Goal: Task Accomplishment & Management: Manage account settings

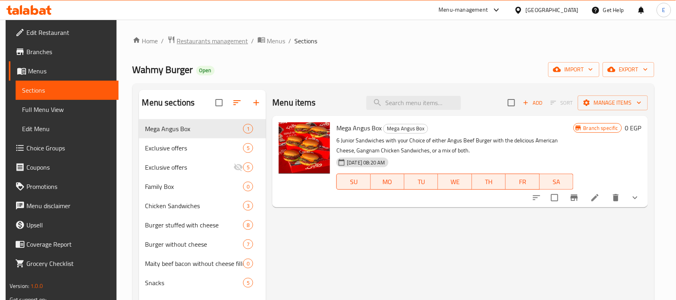
click at [193, 38] on span "Restaurants management" at bounding box center [212, 41] width 71 height 10
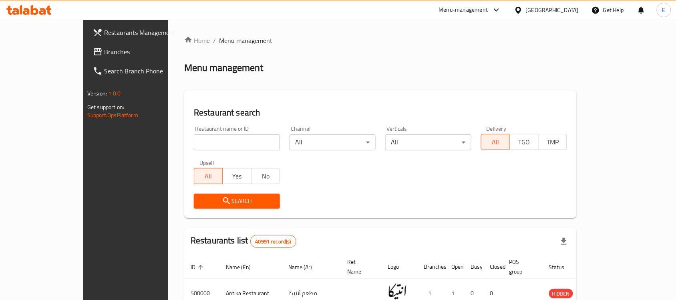
click at [201, 143] on input "search" at bounding box center [237, 142] width 86 height 16
paste input "505900"
type input "505900"
click button "Search" at bounding box center [237, 200] width 86 height 15
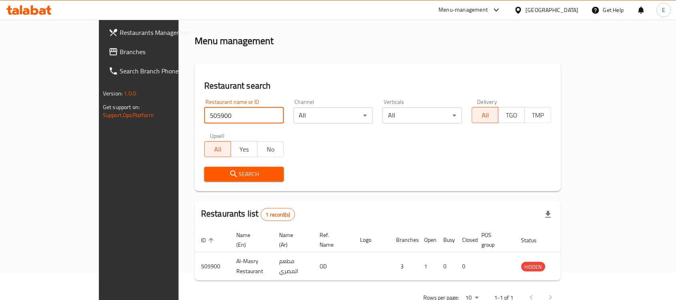
scroll to position [42, 0]
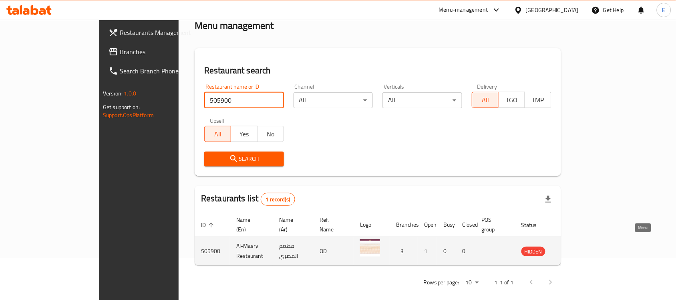
click at [573, 248] on icon "enhanced table" at bounding box center [568, 251] width 9 height 7
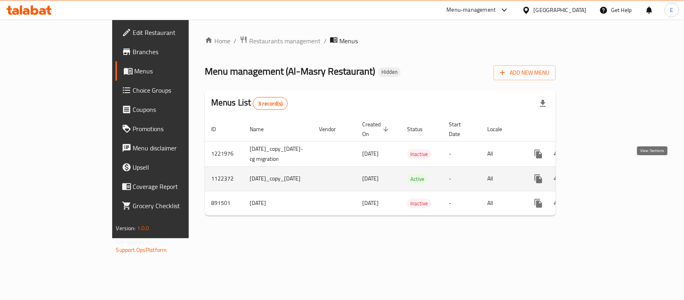
click at [600, 175] on icon "enhanced table" at bounding box center [595, 178] width 7 height 7
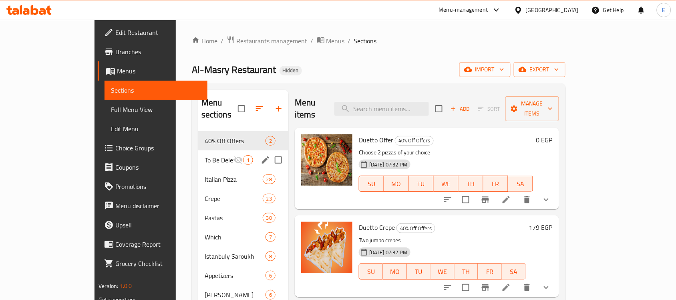
click at [198, 155] on div "To Be Deleted 1" at bounding box center [243, 159] width 90 height 19
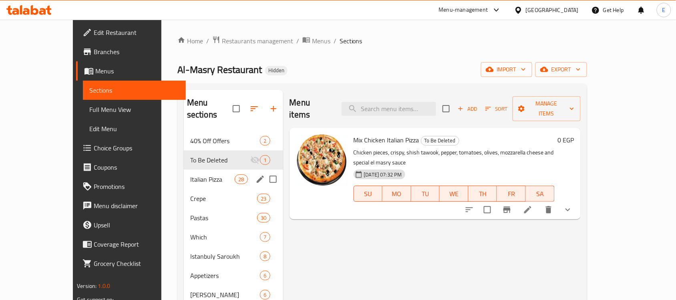
click at [185, 175] on div "Italian Pizza 28" at bounding box center [233, 178] width 99 height 19
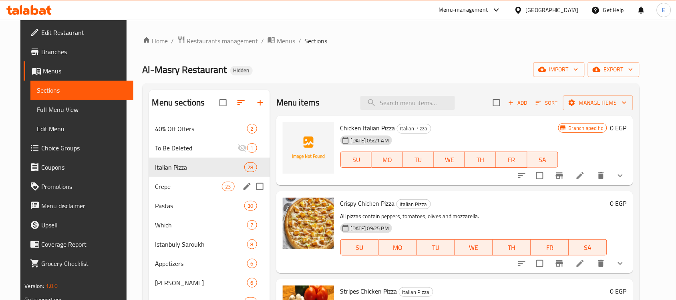
scroll to position [50, 0]
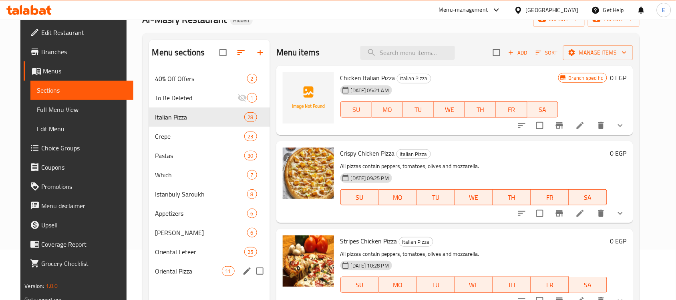
click at [195, 264] on div "Oriental Pizza 11" at bounding box center [209, 270] width 121 height 19
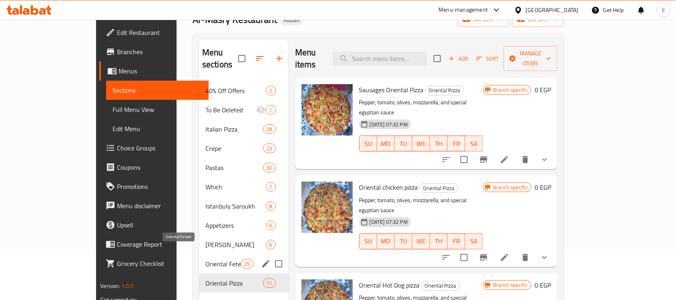
click at [206, 259] on span "Oriental Feteer" at bounding box center [223, 264] width 35 height 10
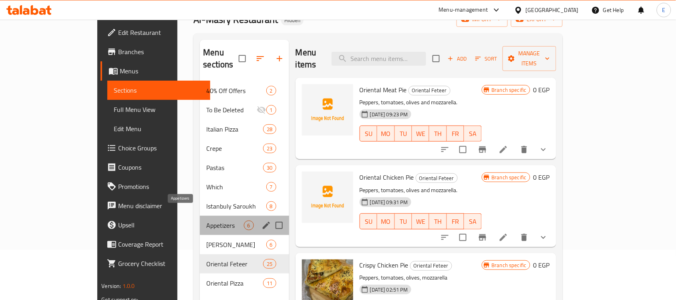
click at [206, 220] on span "Appetizers" at bounding box center [224, 225] width 37 height 10
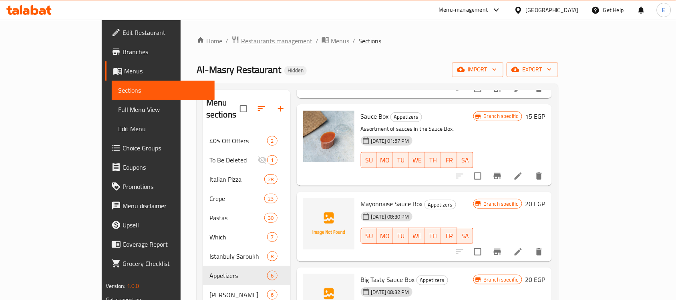
click at [241, 39] on span "Restaurants management" at bounding box center [276, 41] width 71 height 10
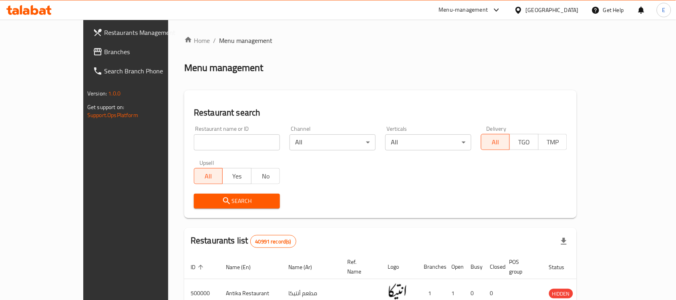
click at [194, 135] on input "search" at bounding box center [237, 142] width 86 height 16
type input "wahmy"
click button "Search" at bounding box center [237, 200] width 86 height 15
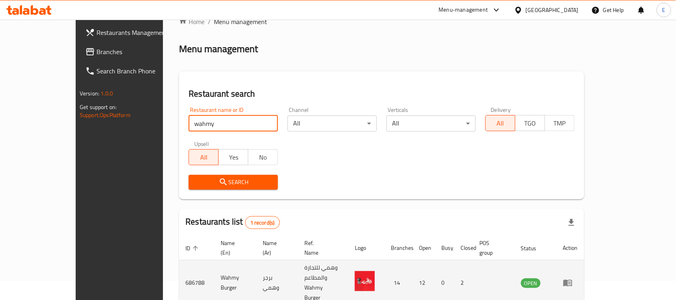
scroll to position [29, 0]
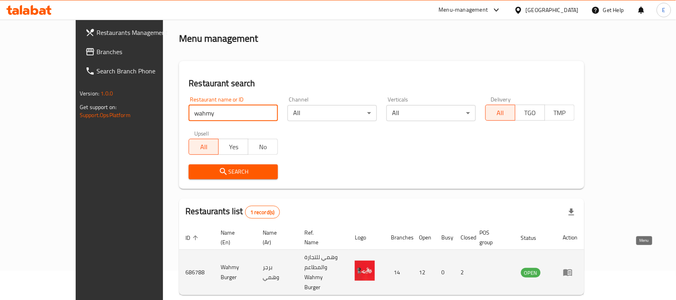
click at [578, 267] on link "enhanced table" at bounding box center [570, 272] width 15 height 10
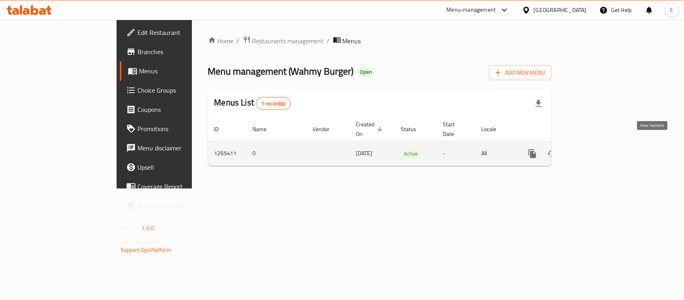
click at [600, 146] on link "enhanced table" at bounding box center [589, 153] width 19 height 19
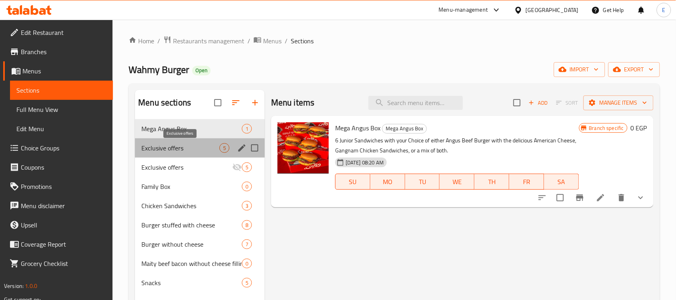
click at [199, 147] on span "Exclusive offers" at bounding box center [180, 148] width 78 height 10
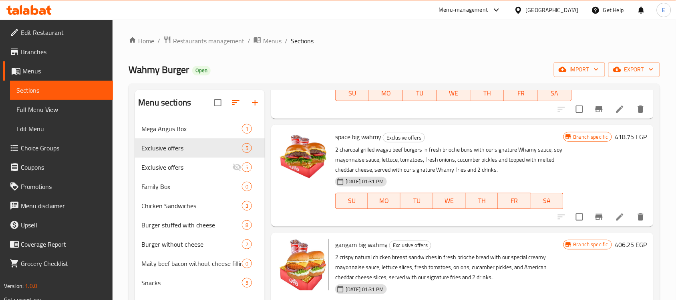
scroll to position [79, 0]
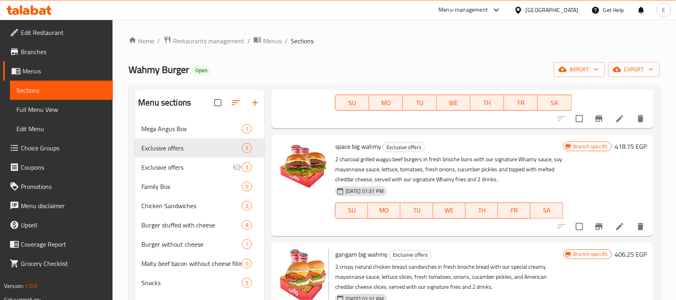
click at [31, 50] on span "Branches" at bounding box center [64, 52] width 86 height 10
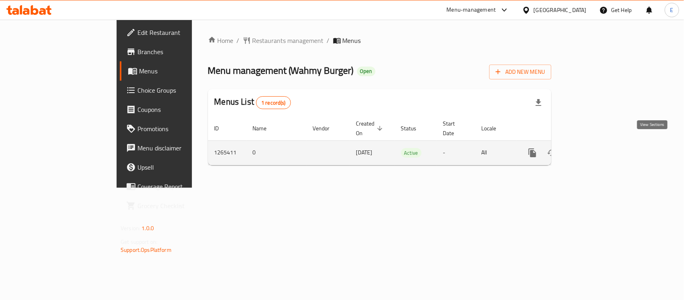
click at [594, 149] on icon "enhanced table" at bounding box center [589, 152] width 7 height 7
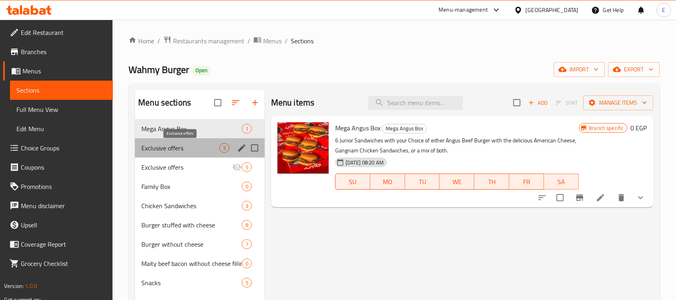
click at [207, 149] on span "Exclusive offers" at bounding box center [180, 148] width 78 height 10
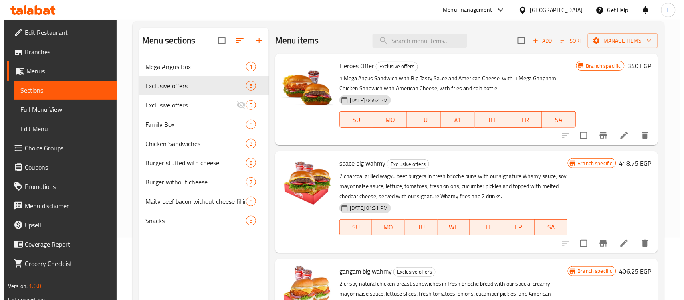
scroll to position [67, 0]
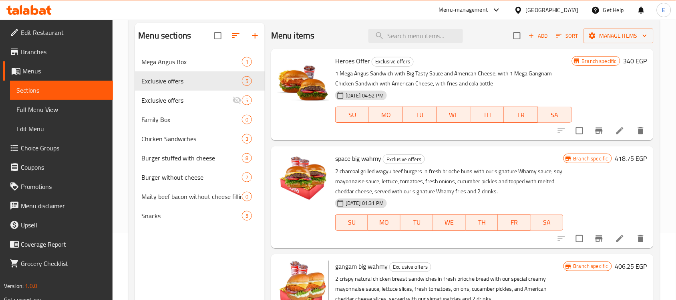
click at [615, 154] on h6 "418.75 EGP" at bounding box center [631, 158] width 32 height 11
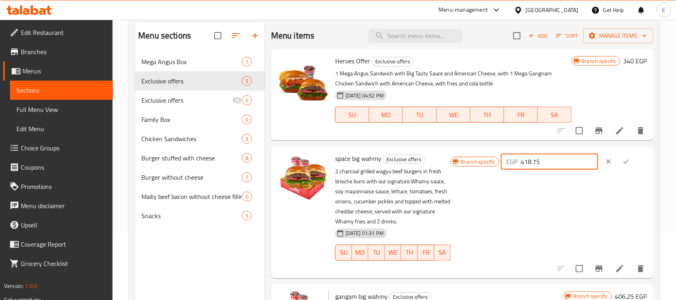
drag, startPoint x: 562, startPoint y: 163, endPoint x: 496, endPoint y: 169, distance: 66.3
click at [497, 169] on div "Branch specific EGP 418.75 ​" at bounding box center [549, 162] width 196 height 18
type input "7"
type input "670"
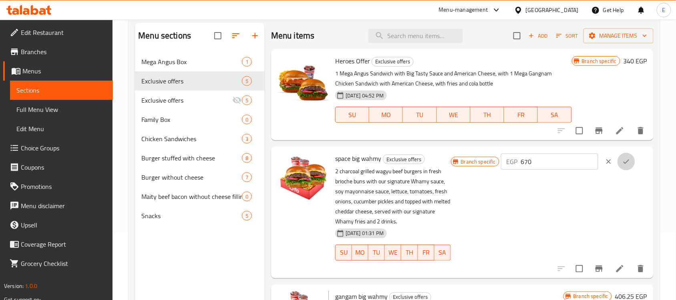
click at [628, 165] on icon "ok" at bounding box center [627, 161] width 8 height 8
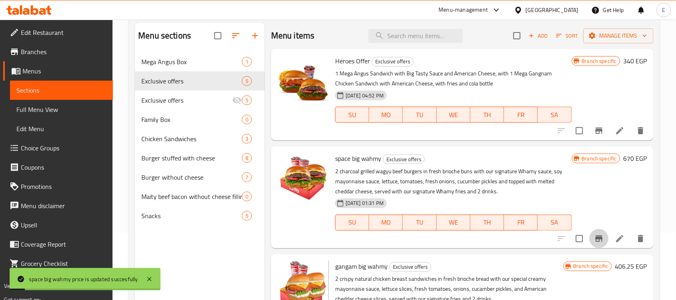
click at [594, 242] on icon "Branch-specific-item" at bounding box center [599, 239] width 10 height 10
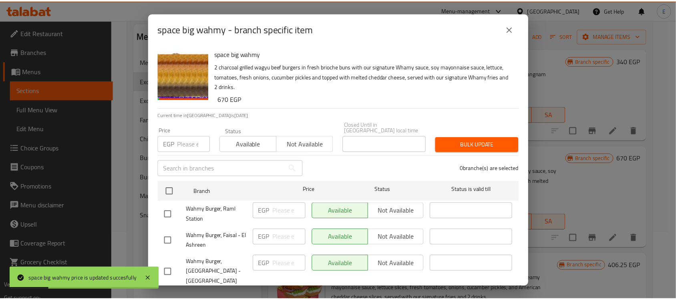
scroll to position [326, 0]
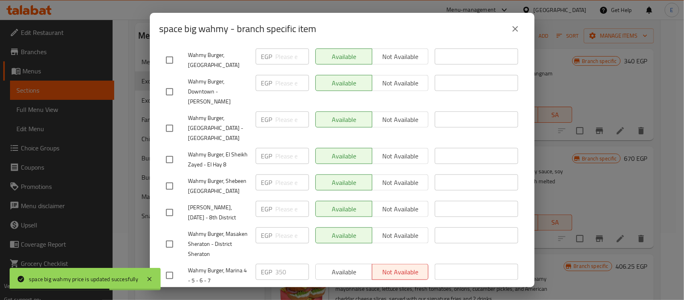
click at [513, 28] on icon "close" at bounding box center [515, 29] width 10 height 10
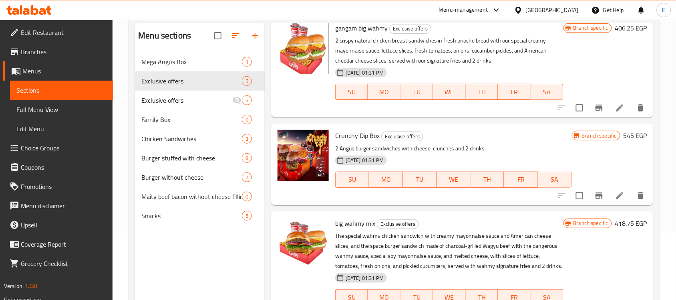
scroll to position [247, 0]
click at [624, 218] on h6 "418.75 EGP" at bounding box center [631, 223] width 32 height 11
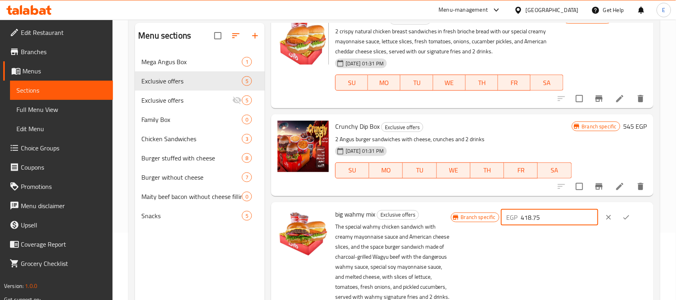
drag, startPoint x: 570, startPoint y: 216, endPoint x: 486, endPoint y: 222, distance: 84.4
click at [492, 226] on div "Branch specific EGP 418.75 ​" at bounding box center [549, 277] width 196 height 139
type input "670"
click at [623, 215] on icon "ok" at bounding box center [627, 217] width 8 height 8
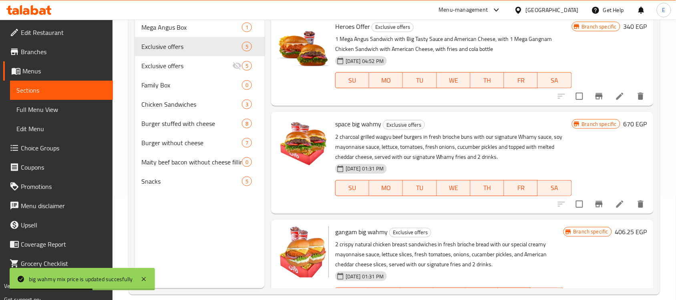
scroll to position [103, 0]
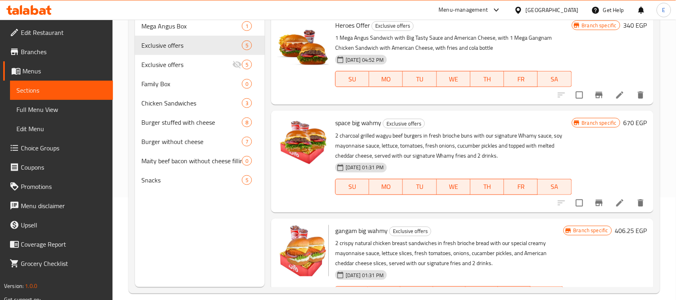
click at [626, 234] on h6 "406.25 EGP" at bounding box center [631, 230] width 32 height 11
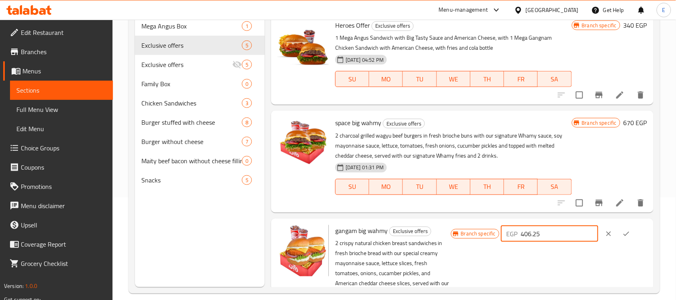
drag, startPoint x: 568, startPoint y: 236, endPoint x: 512, endPoint y: 241, distance: 56.4
click at [510, 239] on div "EGP 406.25 ​" at bounding box center [549, 234] width 97 height 16
type input "650"
click at [623, 231] on icon "ok" at bounding box center [627, 234] width 8 height 8
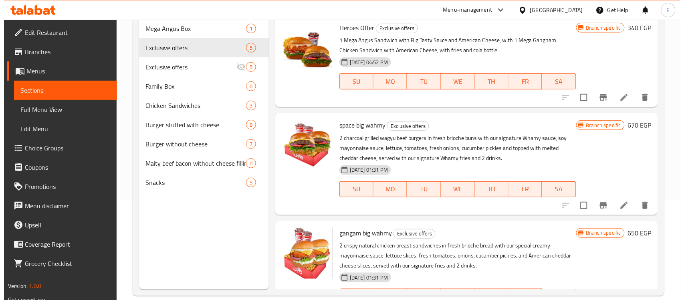
scroll to position [103, 0]
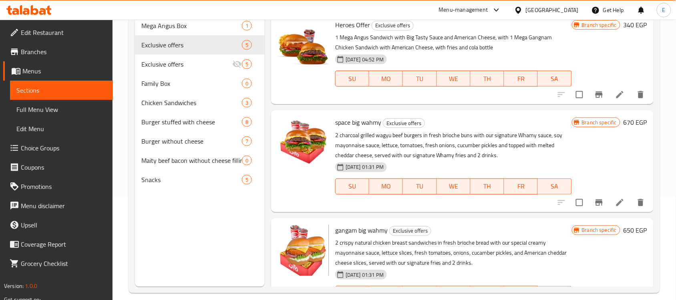
click at [597, 206] on button "Branch-specific-item" at bounding box center [599, 202] width 19 height 19
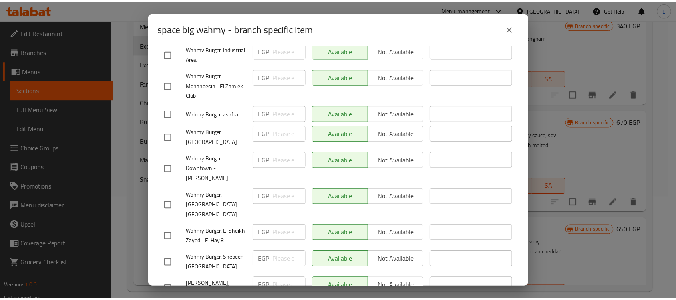
scroll to position [326, 0]
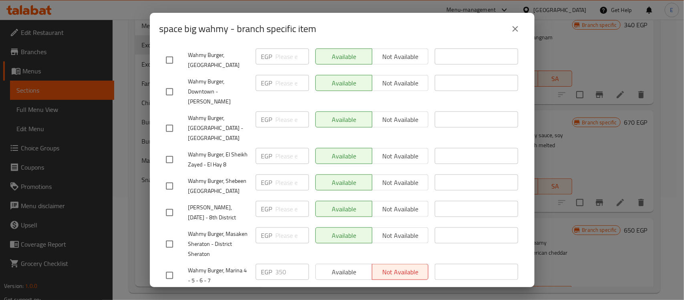
click at [514, 31] on icon "close" at bounding box center [515, 29] width 10 height 10
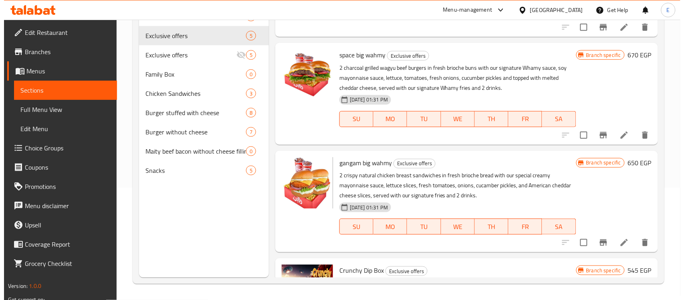
scroll to position [59, 0]
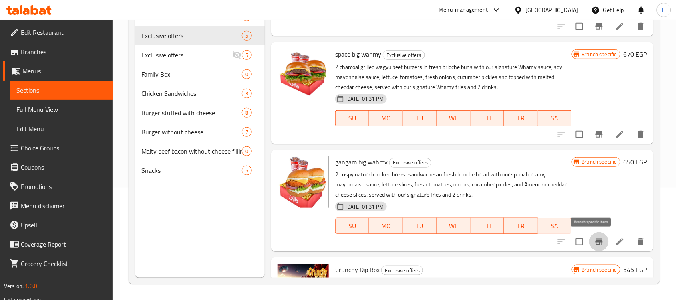
click at [599, 244] on button "Branch-specific-item" at bounding box center [599, 241] width 19 height 19
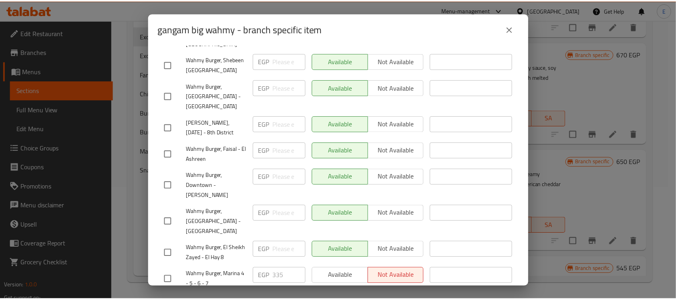
scroll to position [321, 0]
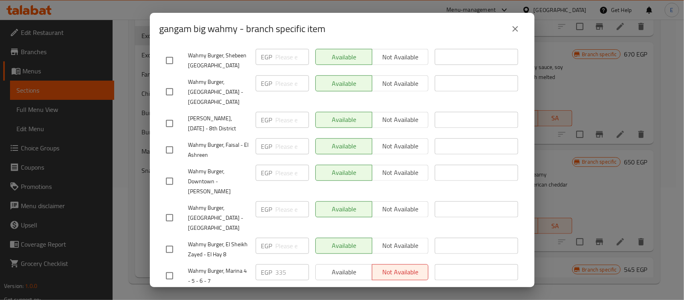
click at [516, 30] on icon "close" at bounding box center [515, 29] width 6 height 6
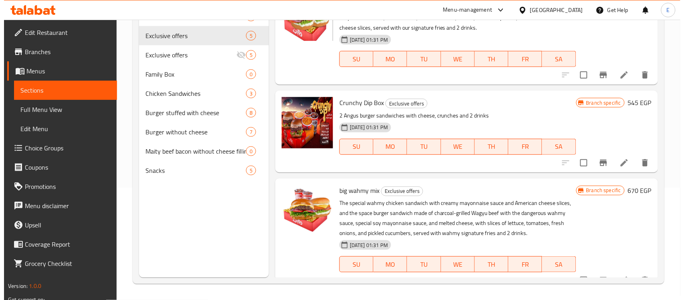
scroll to position [237, 0]
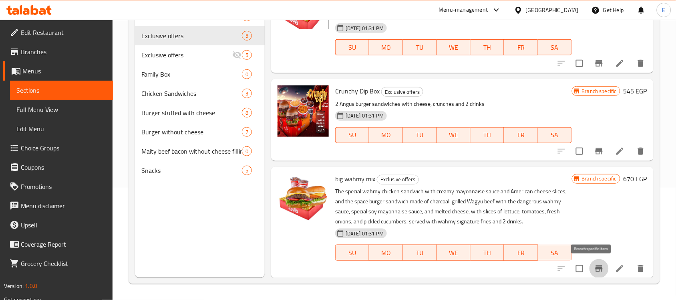
click at [598, 265] on button "Branch-specific-item" at bounding box center [599, 268] width 19 height 19
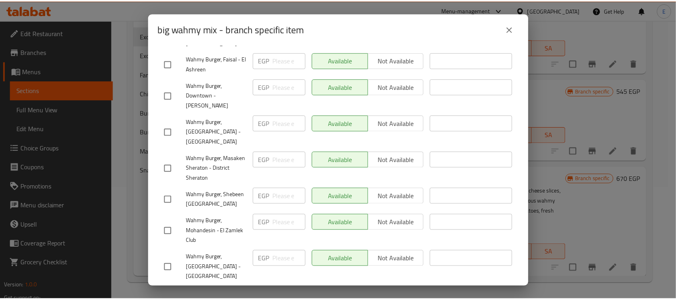
scroll to position [336, 0]
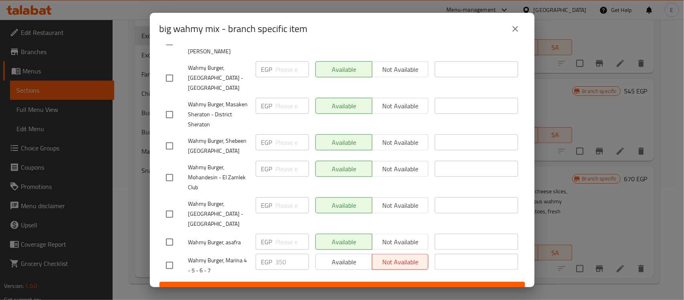
click at [513, 32] on icon "close" at bounding box center [515, 29] width 10 height 10
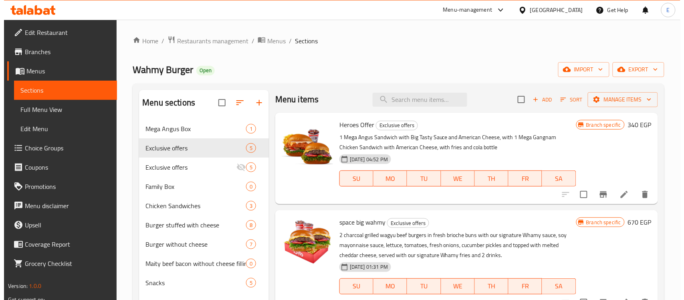
scroll to position [0, 0]
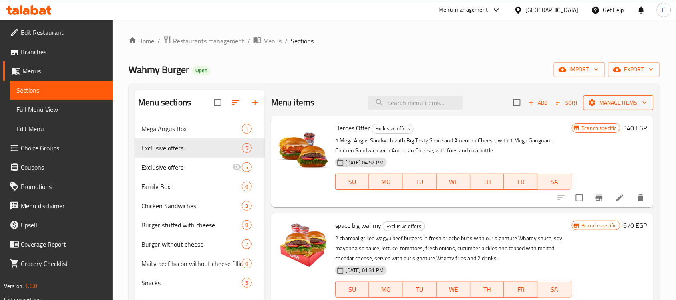
click at [622, 109] on button "Manage items" at bounding box center [619, 102] width 70 height 15
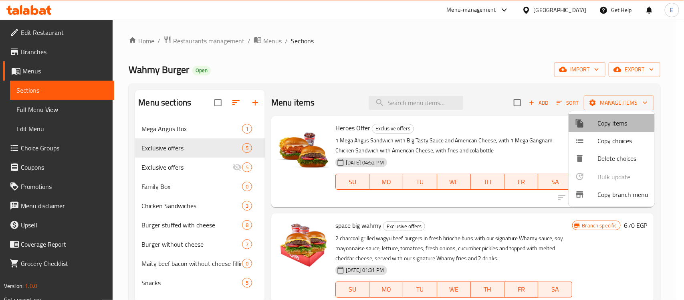
click at [608, 123] on span "Copy items" at bounding box center [622, 123] width 51 height 10
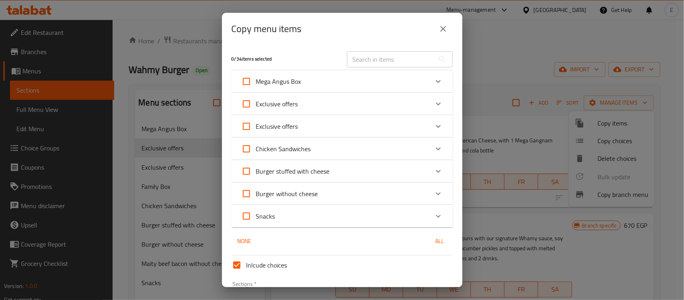
click at [435, 107] on icon "Expand" at bounding box center [438, 104] width 10 height 10
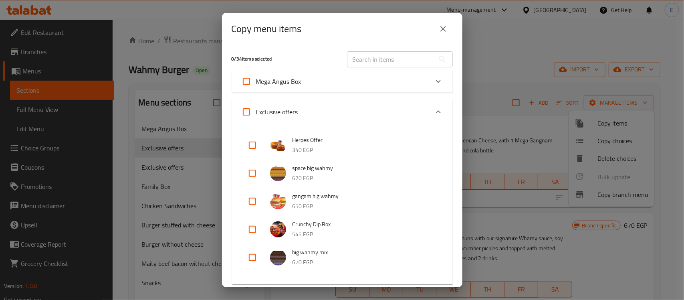
click at [253, 170] on input "checkbox" at bounding box center [252, 172] width 19 height 19
checkbox input "true"
click at [256, 202] on input "checkbox" at bounding box center [252, 200] width 19 height 19
checkbox input "true"
click at [252, 252] on input "checkbox" at bounding box center [252, 257] width 19 height 19
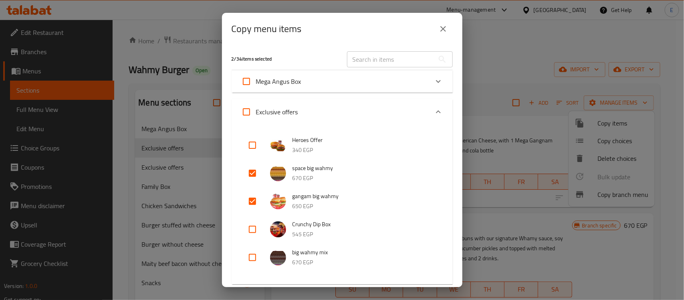
checkbox input "true"
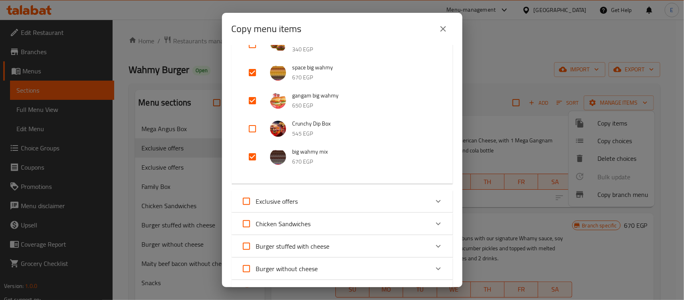
scroll to position [203, 0]
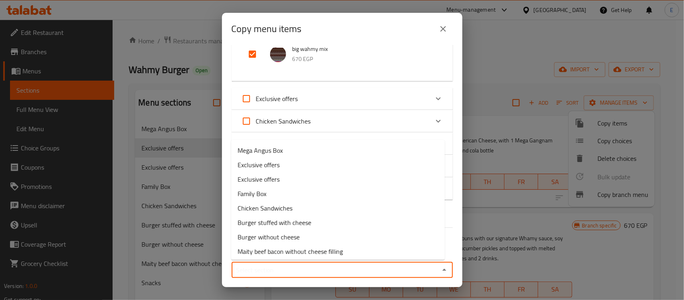
click at [321, 274] on input "Sections   *" at bounding box center [335, 269] width 203 height 11
click at [299, 168] on li "Exclusive offers" at bounding box center [338, 164] width 214 height 14
type input "Exclusive offers"
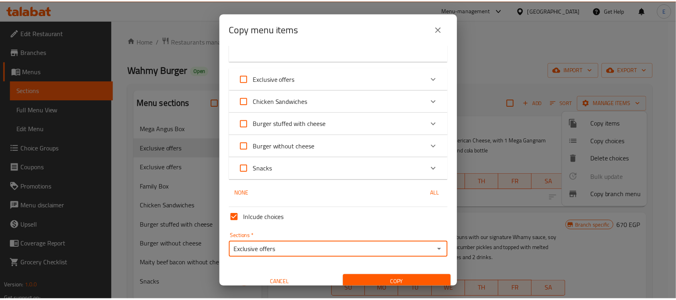
scroll to position [230, 0]
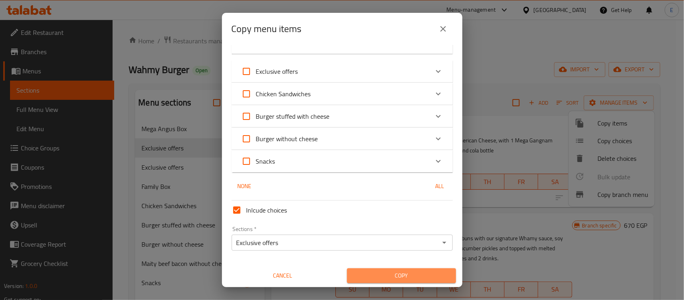
click at [434, 271] on span "Copy" at bounding box center [401, 275] width 96 height 10
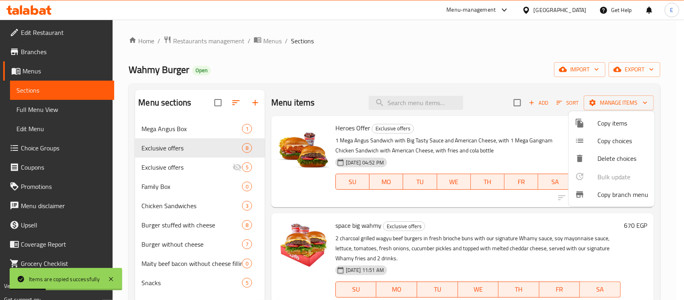
click at [493, 123] on div at bounding box center [342, 150] width 684 height 300
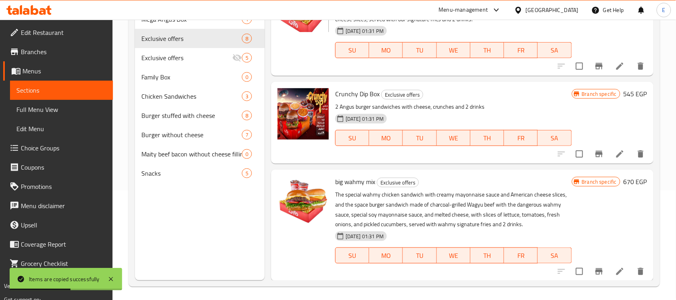
scroll to position [113, 0]
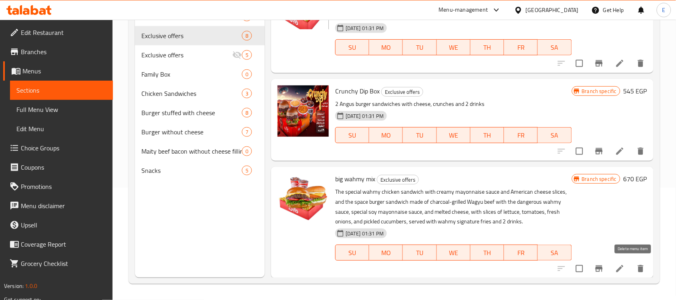
click at [636, 271] on icon "delete" at bounding box center [641, 269] width 10 height 10
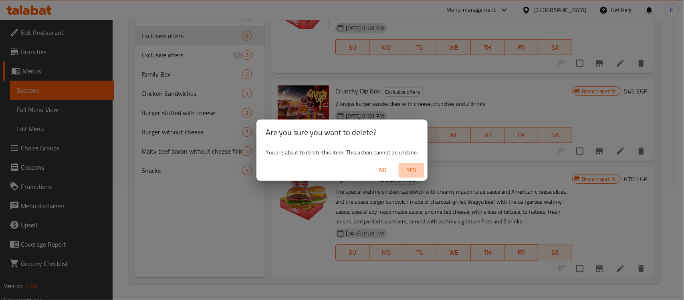
click at [412, 169] on span "Yes" at bounding box center [411, 170] width 19 height 10
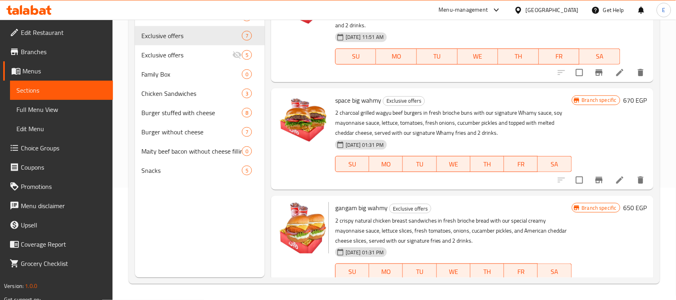
scroll to position [363, 0]
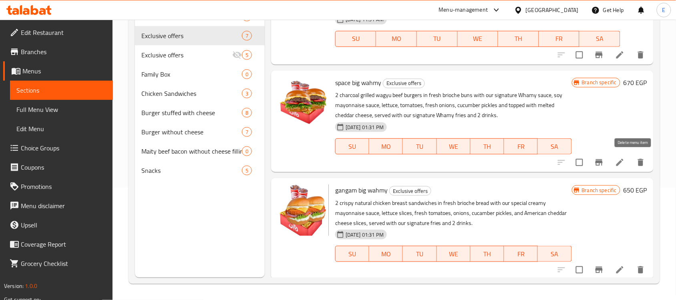
click at [638, 159] on icon "delete" at bounding box center [641, 162] width 6 height 7
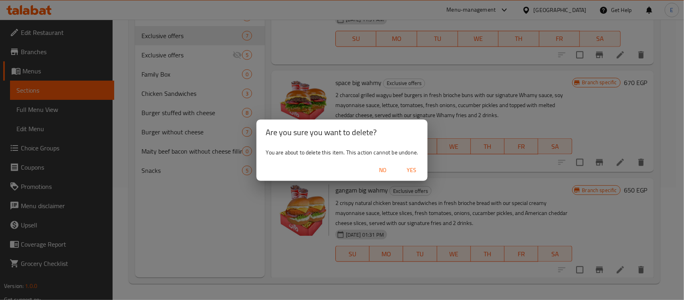
click at [413, 169] on span "Yes" at bounding box center [411, 170] width 19 height 10
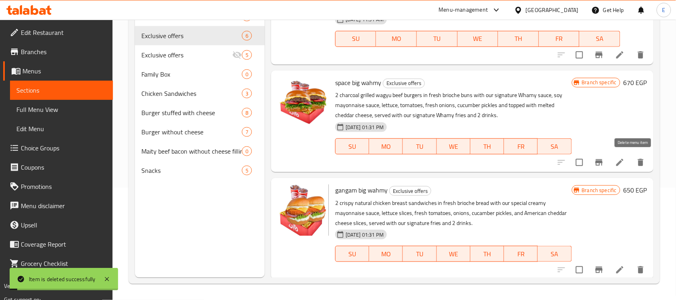
scroll to position [345, 0]
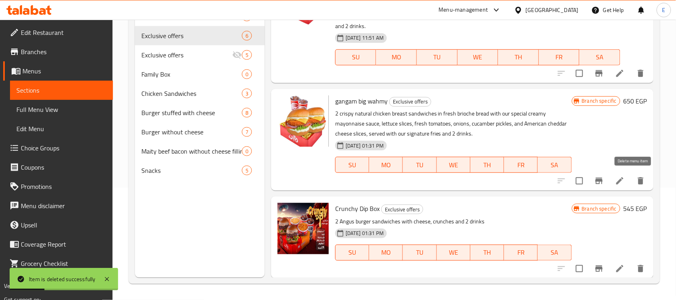
click at [639, 179] on button "delete" at bounding box center [640, 180] width 19 height 19
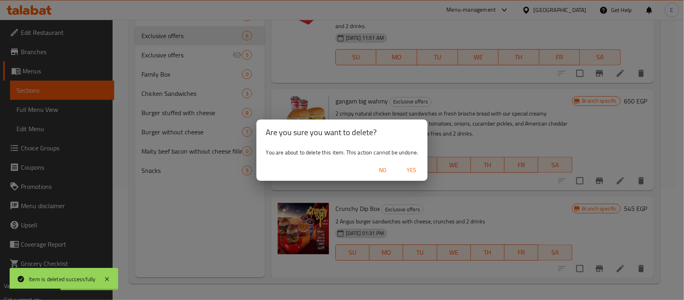
click at [410, 167] on span "Yes" at bounding box center [411, 170] width 19 height 10
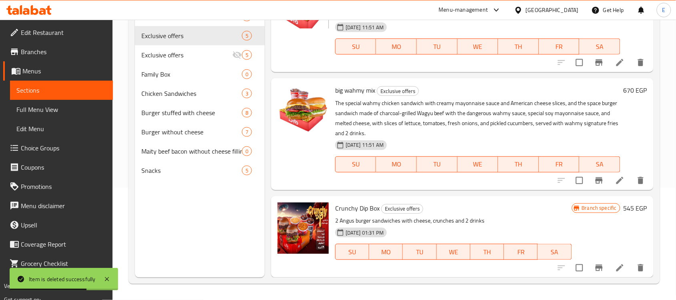
scroll to position [237, 0]
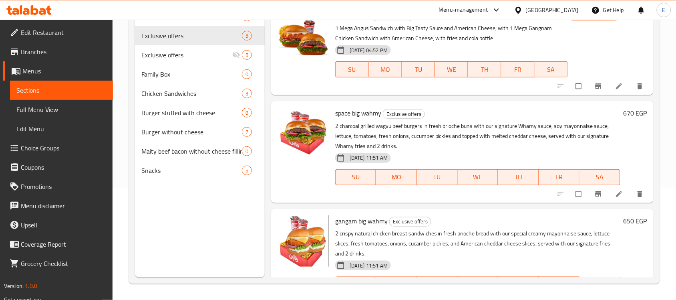
click at [594, 190] on icon "Branch-specific-item" at bounding box center [598, 194] width 8 height 8
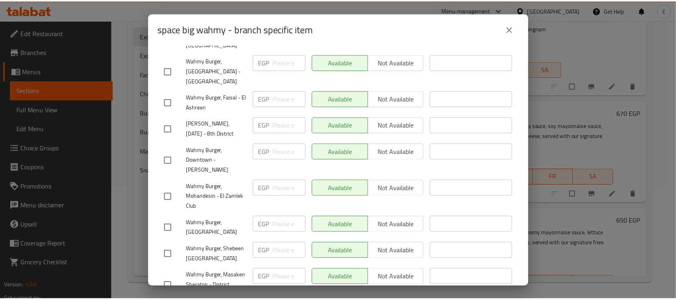
scroll to position [326, 0]
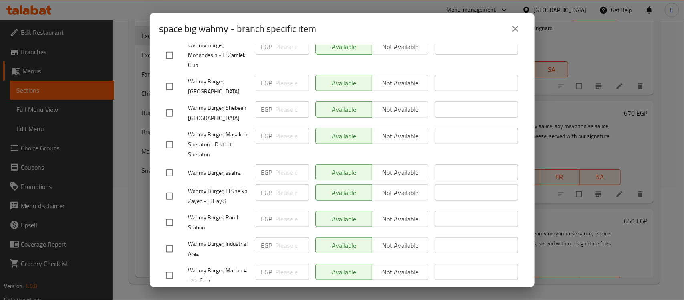
click at [165, 267] on input "checkbox" at bounding box center [169, 275] width 17 height 17
checkbox input "true"
click at [375, 266] on span "Not available" at bounding box center [400, 272] width 50 height 12
click at [369, 292] on button "Save" at bounding box center [341, 299] width 365 height 15
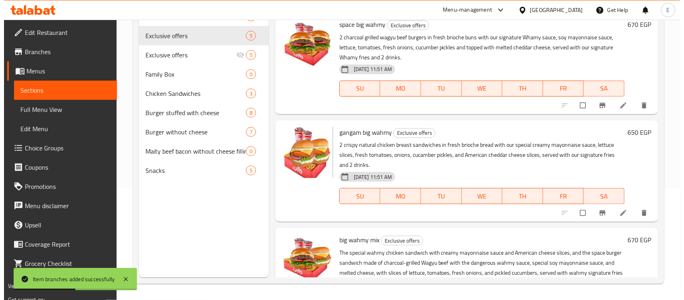
scroll to position [101, 0]
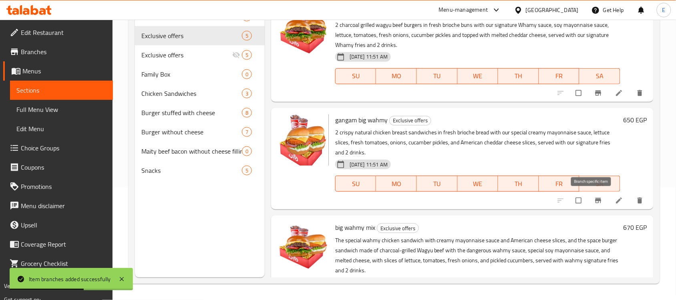
click at [597, 195] on button "Branch-specific-item" at bounding box center [599, 200] width 19 height 18
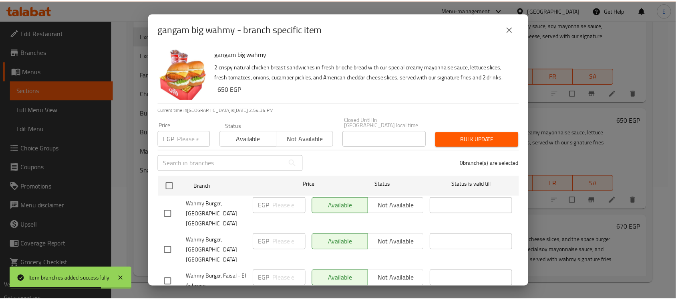
scroll to position [321, 0]
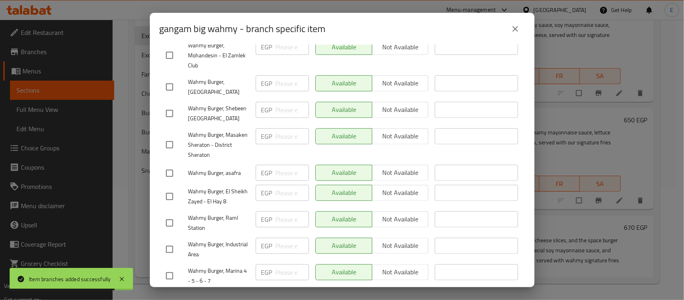
click at [175, 267] on input "checkbox" at bounding box center [169, 275] width 17 height 17
checkbox input "true"
click at [387, 266] on span "Not available" at bounding box center [400, 272] width 50 height 12
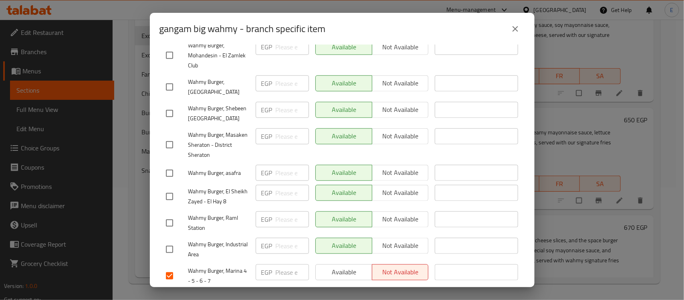
click at [345, 292] on button "Save" at bounding box center [341, 299] width 365 height 15
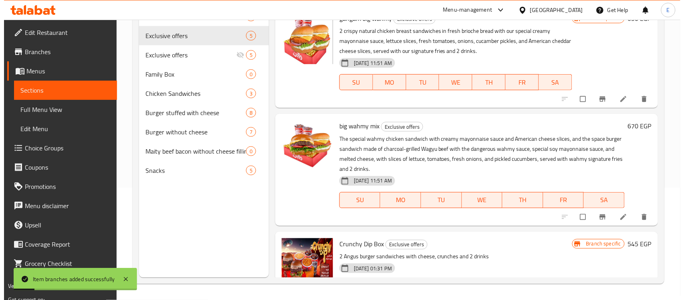
scroll to position [203, 0]
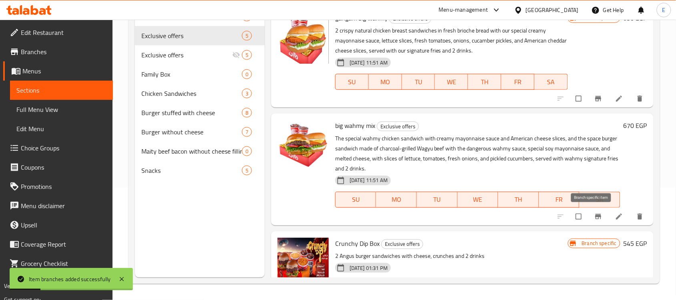
click at [594, 217] on icon "Branch-specific-item" at bounding box center [598, 216] width 8 height 8
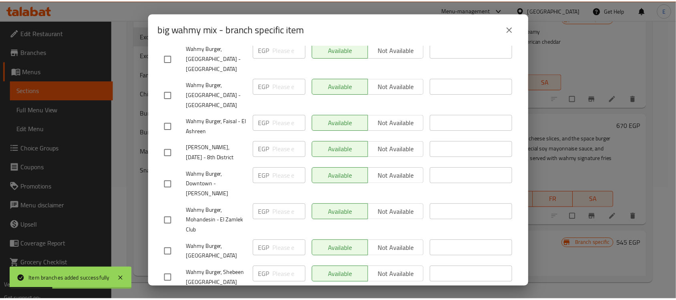
scroll to position [336, 0]
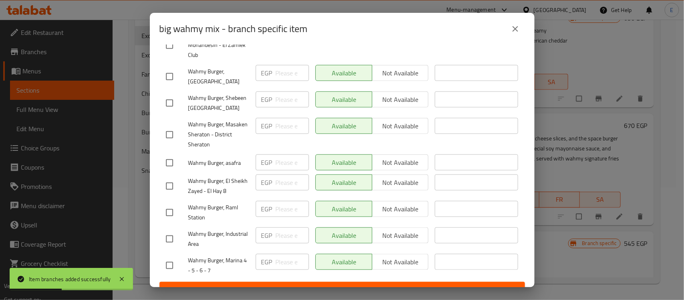
click at [171, 257] on input "checkbox" at bounding box center [169, 265] width 17 height 17
checkbox input "true"
click at [401, 256] on span "Not available" at bounding box center [400, 262] width 50 height 12
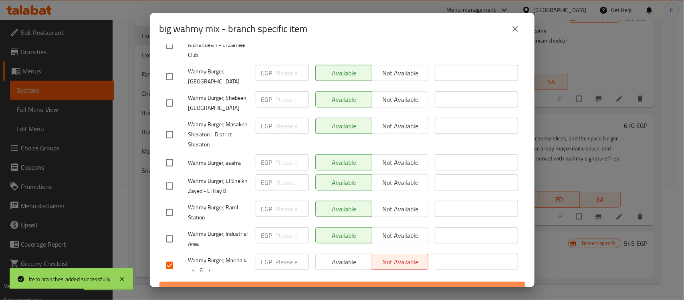
click at [379, 284] on span "Save" at bounding box center [342, 289] width 353 height 10
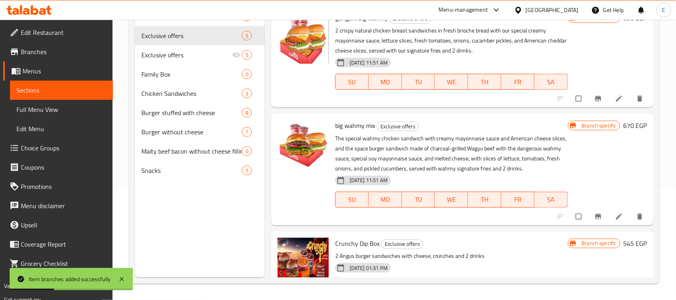
drag, startPoint x: 643, startPoint y: 159, endPoint x: 650, endPoint y: 171, distance: 14.0
click at [650, 171] on div "Menu items Add Sort Manage items Heroes Offer Exclusive offers 1 Mega Angus San…" at bounding box center [459, 128] width 389 height 300
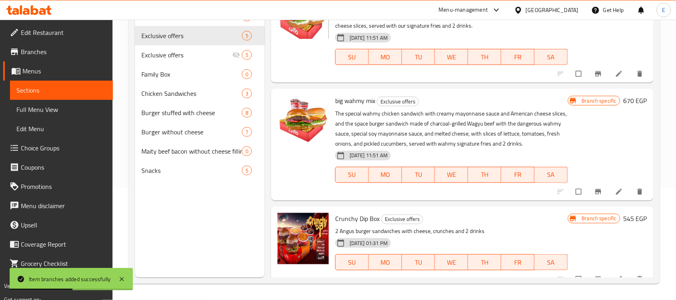
scroll to position [237, 0]
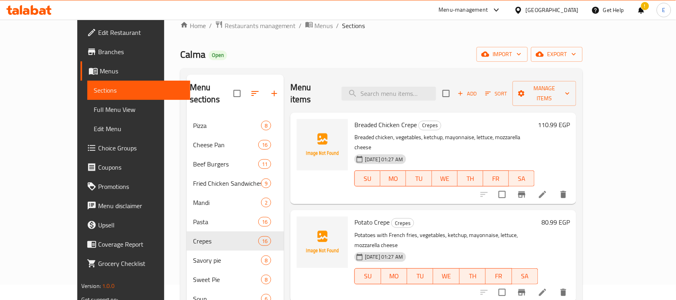
scroll to position [25, 0]
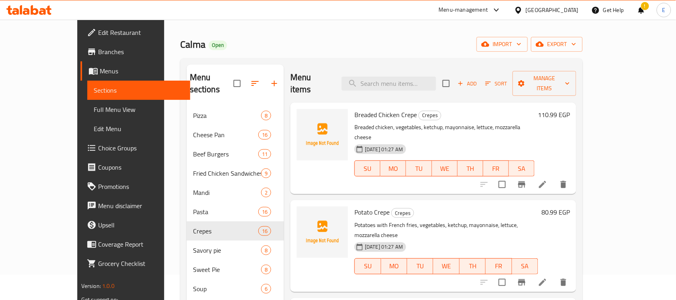
click at [570, 109] on h6 "110.99 EGP" at bounding box center [554, 114] width 32 height 11
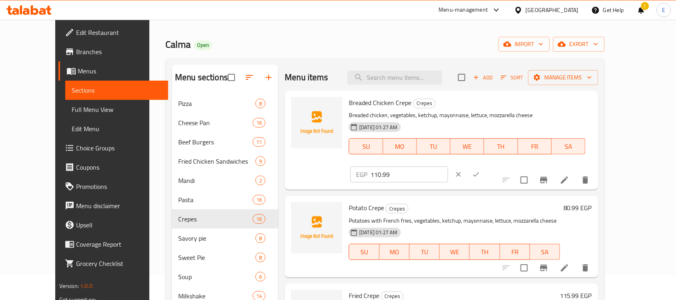
click at [448, 166] on input "110.99" at bounding box center [409, 174] width 77 height 16
paste input "8"
type input "118"
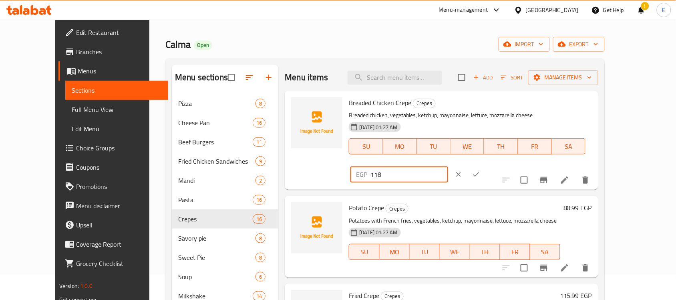
click at [485, 165] on button "ok" at bounding box center [476, 174] width 18 height 18
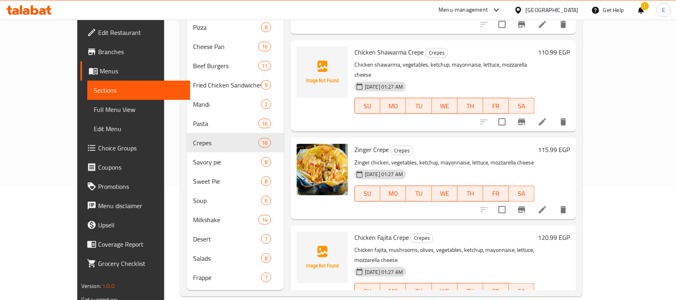
scroll to position [377, 0]
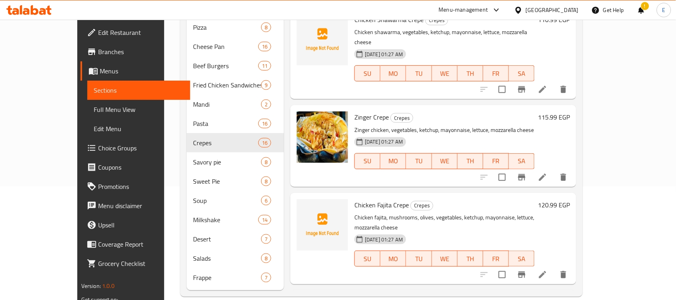
click at [570, 199] on h6 "120.99 EGP" at bounding box center [554, 204] width 32 height 11
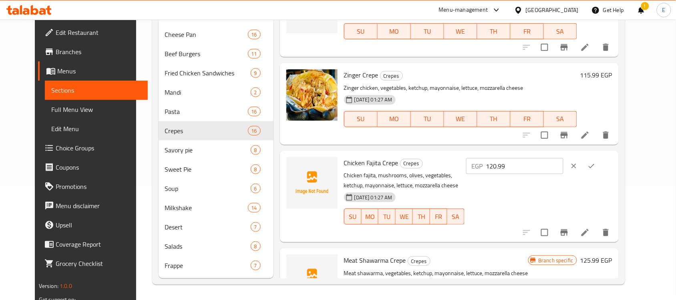
click at [532, 161] on input "120.99" at bounding box center [524, 166] width 77 height 16
paste input "5"
type input "125"
click at [600, 163] on button "ok" at bounding box center [592, 166] width 18 height 18
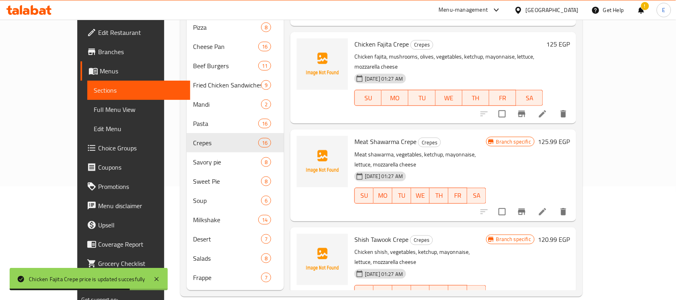
scroll to position [586, 0]
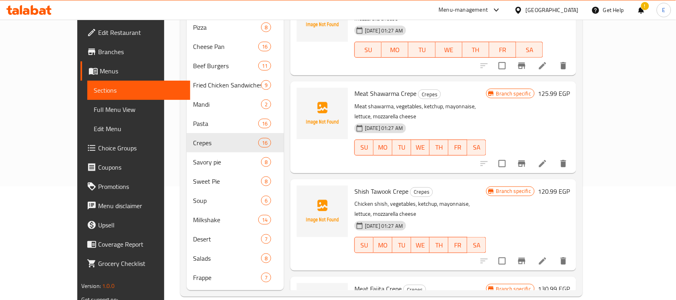
click at [570, 283] on h6 "130.99 EGP" at bounding box center [554, 288] width 32 height 11
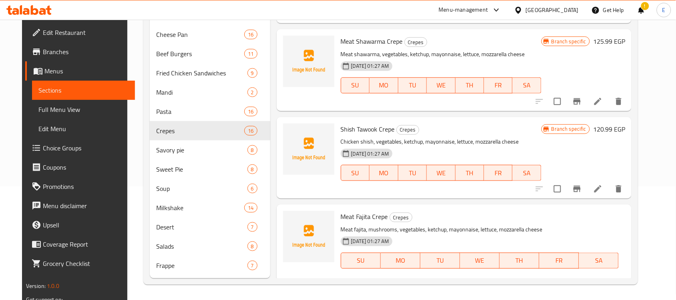
click at [488, 280] on input "130.99" at bounding box center [449, 288] width 77 height 16
paste input "25"
type input "125"
click at [520, 284] on icon "ok" at bounding box center [516, 288] width 8 height 8
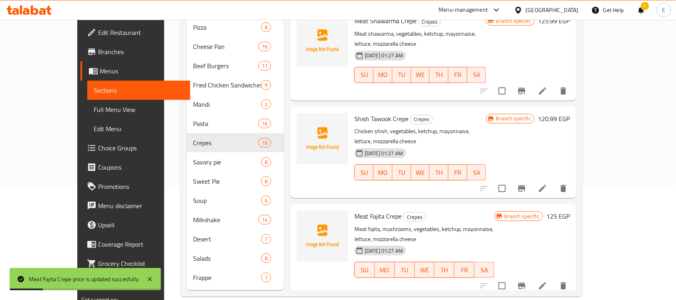
scroll to position [663, 0]
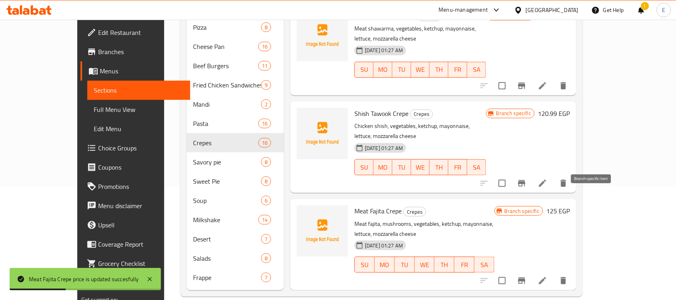
click at [526, 277] on icon "Branch-specific-item" at bounding box center [521, 280] width 7 height 6
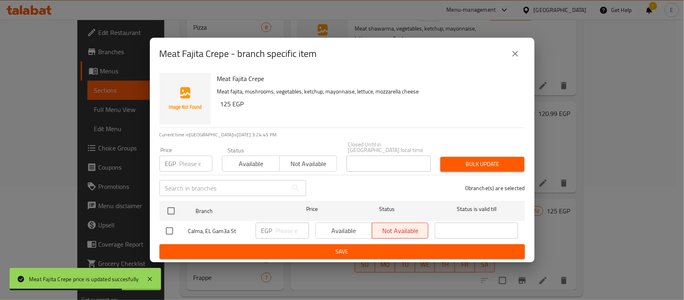
click at [509, 52] on button "close" at bounding box center [515, 53] width 19 height 19
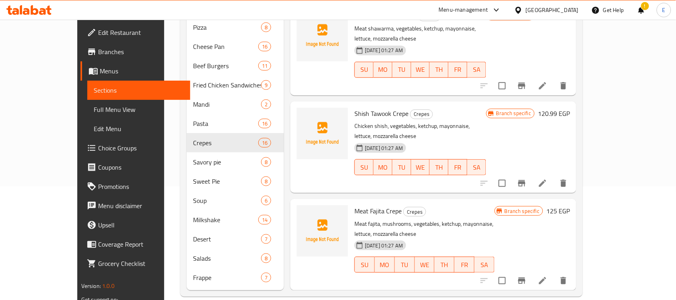
click at [570, 205] on h6 "125 EGP" at bounding box center [558, 210] width 24 height 11
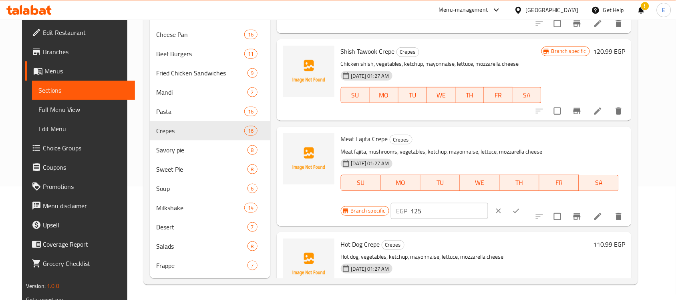
click at [488, 203] on input "125" at bounding box center [449, 211] width 77 height 16
paste input "40"
type input "140"
click at [520, 207] on icon "ok" at bounding box center [516, 211] width 8 height 8
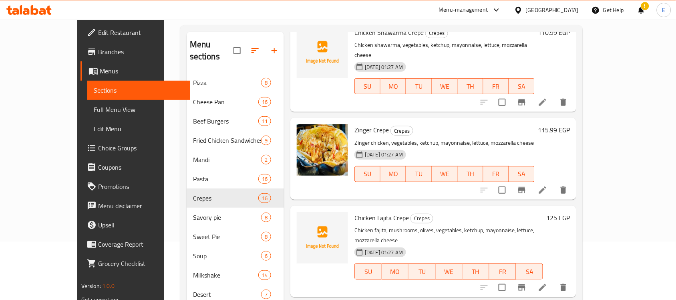
scroll to position [57, 0]
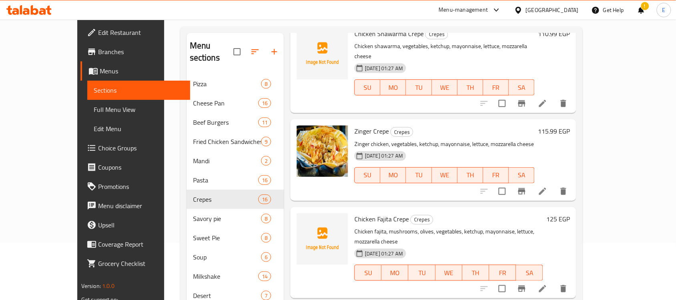
click at [570, 125] on h6 "115.99 EGP" at bounding box center [554, 130] width 32 height 11
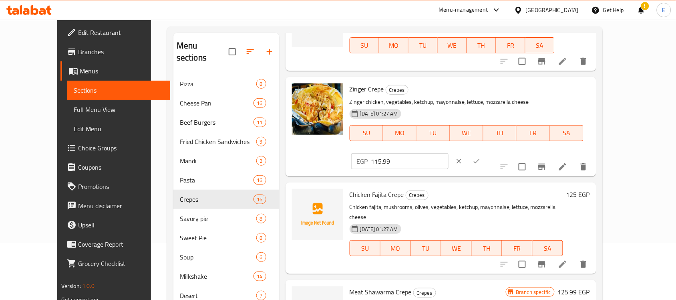
click at [449, 153] on input "115.99" at bounding box center [409, 161] width 77 height 16
paste input "25"
type input "125"
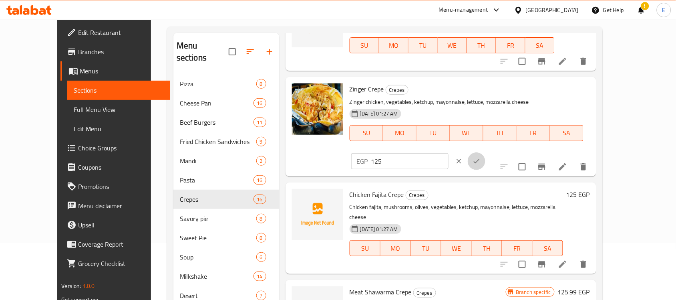
click at [486, 152] on button "ok" at bounding box center [477, 161] width 18 height 18
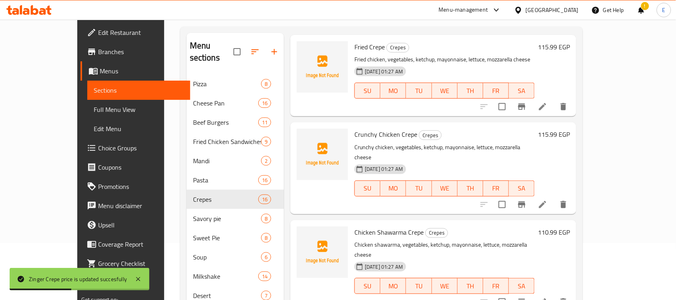
scroll to position [219, 0]
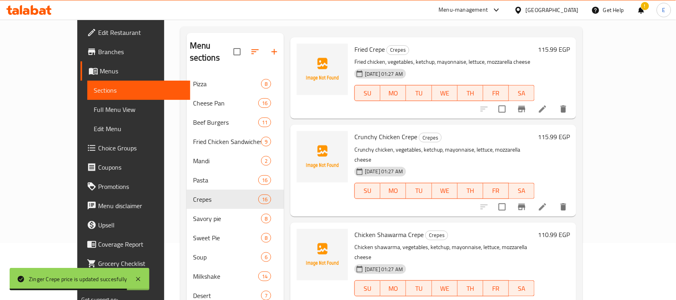
click at [570, 131] on h6 "115.99 EGP" at bounding box center [554, 136] width 32 height 11
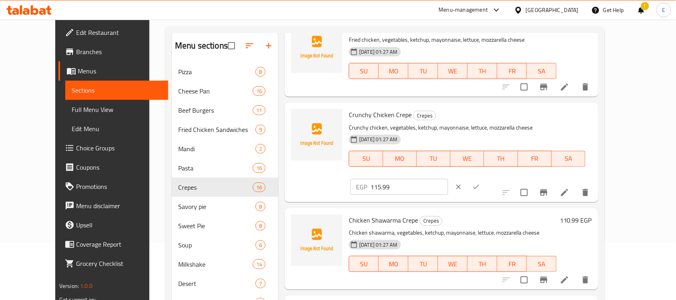
click at [448, 179] on input "115.99" at bounding box center [409, 187] width 77 height 16
paste input "25"
type input "125"
click at [480, 183] on icon "ok" at bounding box center [476, 187] width 8 height 8
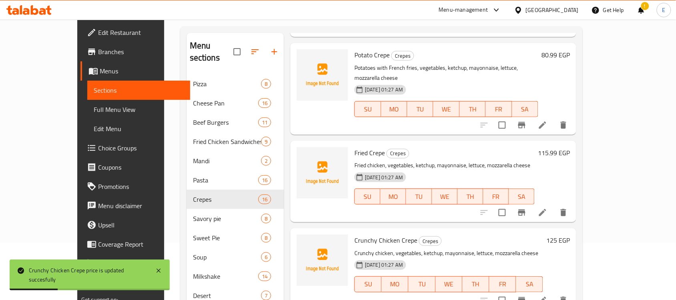
scroll to position [113, 0]
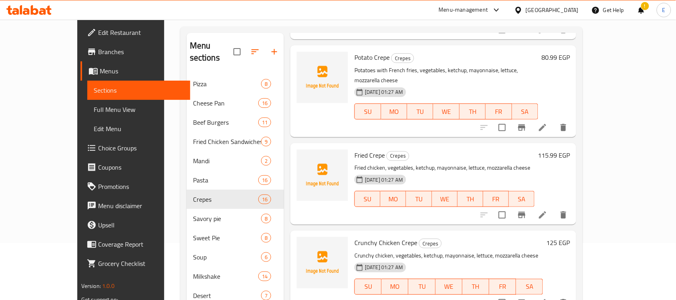
click at [570, 149] on h6 "115.99 EGP" at bounding box center [554, 154] width 32 height 11
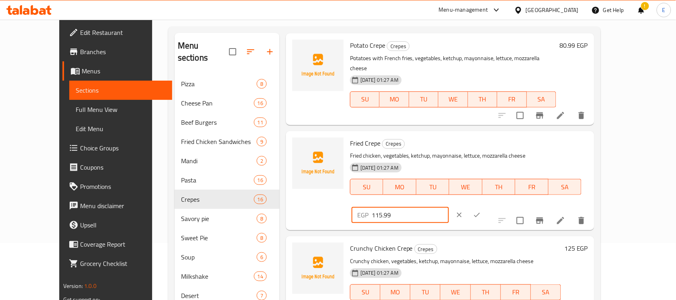
click at [449, 207] on input "115.99" at bounding box center [410, 215] width 77 height 16
paste input "25"
type input "125"
click at [480, 213] on icon "ok" at bounding box center [477, 215] width 6 height 4
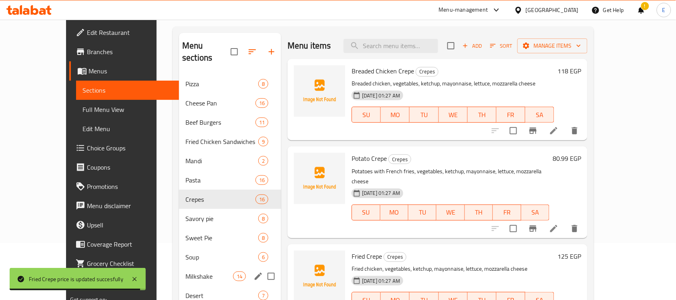
scroll to position [113, 0]
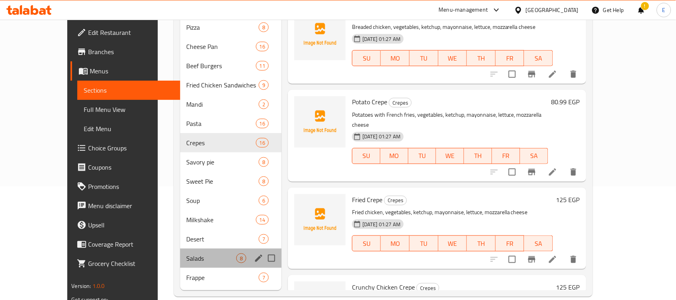
click at [187, 253] on span "Salads" at bounding box center [212, 258] width 50 height 10
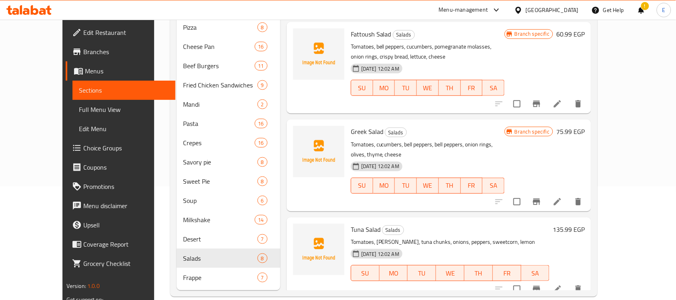
scroll to position [181, 0]
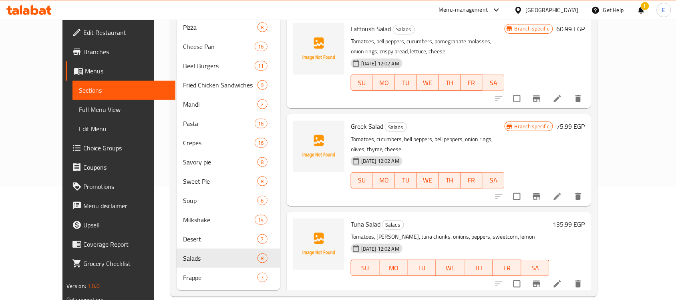
click at [585, 218] on h6 "135.99 EGP" at bounding box center [569, 223] width 32 height 11
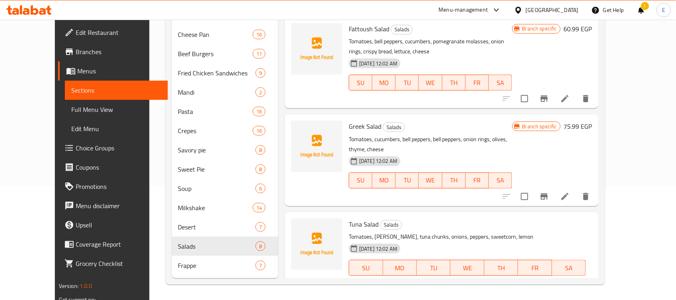
click at [448, 288] on input "135.99" at bounding box center [409, 296] width 77 height 16
paste input "95"
type input "95"
click at [485, 287] on button "ok" at bounding box center [476, 296] width 18 height 18
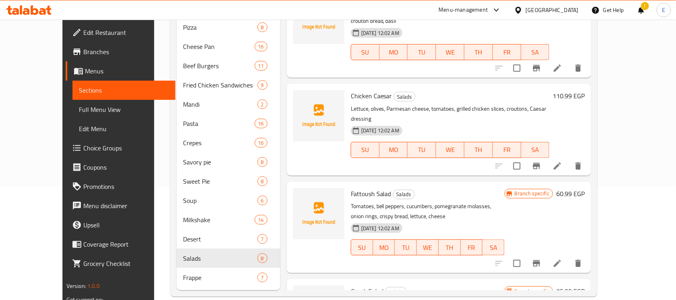
scroll to position [0, 0]
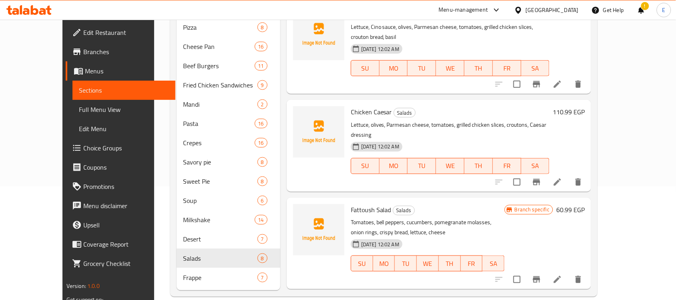
click at [585, 106] on h6 "110.99 EGP" at bounding box center [569, 111] width 32 height 11
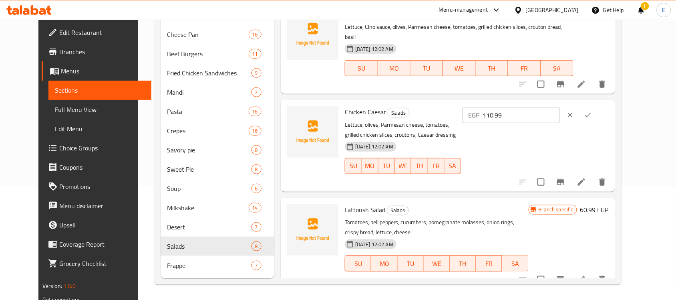
click at [541, 109] on input "110.99" at bounding box center [521, 115] width 77 height 16
paste input "73"
type input "73"
click at [597, 106] on button "ok" at bounding box center [588, 115] width 18 height 18
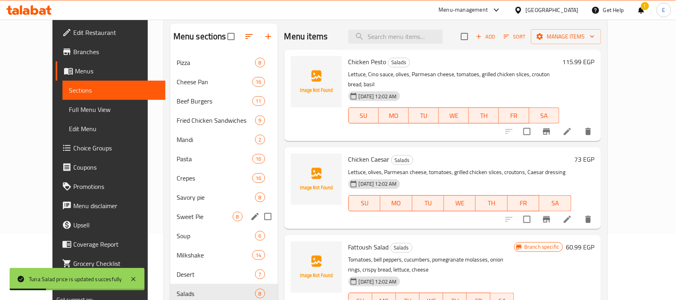
scroll to position [113, 0]
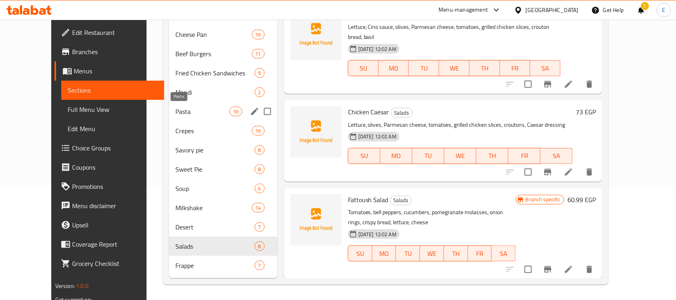
click at [198, 109] on span "Pasta" at bounding box center [202, 112] width 54 height 10
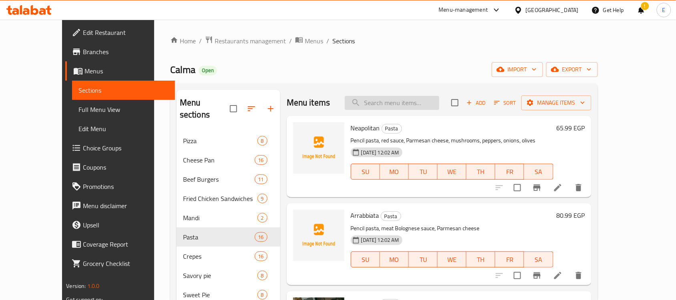
click at [429, 103] on input "search" at bounding box center [392, 103] width 95 height 14
paste input "Alfredo"
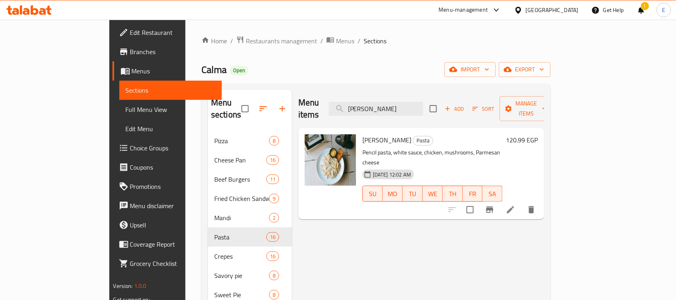
type input "Alfredo"
click at [538, 134] on h6 "120.99 EGP" at bounding box center [522, 139] width 32 height 11
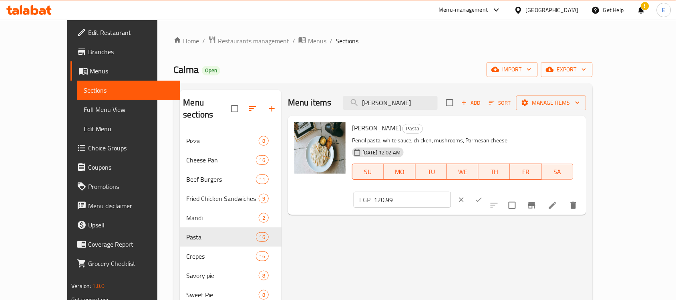
click at [451, 191] on input "120.99" at bounding box center [412, 199] width 77 height 16
paste input "35"
type input "135"
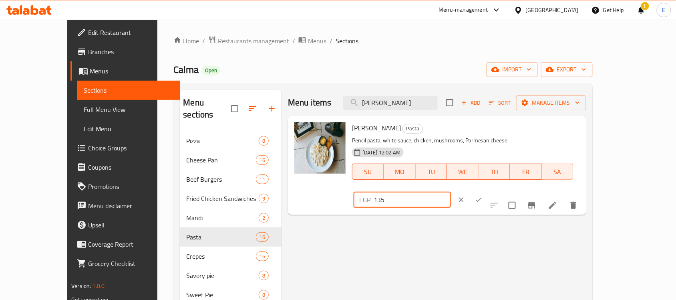
click at [483, 195] on icon "ok" at bounding box center [479, 199] width 8 height 8
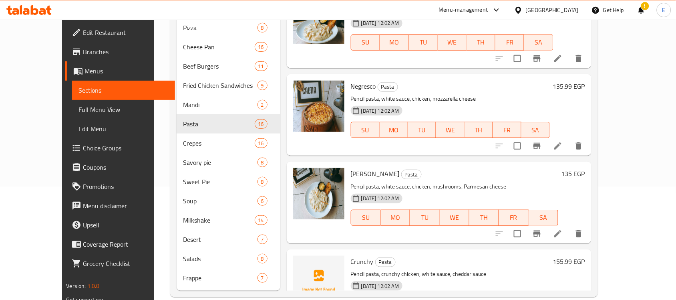
scroll to position [301, 0]
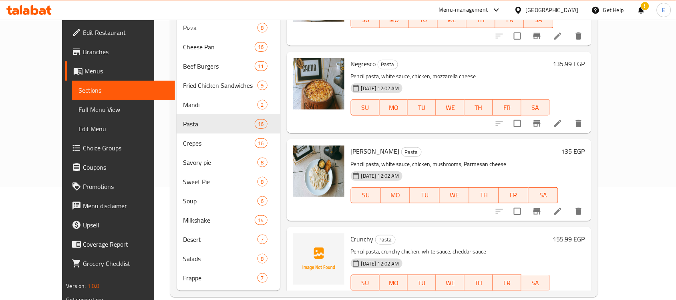
click at [585, 65] on h6 "135.99 EGP" at bounding box center [569, 63] width 32 height 11
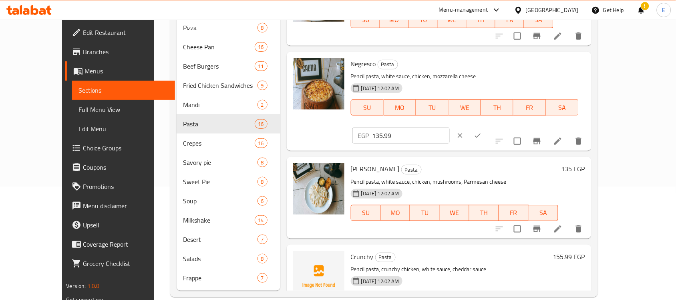
click at [450, 127] on input "135.99" at bounding box center [411, 135] width 77 height 16
paste input "55"
type input "155"
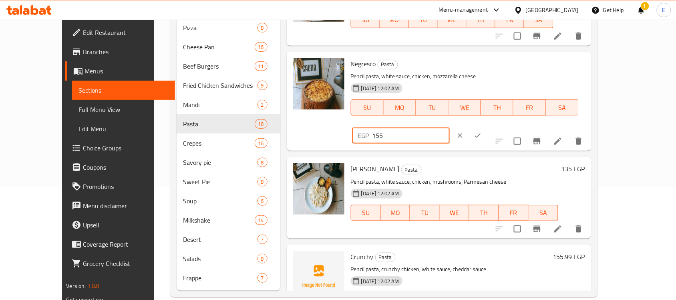
click at [482, 131] on icon "ok" at bounding box center [478, 135] width 8 height 8
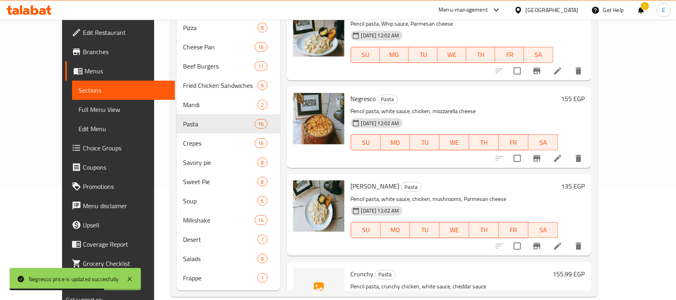
scroll to position [115, 0]
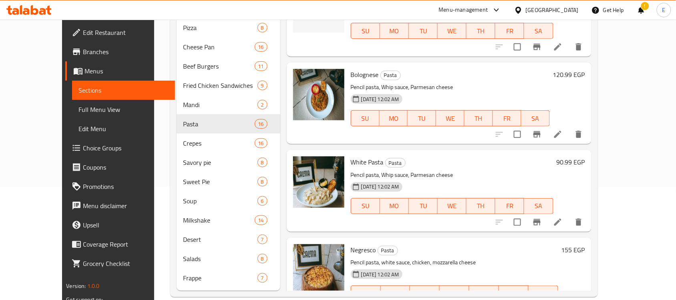
click at [585, 71] on h6 "120.99 EGP" at bounding box center [569, 74] width 32 height 11
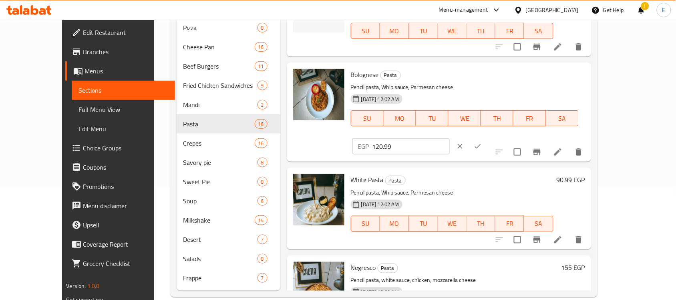
click at [450, 138] on input "120.99" at bounding box center [411, 146] width 77 height 16
paste input "45"
type input "145"
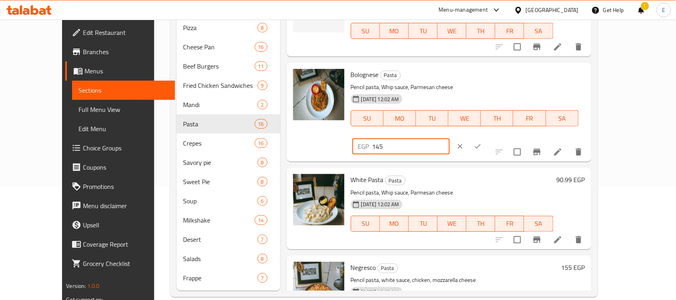
click at [482, 142] on icon "ok" at bounding box center [478, 146] width 8 height 8
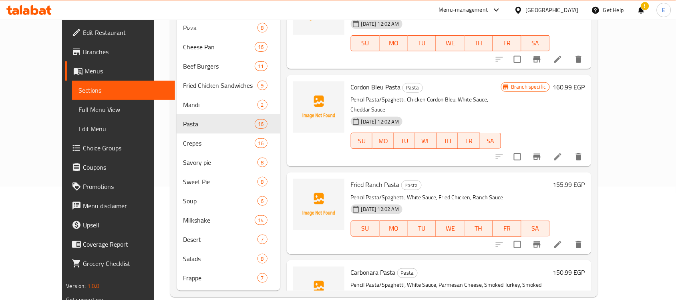
scroll to position [729, 0]
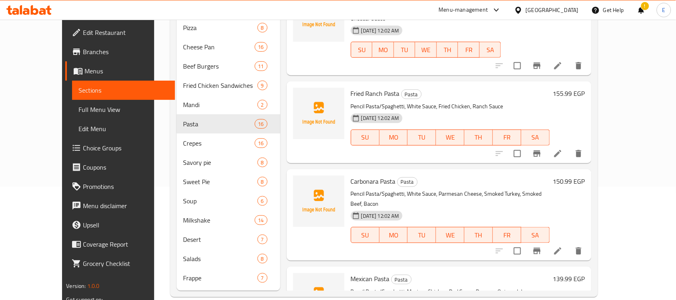
click at [585, 175] on h6 "150.99 EGP" at bounding box center [569, 180] width 32 height 11
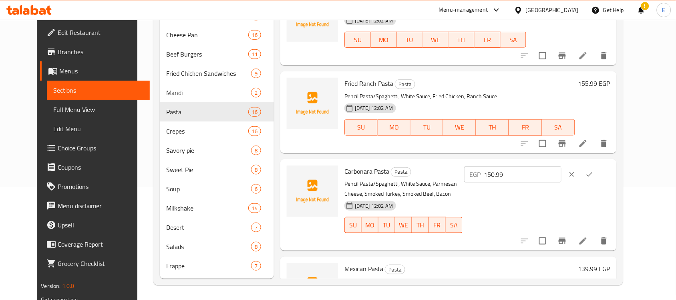
click at [562, 166] on input "150.99" at bounding box center [522, 174] width 77 height 16
paste input "68"
type input "168"
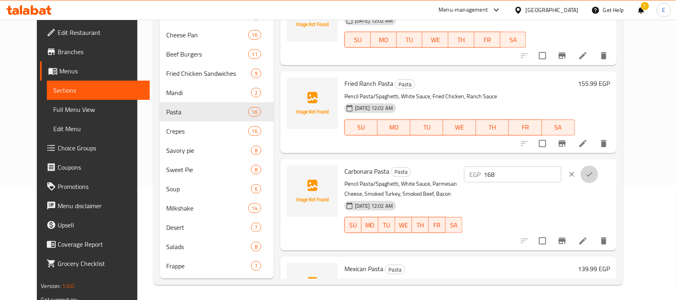
click at [598, 169] on button "ok" at bounding box center [590, 174] width 18 height 18
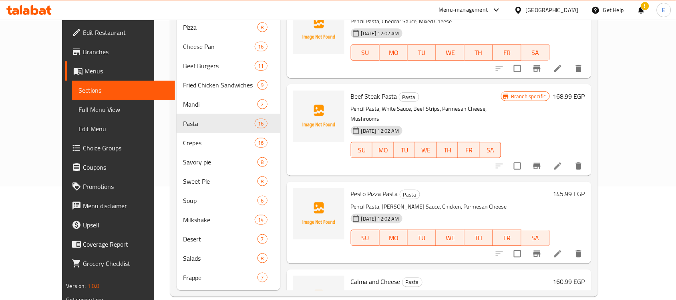
scroll to position [1094, 0]
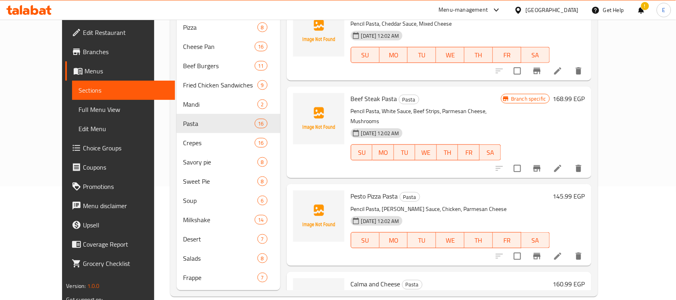
click at [585, 190] on h6 "145.99 EGP" at bounding box center [569, 195] width 32 height 11
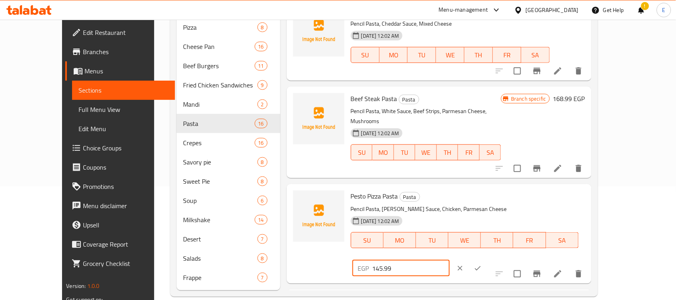
click at [450, 260] on input "145.99" at bounding box center [411, 268] width 77 height 16
paste input "number"
type input "145"
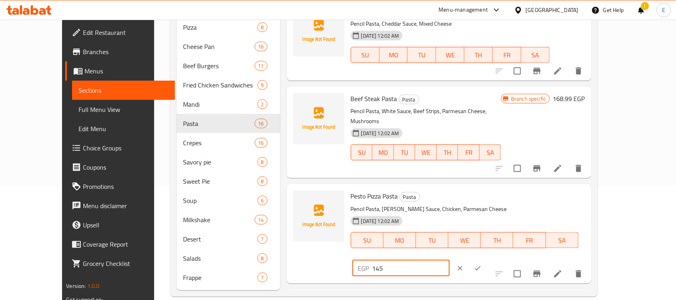
click at [482, 264] on icon "ok" at bounding box center [478, 268] width 8 height 8
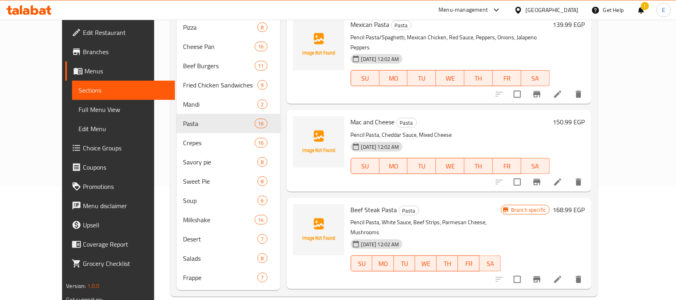
scroll to position [980, 0]
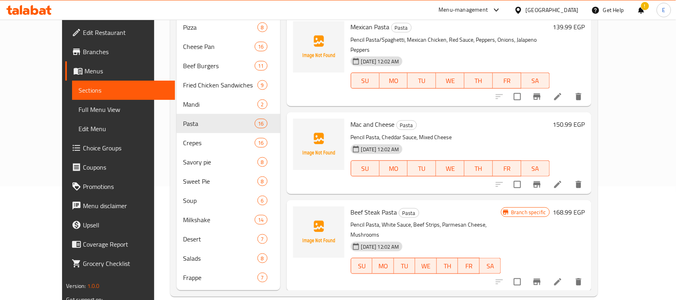
click at [585, 119] on h6 "150.99 EGP" at bounding box center [569, 124] width 32 height 11
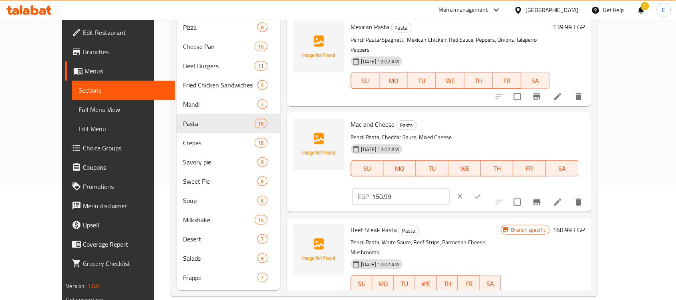
click at [450, 188] on input "150.99" at bounding box center [411, 196] width 77 height 16
paste input "6"
type input "169"
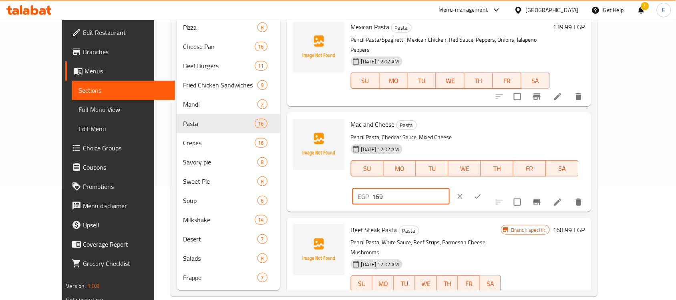
click at [482, 192] on icon "ok" at bounding box center [478, 196] width 8 height 8
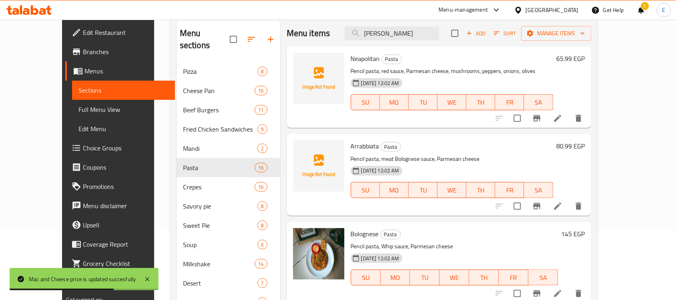
scroll to position [64, 0]
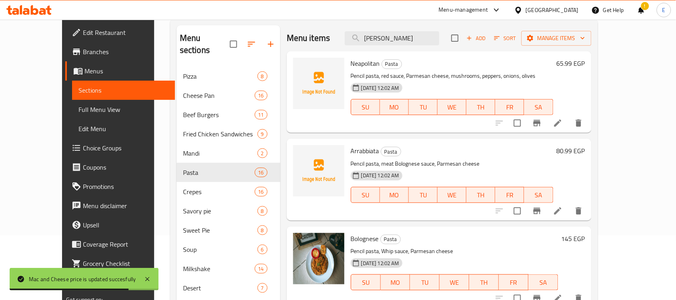
click at [585, 151] on h6 "80.99 EGP" at bounding box center [571, 150] width 28 height 11
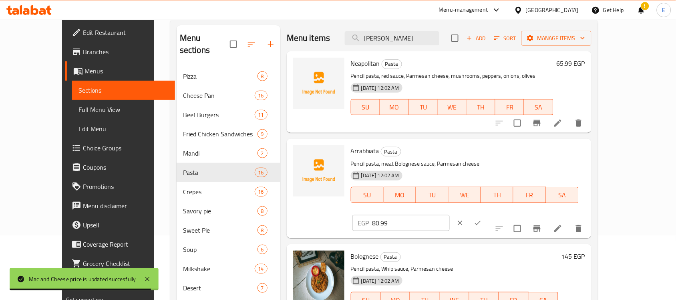
click at [450, 215] on input "80.99" at bounding box center [411, 223] width 77 height 16
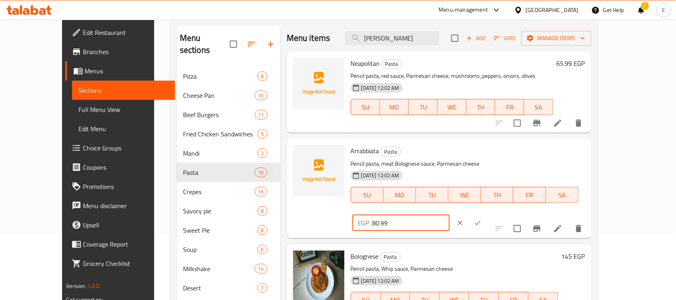
paste input "4"
type input "84"
click at [487, 214] on button "ok" at bounding box center [478, 223] width 18 height 18
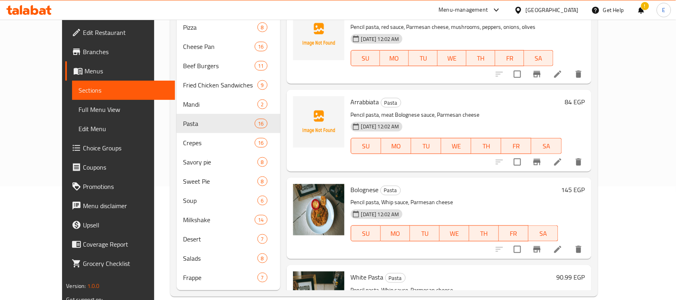
scroll to position [85, 0]
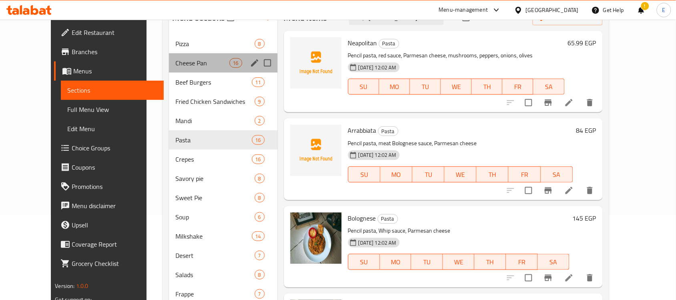
click at [196, 56] on div "Cheese Pan 16" at bounding box center [223, 62] width 109 height 19
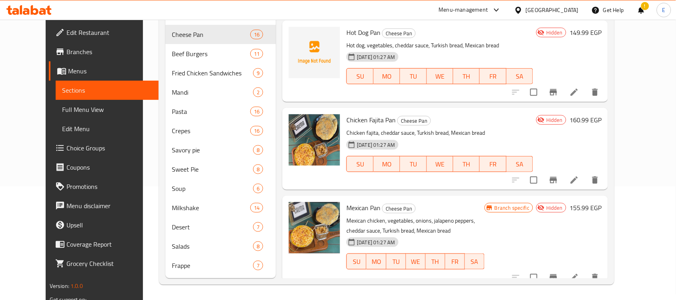
scroll to position [787, 0]
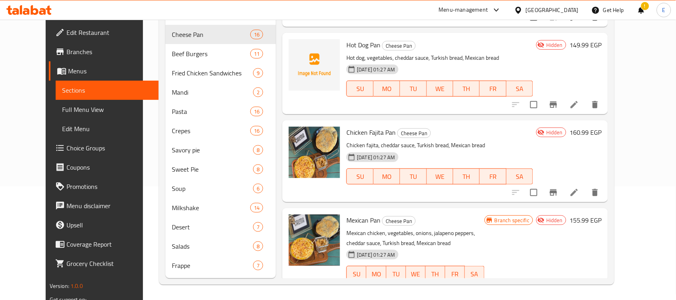
click at [602, 127] on h6 "160.99 EGP" at bounding box center [586, 132] width 32 height 11
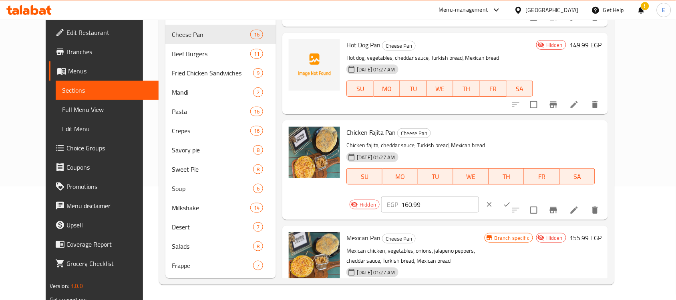
click at [479, 196] on input "160.99" at bounding box center [439, 204] width 77 height 16
paste input "97"
type input "197"
click at [511, 200] on icon "ok" at bounding box center [507, 204] width 8 height 8
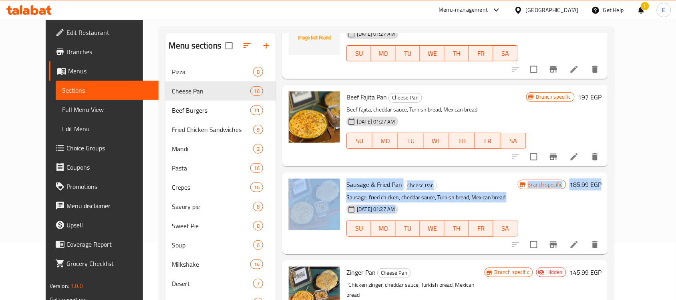
scroll to position [139, 0]
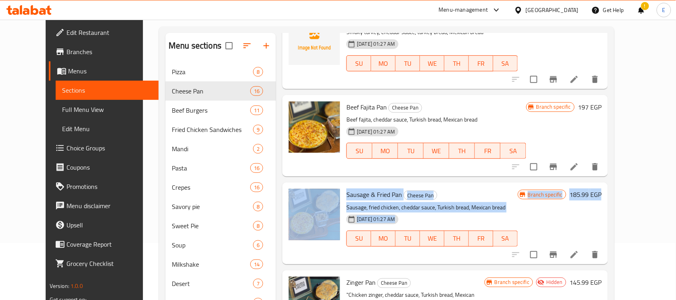
drag, startPoint x: 646, startPoint y: 115, endPoint x: 649, endPoint y: 91, distance: 25.0
click at [608, 91] on div "Menu items Alfredo Add Sort Manage items Chicken Crispy Casserole Cheese Pan Cr…" at bounding box center [442, 184] width 332 height 302
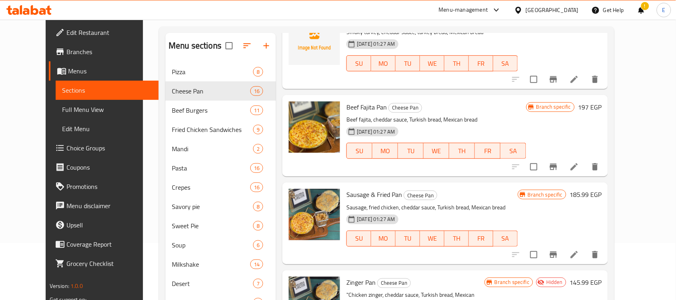
click at [490, 105] on h6 "Beef Fajita Pan Cheese Pan" at bounding box center [437, 106] width 180 height 11
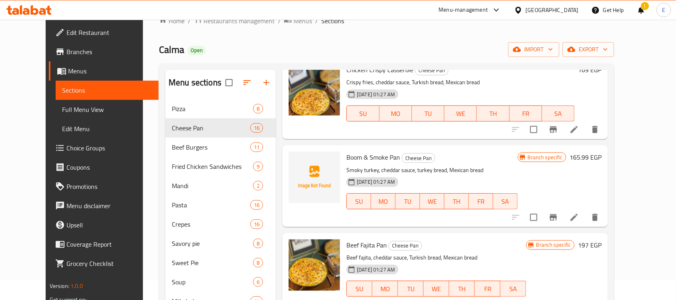
scroll to position [0, 0]
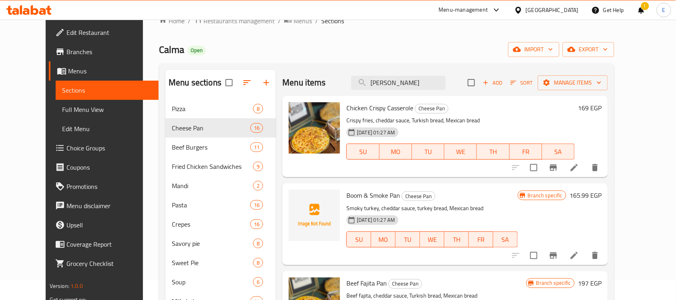
click at [504, 86] on span "Add" at bounding box center [493, 82] width 22 height 9
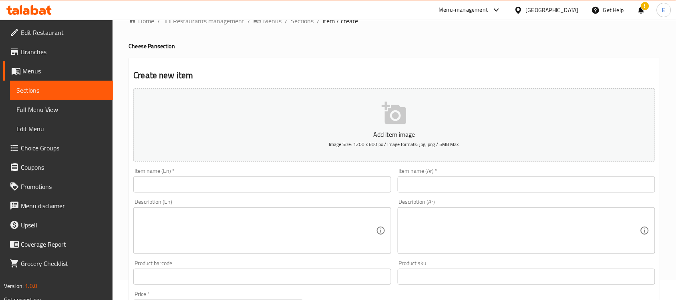
click at [191, 179] on input "text" at bounding box center [262, 184] width 258 height 16
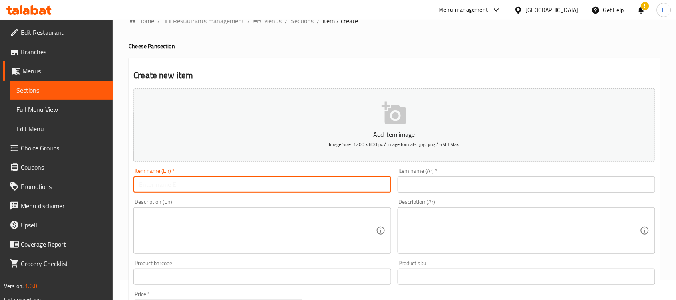
paste input "Sausage Casserole"
type input "Sausage Casserole"
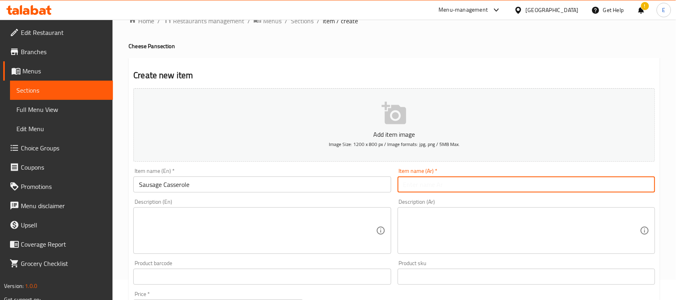
drag, startPoint x: 417, startPoint y: 187, endPoint x: 415, endPoint y: 183, distance: 4.7
click at [417, 187] on input "text" at bounding box center [527, 184] width 258 height 16
paste input "طاسة سجق"
type input "طاسة سجق"
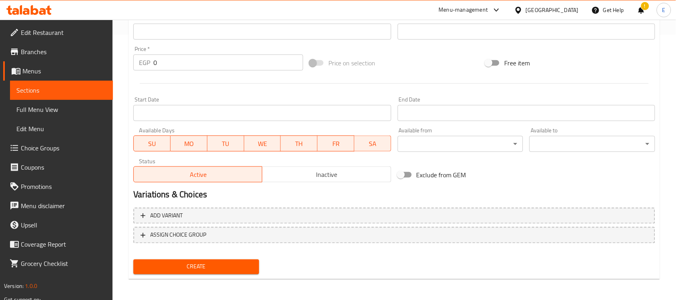
drag, startPoint x: 177, startPoint y: 62, endPoint x: 156, endPoint y: 57, distance: 21.8
click at [161, 58] on input "0" at bounding box center [228, 62] width 150 height 16
click at [158, 58] on input "0" at bounding box center [228, 62] width 150 height 16
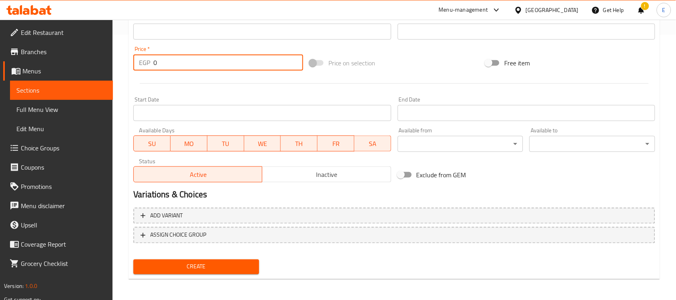
click at [155, 58] on input "0" at bounding box center [228, 62] width 150 height 16
paste input "164"
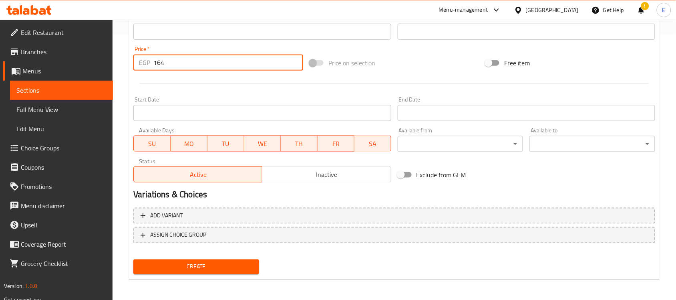
type input "164"
click at [209, 264] on span "Create" at bounding box center [196, 267] width 113 height 10
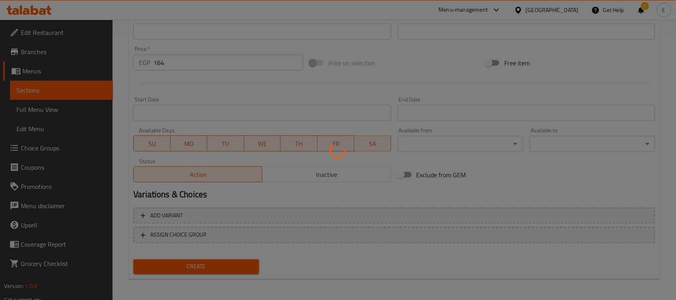
type input "0"
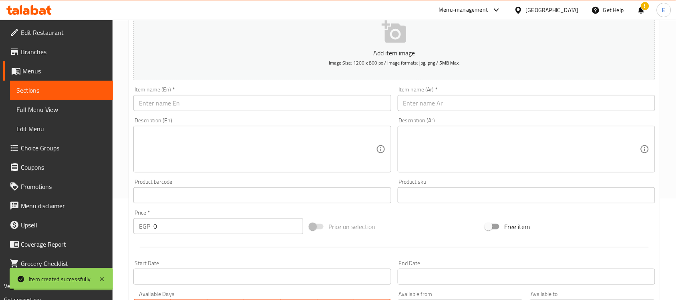
scroll to position [0, 0]
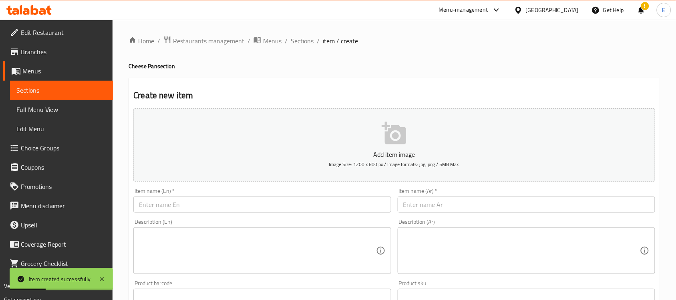
click at [151, 207] on input "text" at bounding box center [262, 204] width 258 height 16
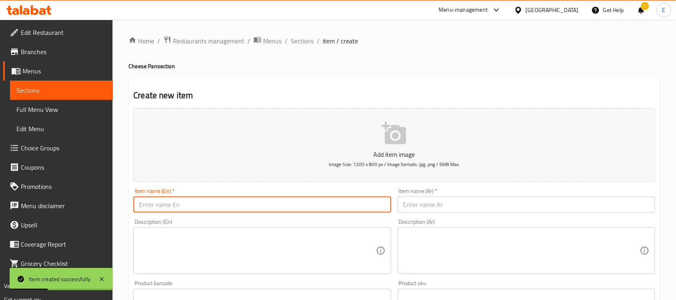
paste input "Smoked Casserole"
type input "Smoked Casserole"
click at [427, 199] on input "text" at bounding box center [527, 204] width 258 height 16
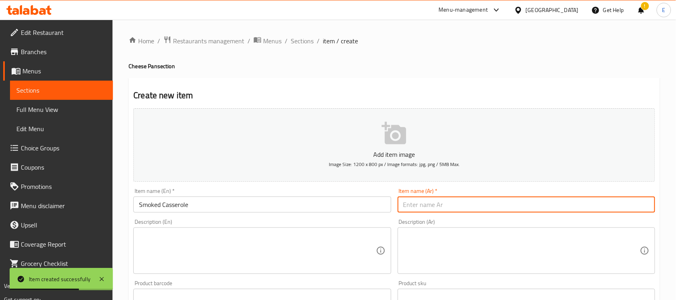
paste input "طاسة لحوم مدخنة"
type input "طاسة لحوم مدخنة"
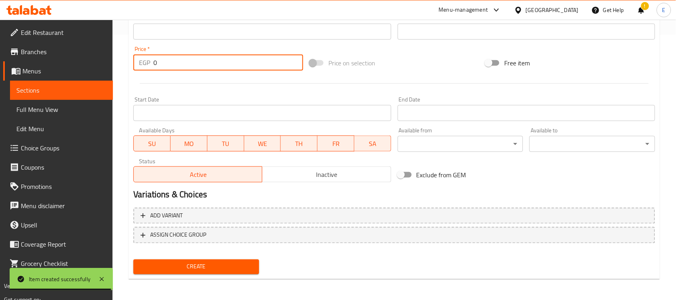
drag, startPoint x: 186, startPoint y: 63, endPoint x: 124, endPoint y: 63, distance: 62.1
click at [125, 63] on div "Home / Restaurants management / Menus / Sections / item / create Cheese Pan sec…" at bounding box center [395, 28] width 564 height 546
paste input "172"
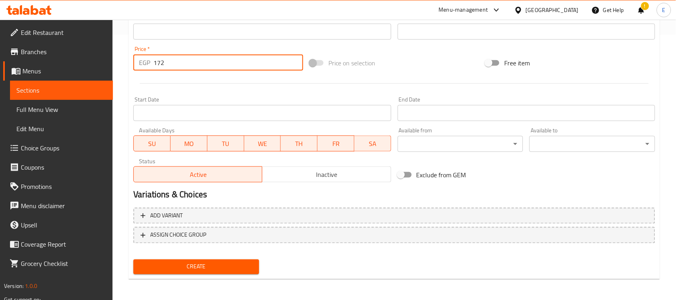
type input "172"
click at [141, 262] on button "Create" at bounding box center [196, 266] width 126 height 15
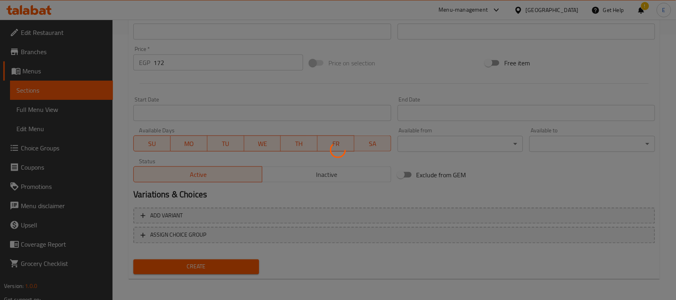
type input "0"
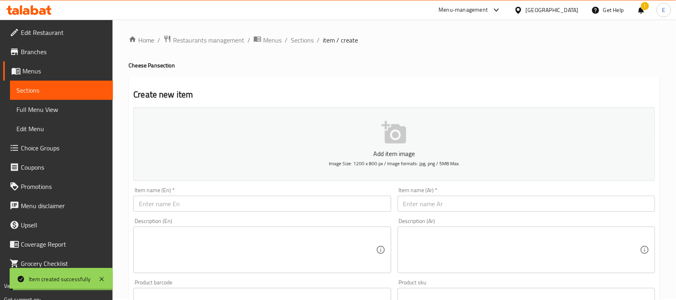
scroll to position [0, 0]
click at [306, 39] on span "Sections" at bounding box center [302, 41] width 23 height 10
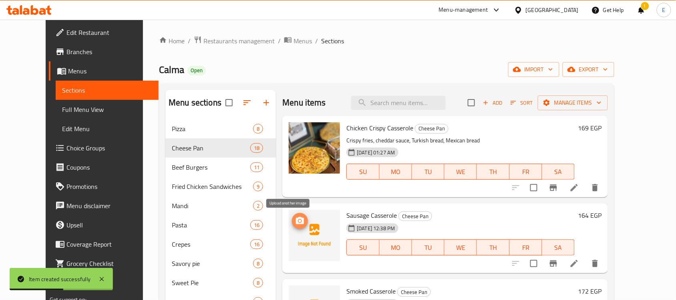
click at [296, 222] on icon "upload picture" at bounding box center [300, 220] width 8 height 7
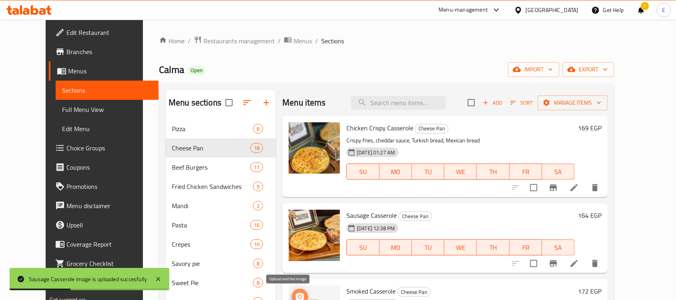
click at [295, 292] on icon "upload picture" at bounding box center [300, 297] width 10 height 10
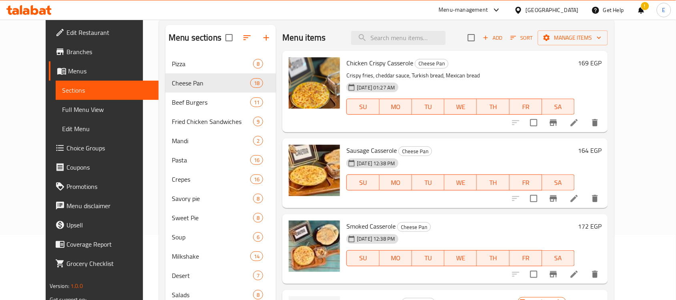
scroll to position [63, 0]
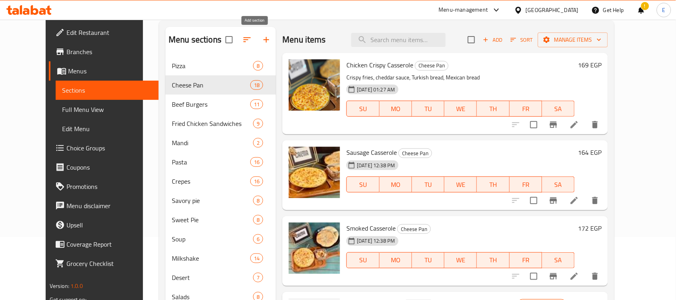
click at [262, 43] on icon "button" at bounding box center [267, 40] width 10 height 10
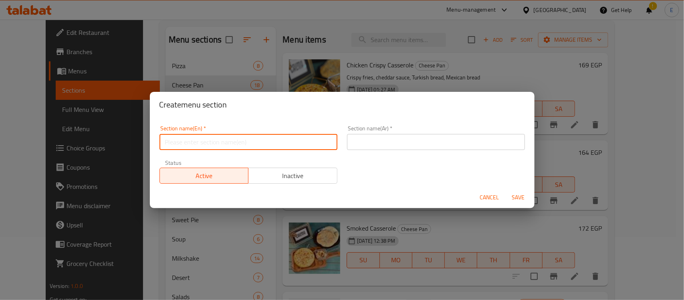
drag, startPoint x: 209, startPoint y: 141, endPoint x: 206, endPoint y: 134, distance: 8.1
click at [209, 143] on input "text" at bounding box center [248, 142] width 178 height 16
click at [207, 138] on input "Fah" at bounding box center [248, 142] width 178 height 16
paste input "Chicken Fajita"
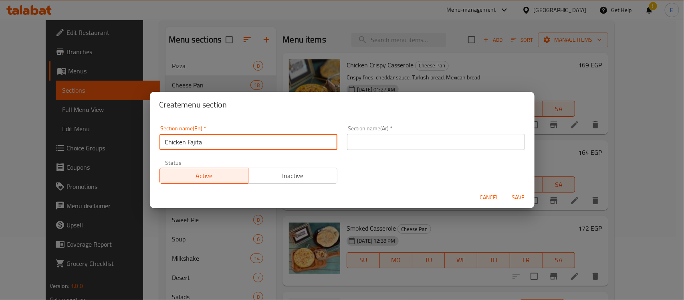
click at [207, 138] on input "Chicken Fajita" at bounding box center [248, 142] width 178 height 16
click at [187, 143] on input "Chicken Fajita" at bounding box center [248, 142] width 178 height 16
type input "Fajita"
click at [353, 143] on input "text" at bounding box center [436, 142] width 178 height 16
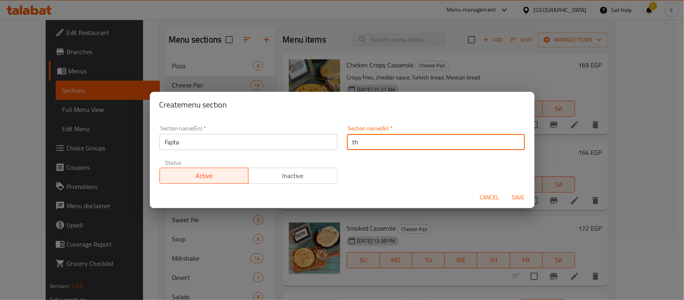
type input "t"
type input "فاهيتا"
click at [511, 197] on span "Save" at bounding box center [518, 197] width 19 height 10
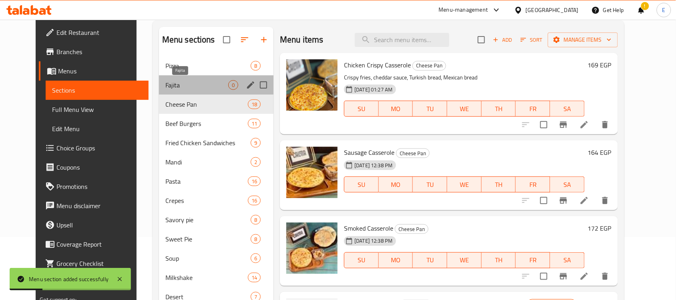
click at [195, 82] on span "Fajita" at bounding box center [196, 85] width 63 height 10
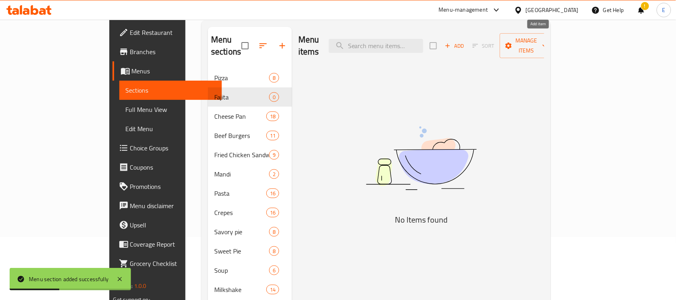
click at [467, 40] on button "Add" at bounding box center [455, 46] width 26 height 12
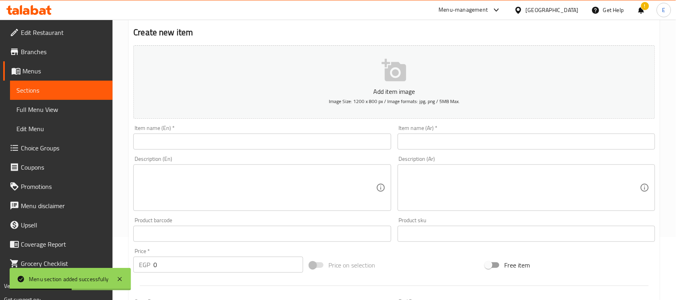
click at [278, 141] on input "text" at bounding box center [262, 141] width 258 height 16
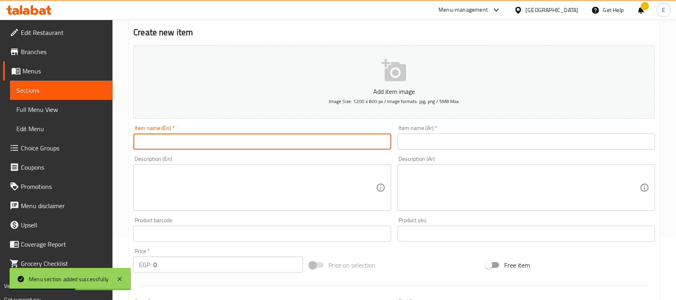
paste input "Chicken Fajita"
type input "Chicken Fajita"
click at [464, 146] on input "text" at bounding box center [527, 141] width 258 height 16
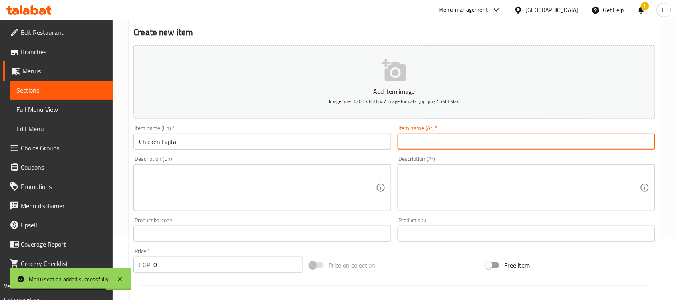
paste input "فاهيتا دجاج"
type input "فاهيتا دجاج"
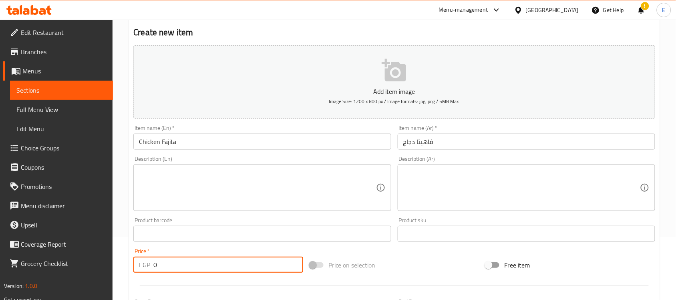
click at [169, 266] on input "0" at bounding box center [228, 264] width 150 height 16
paste input "225"
type input "225"
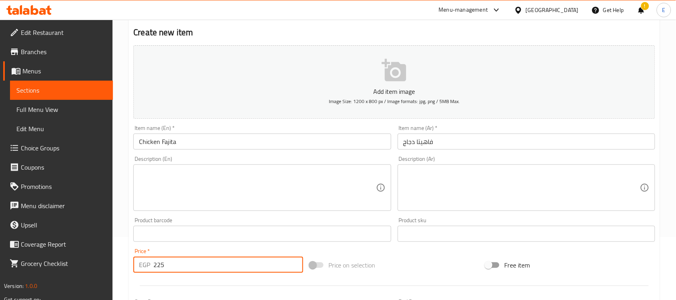
click at [403, 74] on icon "button" at bounding box center [394, 70] width 24 height 22
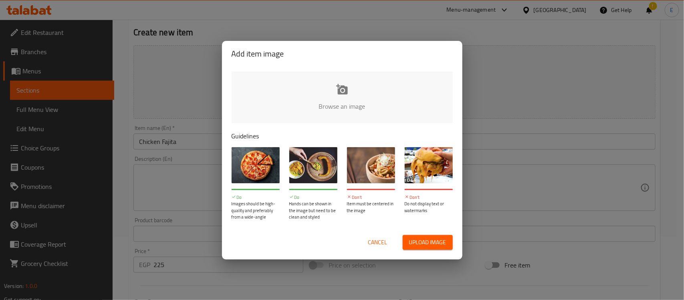
click at [347, 89] on input "file" at bounding box center [613, 108] width 763 height 75
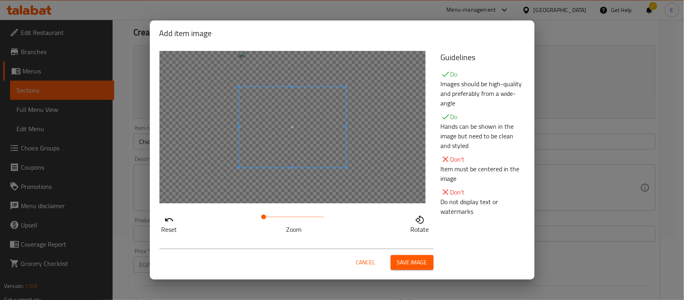
drag, startPoint x: 393, startPoint y: 254, endPoint x: 404, endPoint y: 257, distance: 10.8
click at [404, 257] on div "Cancel Save image" at bounding box center [296, 258] width 274 height 21
click at [407, 260] on span "Save image" at bounding box center [412, 262] width 30 height 10
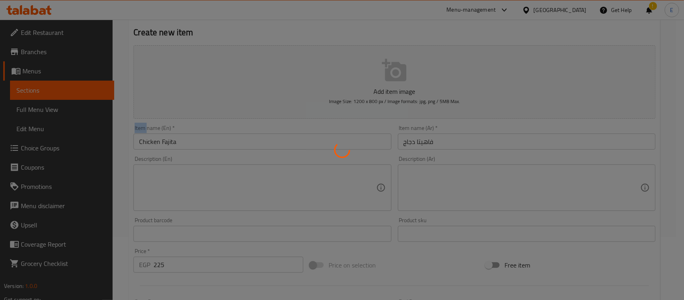
click at [407, 260] on div at bounding box center [342, 150] width 684 height 300
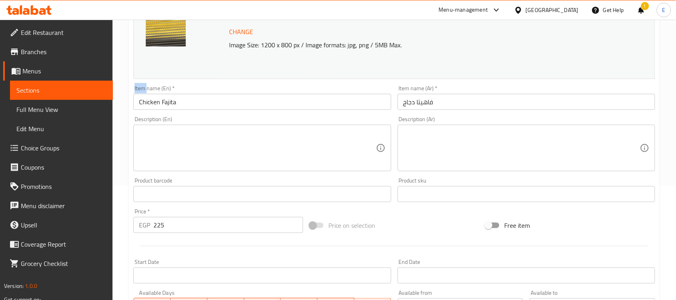
scroll to position [115, 0]
click at [672, 125] on div "Home / Restaurants management / Menus / Sections / item / create Fajita section…" at bounding box center [395, 184] width 564 height 558
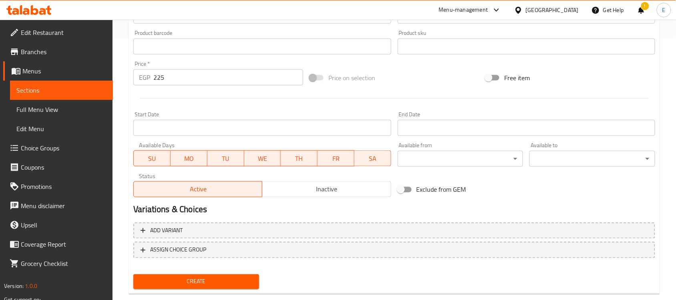
scroll to position [263, 0]
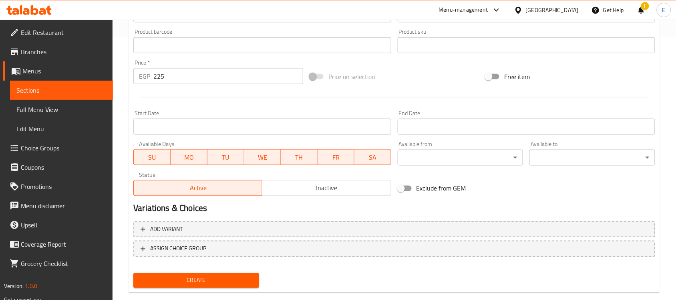
click at [165, 287] on div "Create" at bounding box center [196, 280] width 132 height 21
click at [171, 281] on span "Create" at bounding box center [196, 280] width 113 height 10
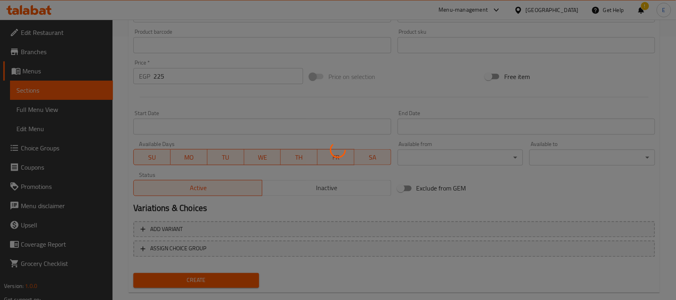
type input "0"
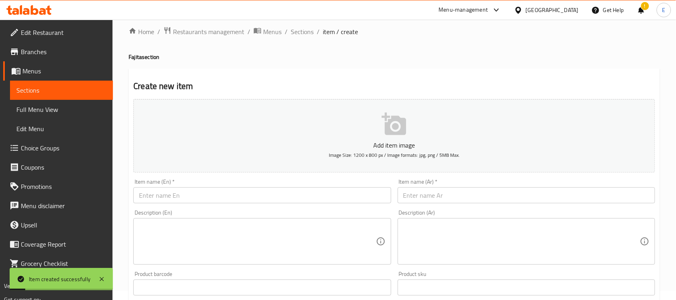
scroll to position [0, 0]
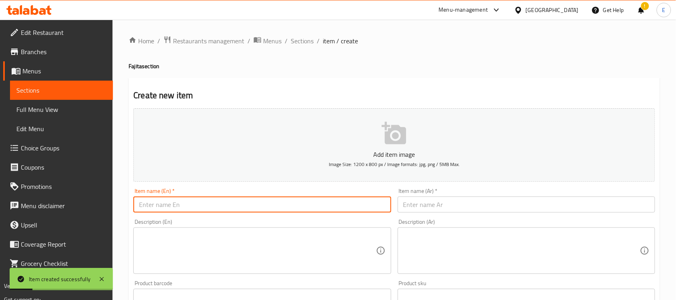
click at [166, 211] on input "text" at bounding box center [262, 204] width 258 height 16
paste input "Shrimp Fajita"
type input "Shrimp Fajita"
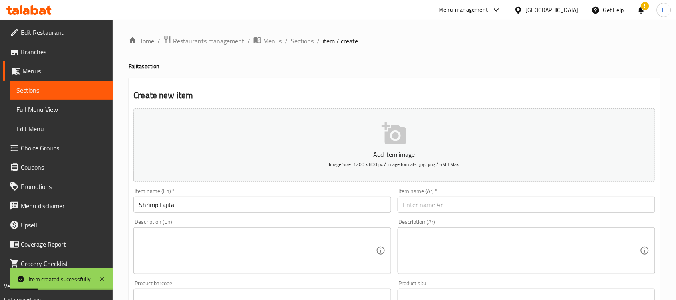
drag, startPoint x: 179, startPoint y: -43, endPoint x: 179, endPoint y: -61, distance: 18.0
click at [179, 0] on html "Item created successfully ​ Menu-management Egypt Get Help ! E Edit Restaurant …" at bounding box center [338, 150] width 676 height 300
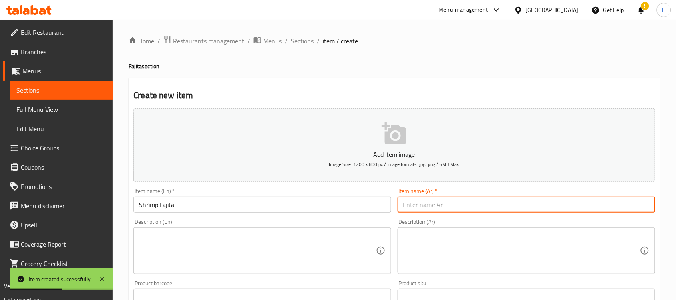
click at [421, 207] on input "text" at bounding box center [527, 204] width 258 height 16
paste input "فاهيتا جمبري"
type input "فاهيتا جمبري"
click at [389, 140] on icon "button" at bounding box center [394, 133] width 24 height 22
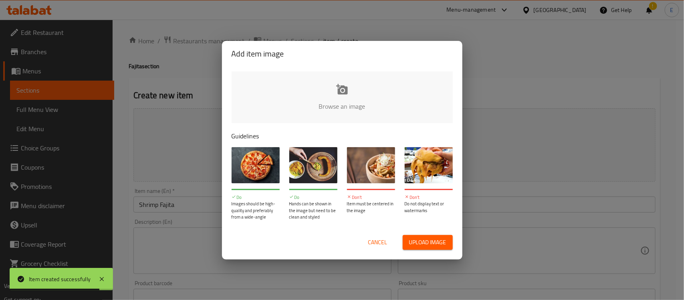
click at [341, 94] on input "file" at bounding box center [613, 108] width 763 height 75
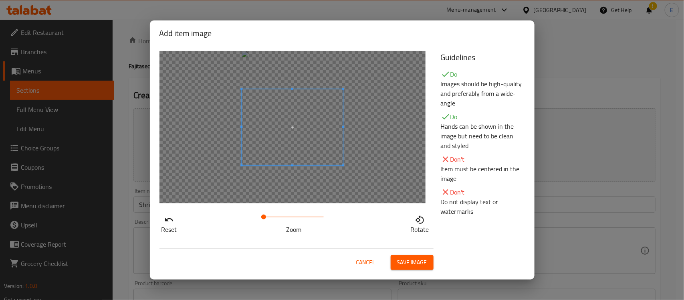
click at [409, 259] on span "Save image" at bounding box center [412, 262] width 30 height 10
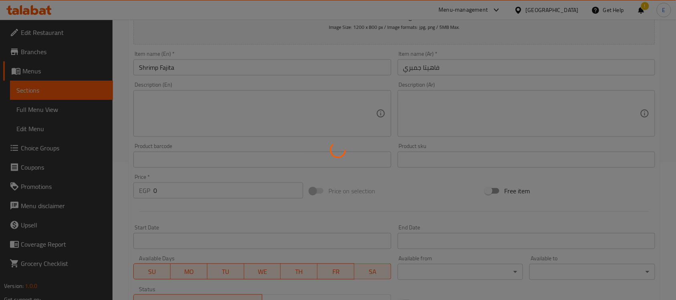
scroll to position [265, 0]
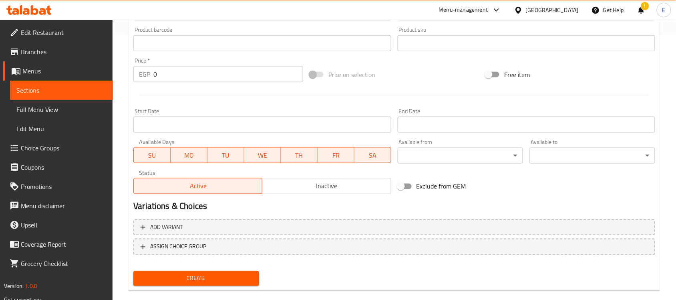
click at [172, 73] on input "0" at bounding box center [228, 74] width 150 height 16
paste input "364"
drag, startPoint x: 172, startPoint y: 73, endPoint x: 198, endPoint y: 157, distance: 88.1
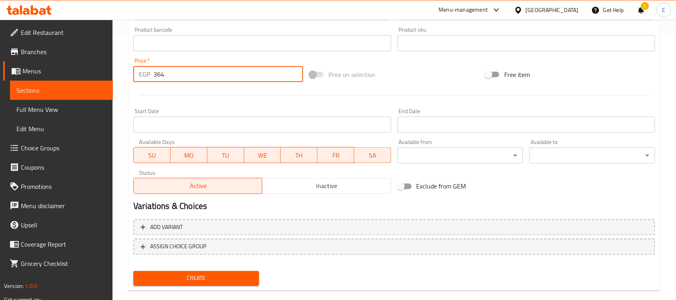
click at [195, 141] on div "Change Image Size: 1200 x 800 px / Image formats: jpg, png / 5MB Max. Item name…" at bounding box center [394, 18] width 528 height 357
type input "364"
click at [225, 268] on div "Create" at bounding box center [196, 278] width 132 height 21
click at [224, 273] on span "Create" at bounding box center [196, 278] width 113 height 10
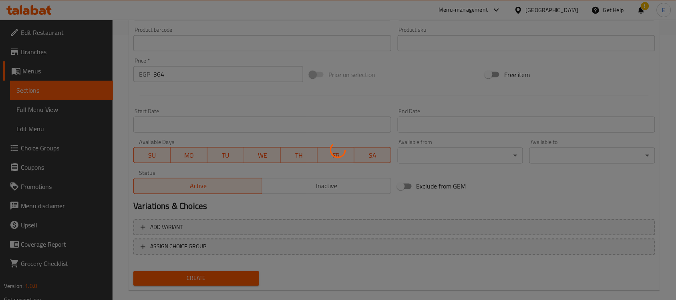
type input "0"
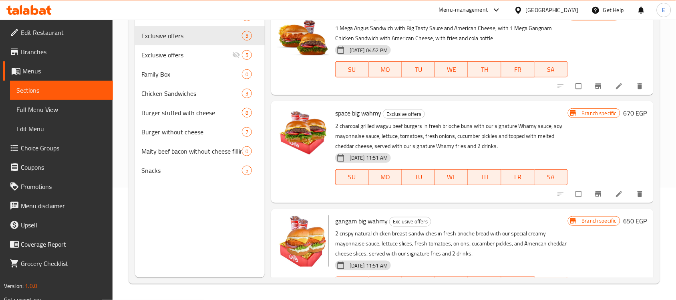
scroll to position [237, 0]
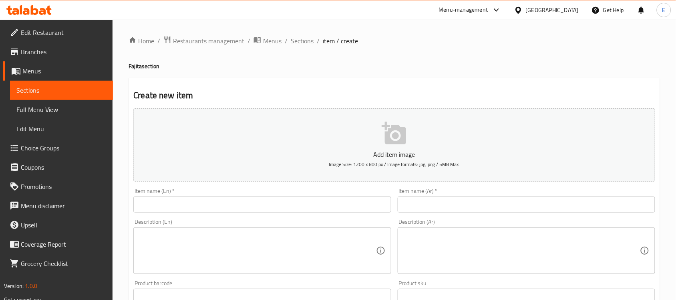
click at [230, 203] on input "text" at bounding box center [262, 204] width 258 height 16
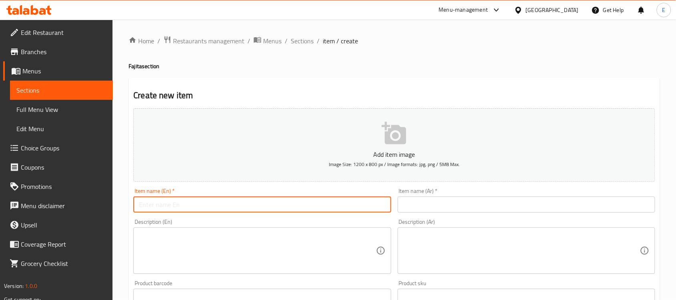
paste input "Beef Fajita"
type input "Beef Fajita"
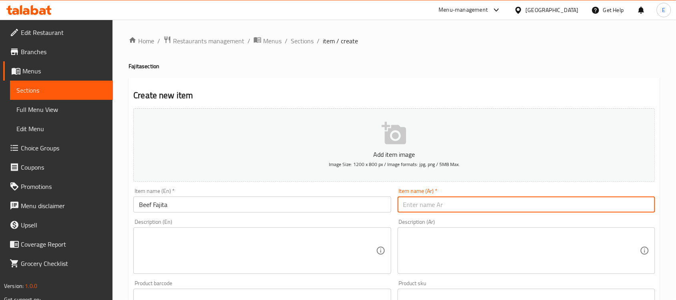
click at [455, 199] on input "text" at bounding box center [527, 204] width 258 height 16
paste input "فاهيتا لحم"
type input "فاهيتا لحم"
click at [409, 141] on button "Add item image Image Size: 1200 x 800 px / Image formats: jpg, png / 5MB Max." at bounding box center [394, 144] width 522 height 73
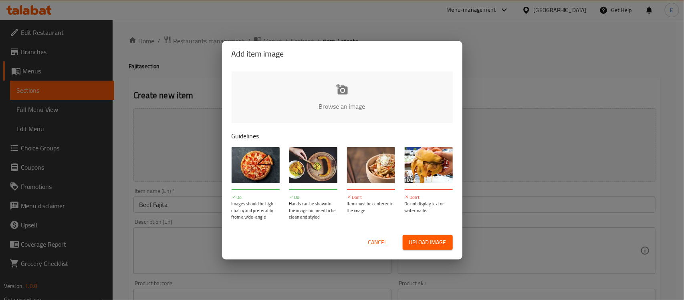
click at [335, 89] on input "file" at bounding box center [613, 108] width 763 height 75
type input "C:\fakepath\1752621708.jpg"
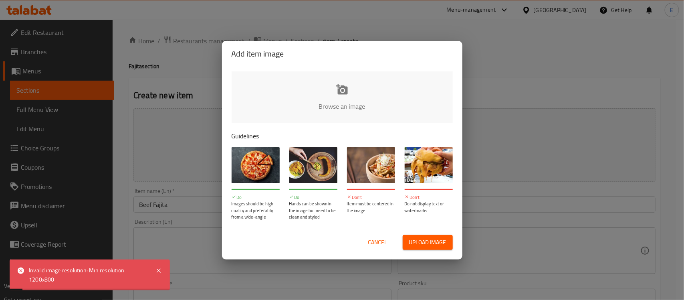
click at [424, 240] on span "Upload image" at bounding box center [427, 242] width 37 height 10
click at [383, 241] on span "Cancel" at bounding box center [377, 242] width 19 height 10
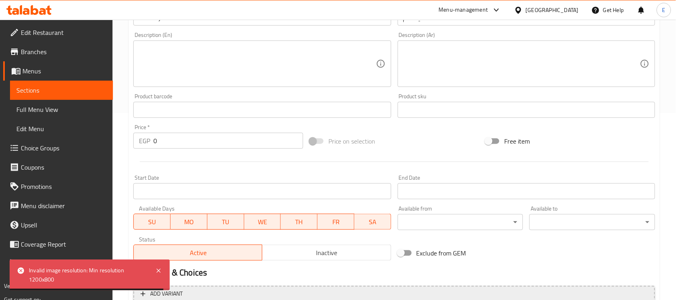
scroll to position [265, 0]
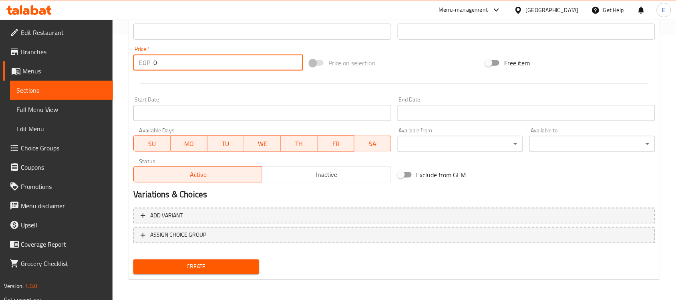
click at [136, 60] on div "EGP 0 Price *" at bounding box center [218, 62] width 170 height 16
paste input "292"
type input "292"
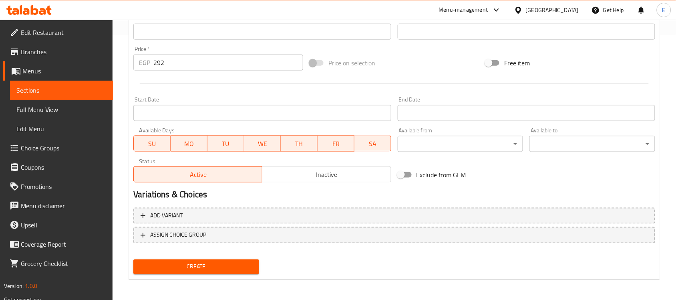
click at [197, 257] on div "Create" at bounding box center [196, 266] width 132 height 21
click at [197, 270] on button "Create" at bounding box center [196, 266] width 126 height 15
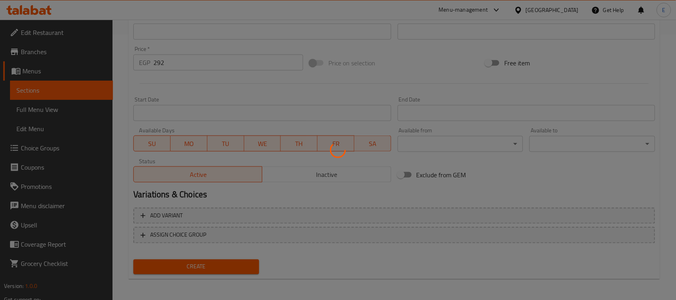
type input "0"
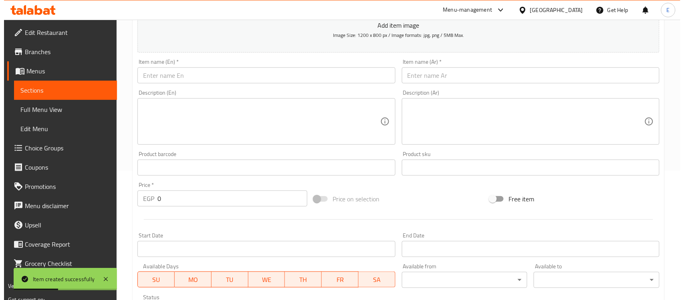
scroll to position [115, 0]
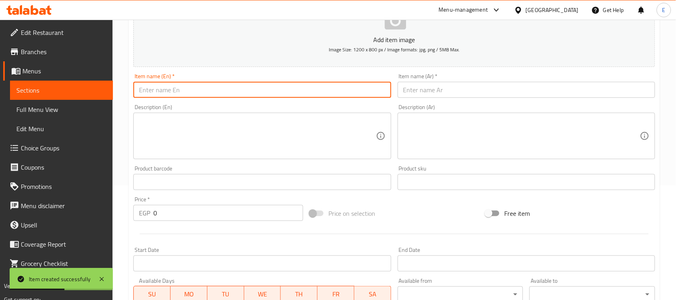
click at [181, 95] on input "text" at bounding box center [262, 90] width 258 height 16
paste input "Fajita Due"
type input "Fajita Due"
click at [441, 95] on input "text" at bounding box center [527, 90] width 258 height 16
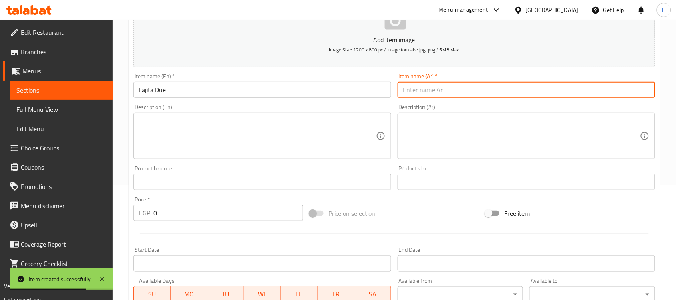
paste input "فاهيتا ديو"
type input "فاهيتا ديو"
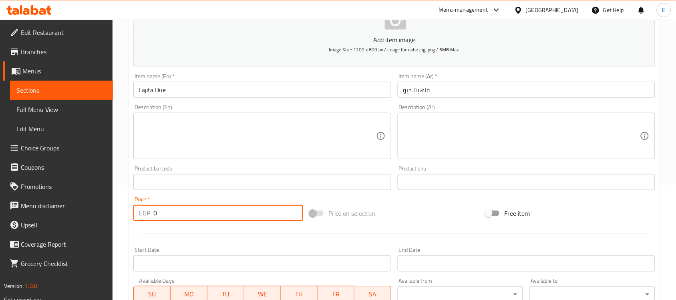
drag, startPoint x: 179, startPoint y: 211, endPoint x: 148, endPoint y: 194, distance: 34.9
click at [148, 194] on div "Price   * EGP 0 Price *" at bounding box center [218, 208] width 176 height 31
paste input "337"
type input "337"
click at [409, 23] on button "Add item image Image Size: 1200 x 800 px / Image formats: jpg, png / 5MB Max." at bounding box center [394, 30] width 522 height 73
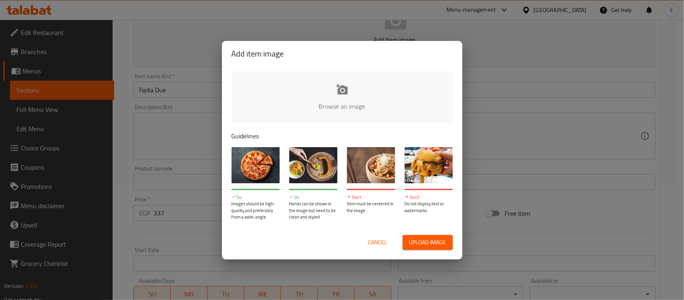
click at [359, 83] on input "file" at bounding box center [613, 108] width 763 height 75
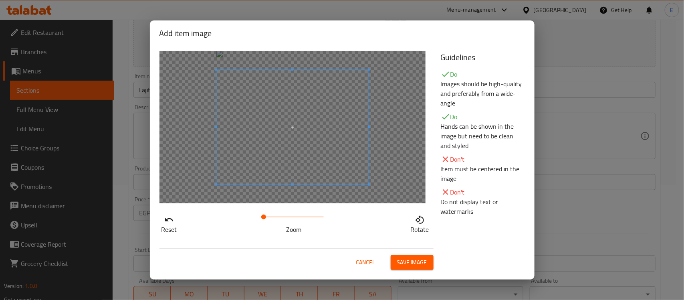
click at [429, 257] on button "Save image" at bounding box center [412, 262] width 43 height 15
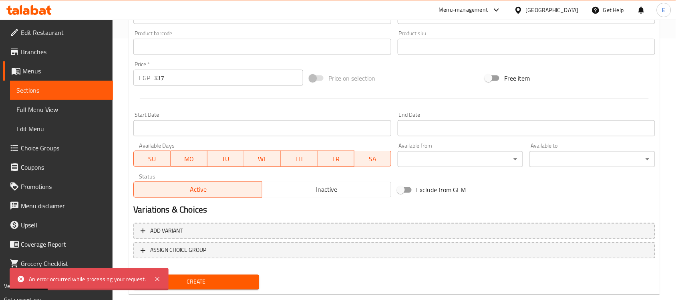
scroll to position [277, 0]
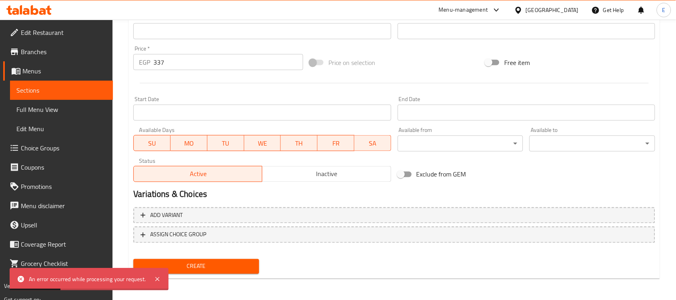
click at [236, 256] on div "Create" at bounding box center [196, 266] width 132 height 21
click at [237, 256] on div "Create" at bounding box center [196, 266] width 132 height 21
click at [238, 265] on span "Create" at bounding box center [196, 266] width 113 height 10
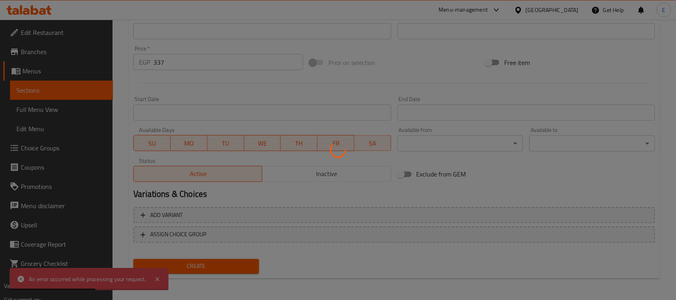
type input "0"
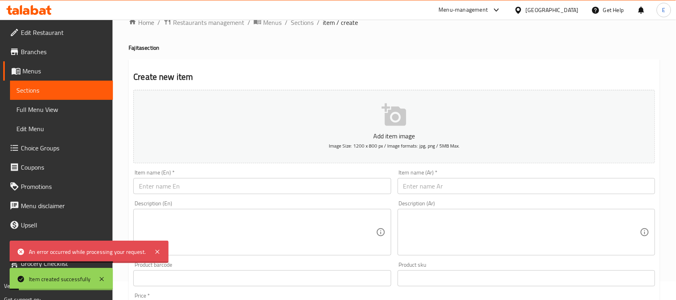
scroll to position [14, 0]
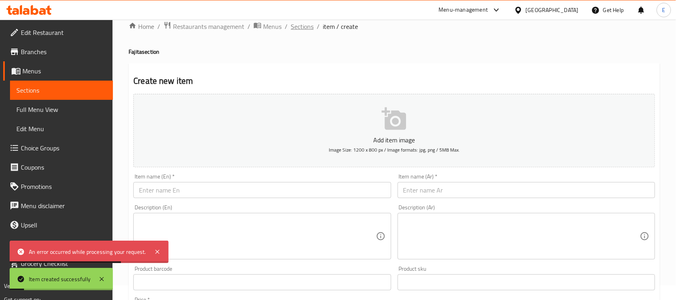
click at [310, 22] on span "Sections" at bounding box center [302, 27] width 23 height 10
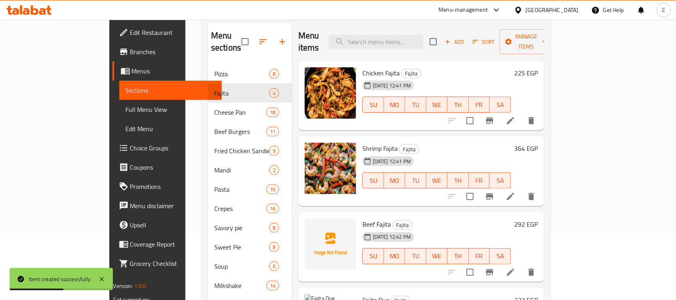
scroll to position [107, 0]
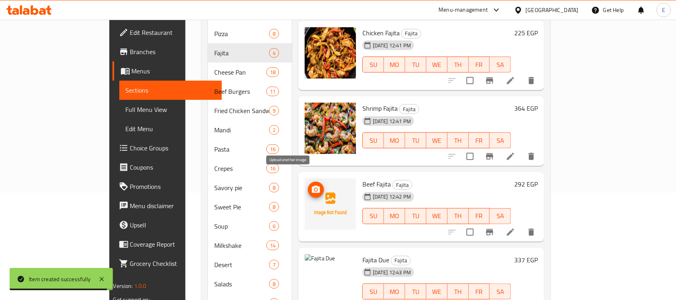
click at [312, 185] on icon "upload picture" at bounding box center [316, 188] width 8 height 7
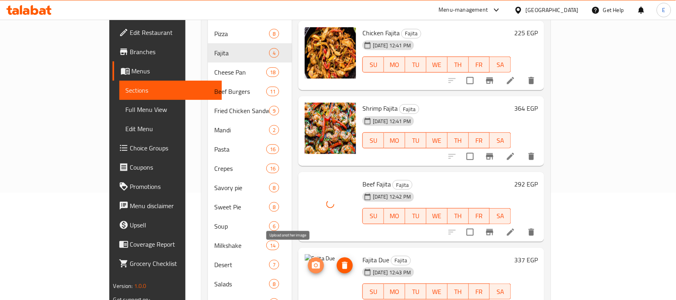
click at [308, 257] on button "upload picture" at bounding box center [316, 265] width 16 height 16
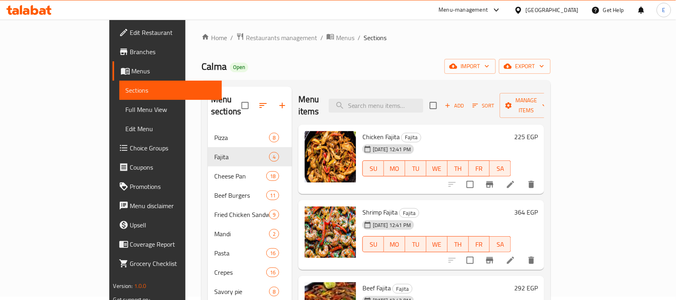
scroll to position [0, 0]
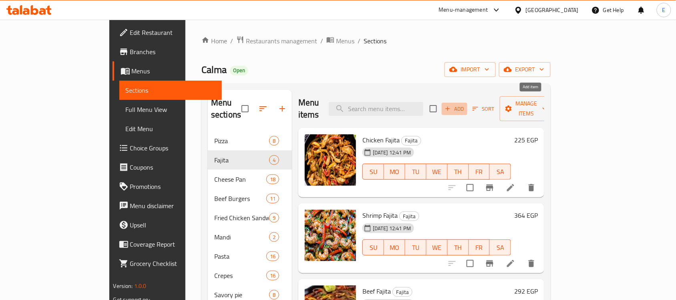
click at [467, 103] on button "Add" at bounding box center [455, 109] width 26 height 12
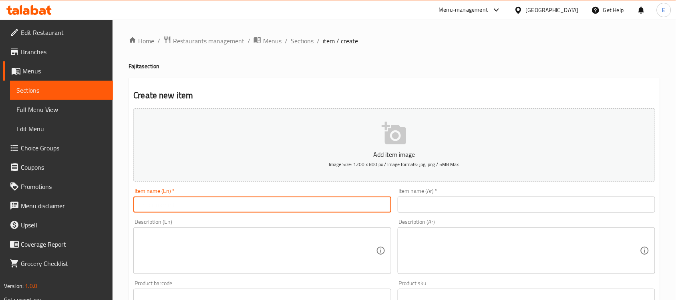
drag, startPoint x: 218, startPoint y: 202, endPoint x: 214, endPoint y: 199, distance: 4.3
click at [216, 201] on input "text" at bounding box center [262, 204] width 258 height 16
paste input "Fajita Combo"
type input "Fajita Combo"
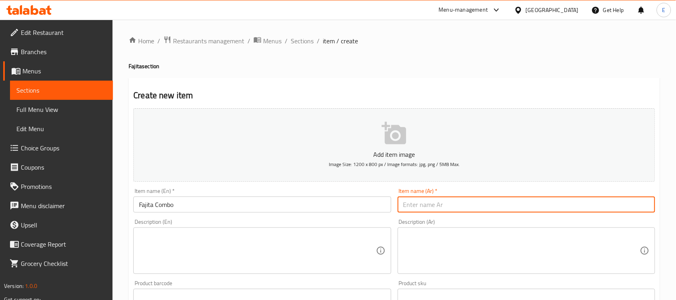
click at [430, 201] on input "text" at bounding box center [527, 204] width 258 height 16
paste input "فاهيتا كومبو"
type input "فاهيتا كومبو"
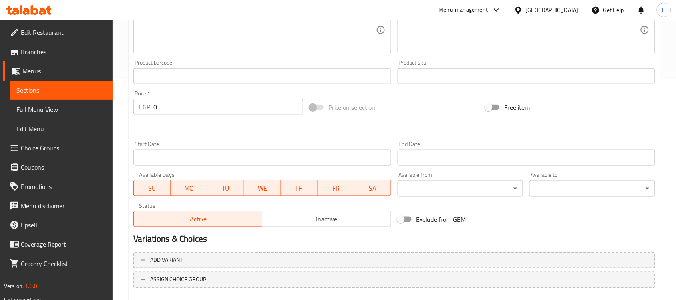
scroll to position [265, 0]
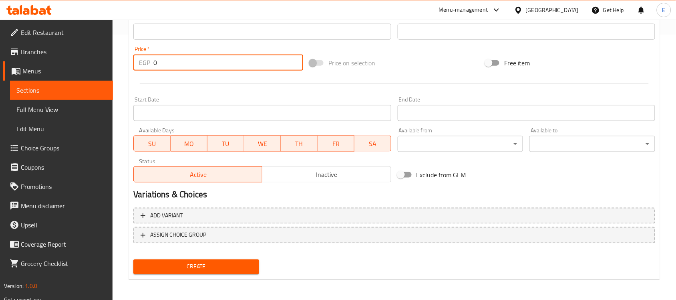
drag, startPoint x: 178, startPoint y: 66, endPoint x: 134, endPoint y: 66, distance: 44.1
click at [135, 66] on div "EGP 0 Price *" at bounding box center [218, 62] width 170 height 16
paste input "329"
type input "329"
click at [186, 263] on span "Create" at bounding box center [196, 267] width 113 height 10
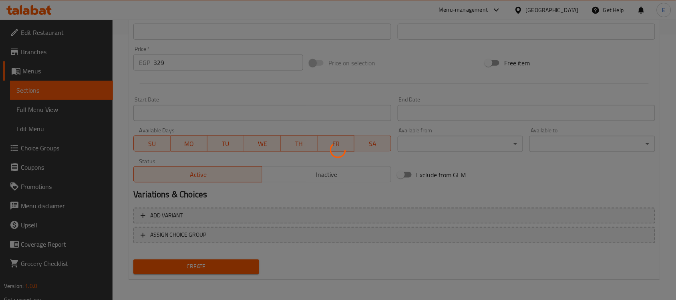
scroll to position [46, 0]
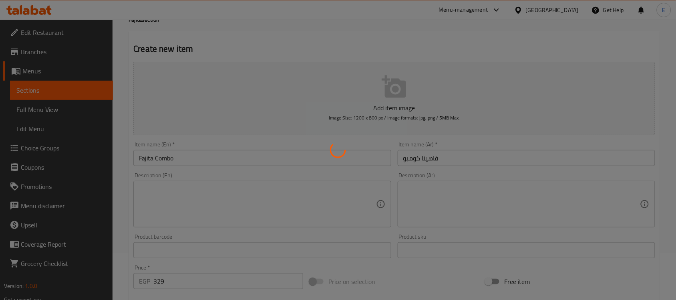
type input "0"
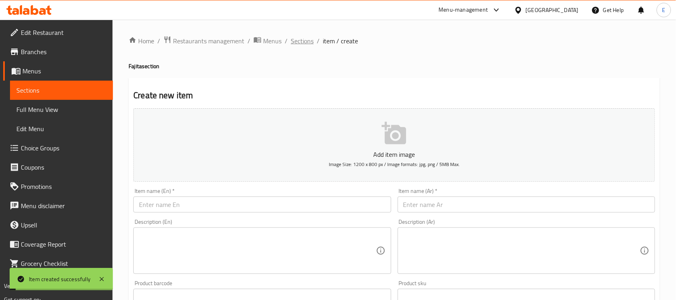
click at [297, 38] on span "Sections" at bounding box center [302, 41] width 23 height 10
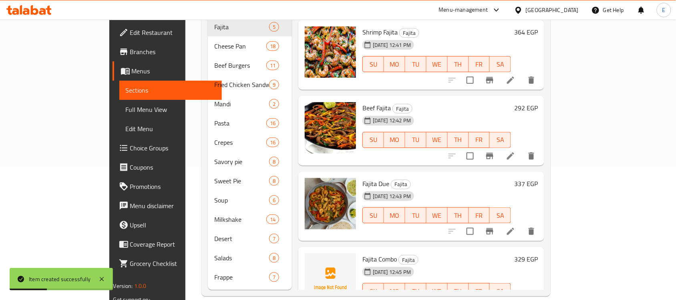
scroll to position [77, 0]
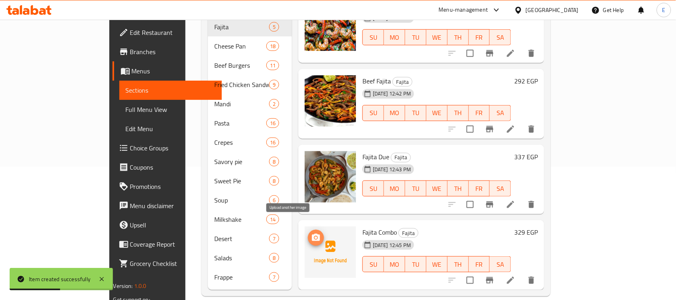
click at [312, 234] on icon "upload picture" at bounding box center [316, 237] width 8 height 7
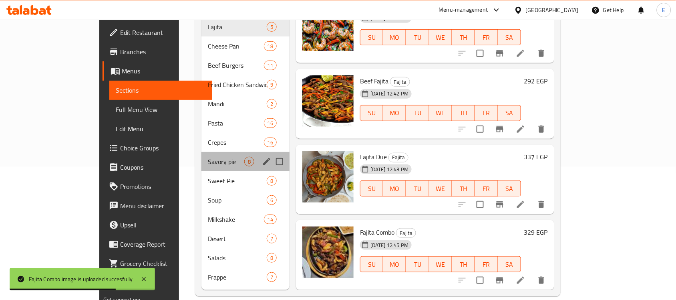
click at [201, 152] on div "Savory pie 8" at bounding box center [245, 161] width 88 height 19
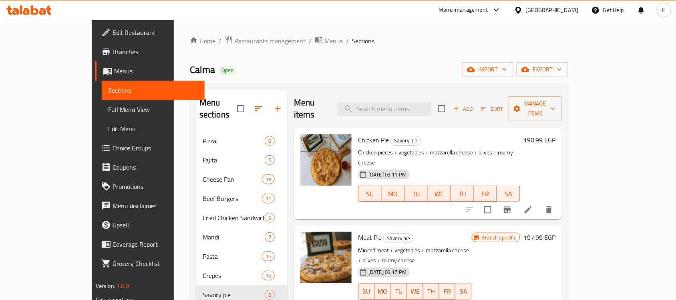
drag, startPoint x: 446, startPoint y: 37, endPoint x: 417, endPoint y: 71, distance: 44.9
click at [435, 56] on div "Home / Restaurants management / Menus / Sections Calma Open import export Menu …" at bounding box center [379, 232] width 379 height 393
click at [556, 134] on h6 "190.99 EGP" at bounding box center [540, 139] width 32 height 11
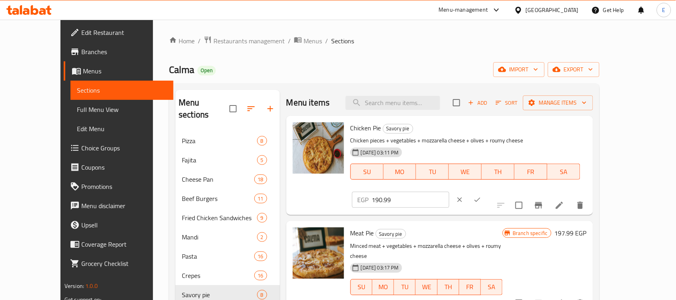
click at [449, 191] on input "190.99" at bounding box center [410, 199] width 77 height 16
paste input "6"
type input "196"
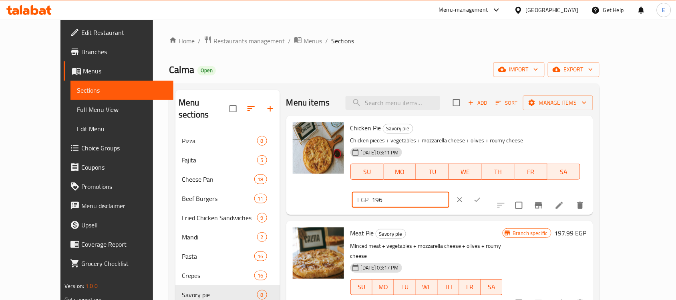
click at [482, 195] on icon "ok" at bounding box center [478, 199] width 8 height 8
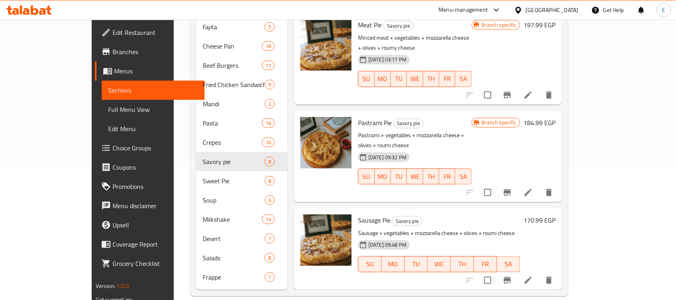
scroll to position [82, 0]
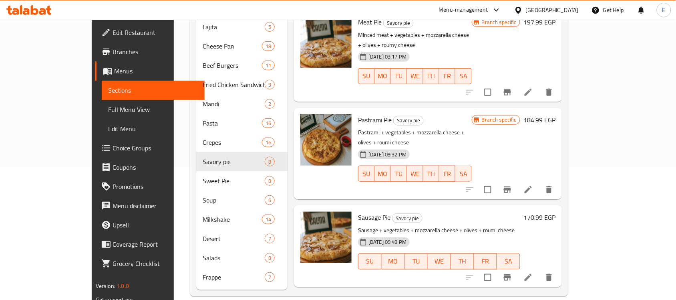
click at [556, 212] on h6 "170.99 EGP" at bounding box center [540, 217] width 32 height 11
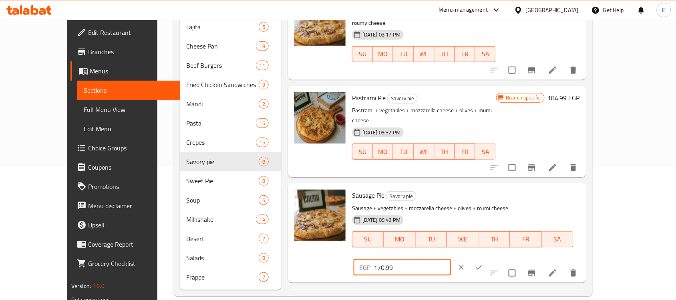
drag, startPoint x: 578, startPoint y: 175, endPoint x: 476, endPoint y: 173, distance: 102.2
click at [476, 186] on div "Sausage Pie Savory pie Sausage + vegetables + mozzarella cheese + olives + roum…" at bounding box center [466, 232] width 234 height 93
paste input "5"
type input "175"
click at [483, 263] on icon "ok" at bounding box center [479, 267] width 8 height 8
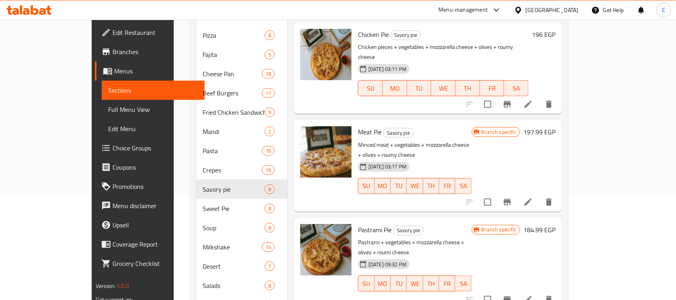
scroll to position [83, 0]
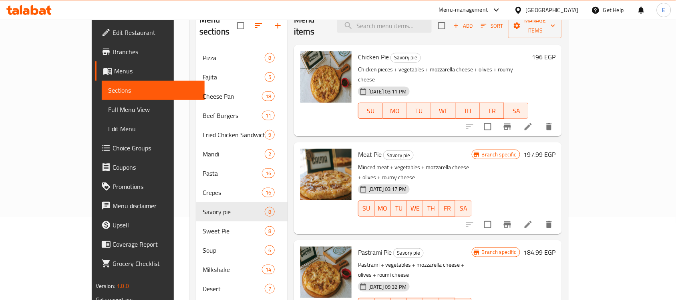
click at [556, 149] on h6 "197.99 EGP" at bounding box center [540, 154] width 32 height 11
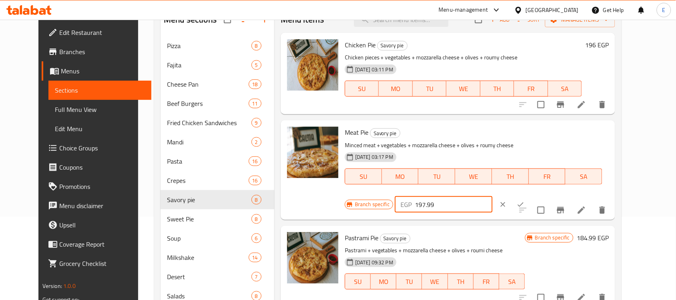
drag, startPoint x: 551, startPoint y: 136, endPoint x: 517, endPoint y: 135, distance: 33.7
click at [492, 196] on div "EGP 197.99 ​" at bounding box center [443, 204] width 97 height 16
paste input "210"
type input "210"
click at [525, 200] on icon "ok" at bounding box center [521, 204] width 8 height 8
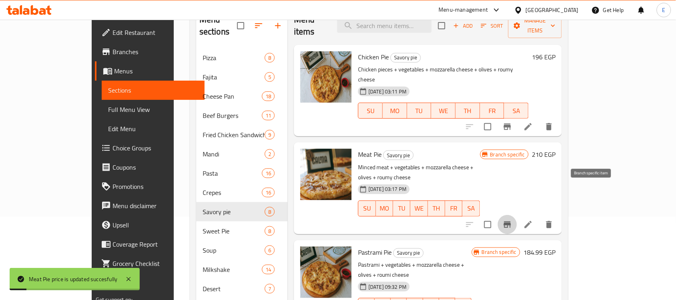
click at [512, 220] on icon "Branch-specific-item" at bounding box center [508, 225] width 10 height 10
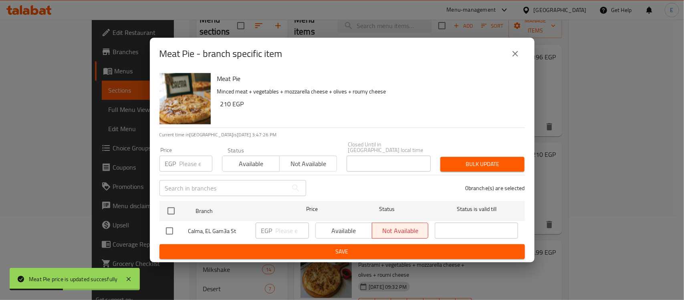
click at [517, 61] on button "close" at bounding box center [515, 53] width 19 height 19
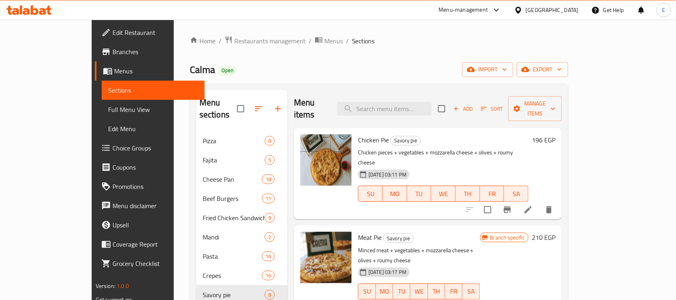
scroll to position [315, 0]
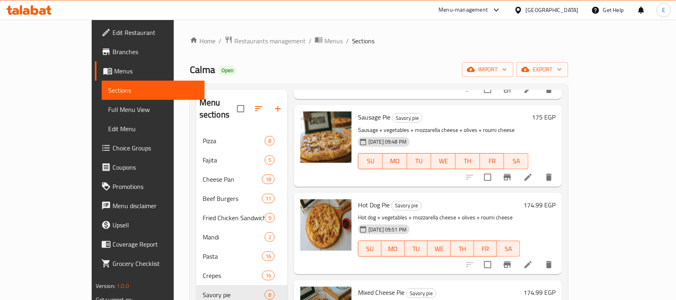
click at [556, 286] on h6 "174.99 EGP" at bounding box center [540, 291] width 32 height 11
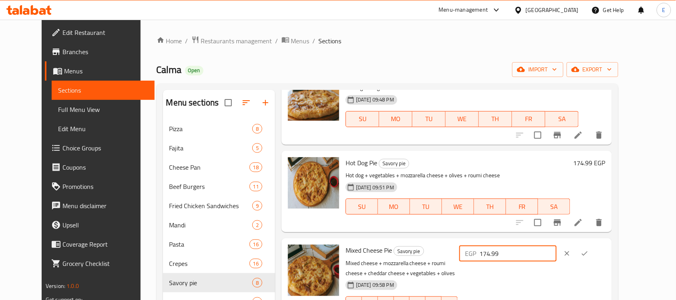
drag, startPoint x: 572, startPoint y: 250, endPoint x: 525, endPoint y: 261, distance: 48.3
click at [526, 261] on div "EGP 174.99 ​" at bounding box center [507, 253] width 97 height 16
paste input "85"
type input "185"
click at [594, 247] on button "ok" at bounding box center [585, 253] width 18 height 18
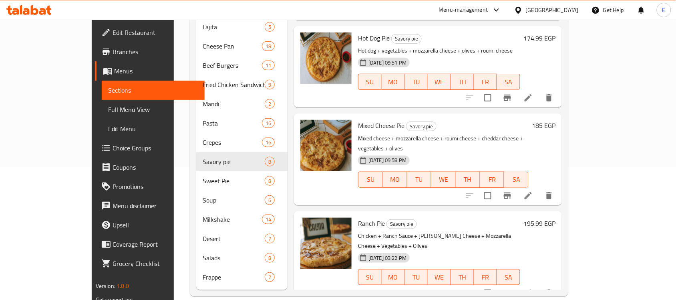
scroll to position [399, 0]
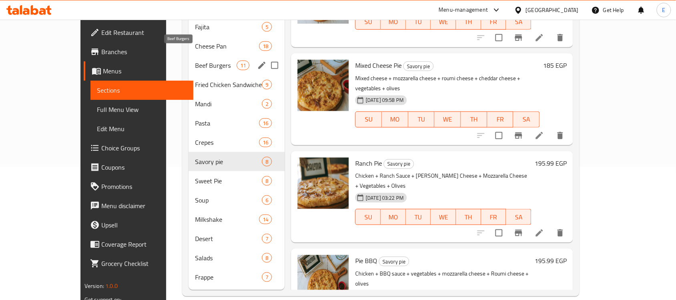
click at [195, 60] on span "Beef Burgers" at bounding box center [216, 65] width 42 height 10
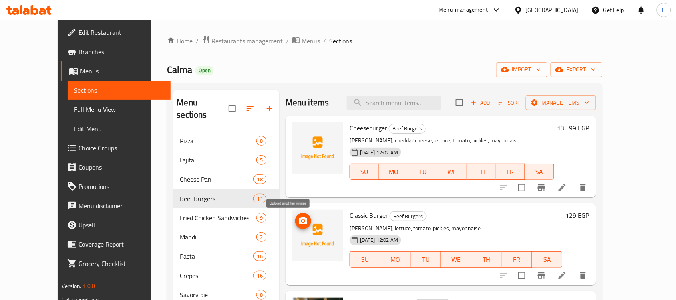
click at [296, 217] on span "upload picture" at bounding box center [303, 221] width 16 height 10
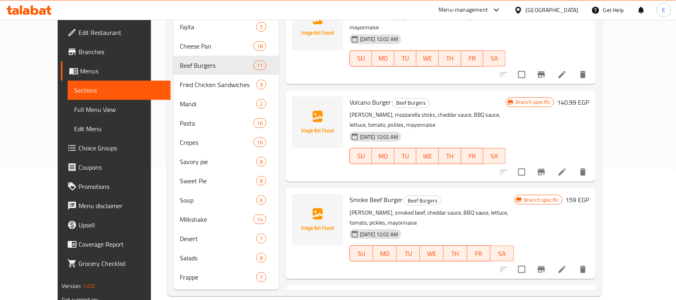
scroll to position [658, 0]
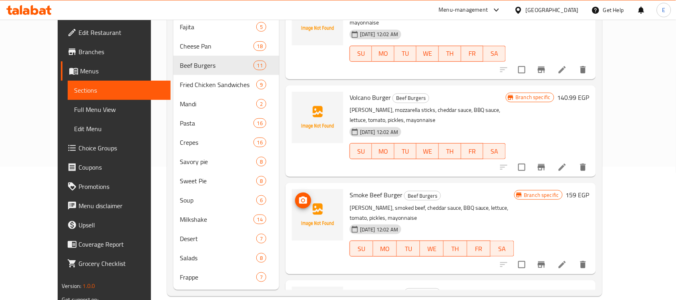
click at [295, 195] on span "upload picture" at bounding box center [303, 200] width 16 height 10
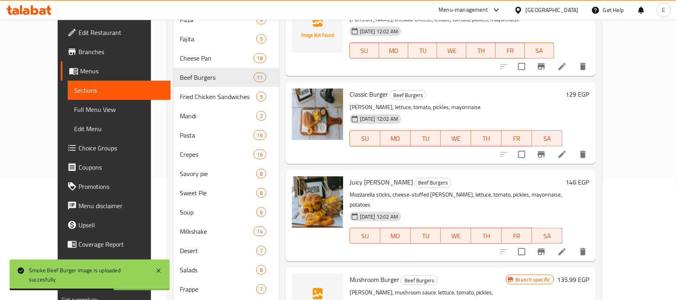
scroll to position [0, 0]
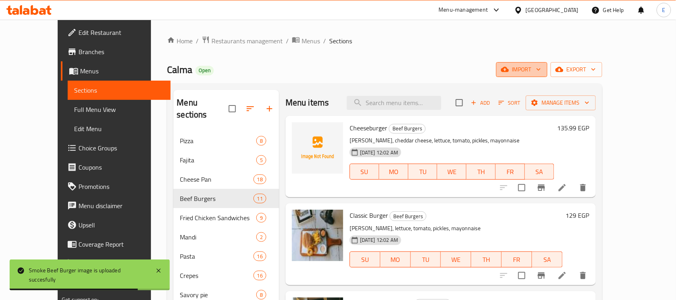
click at [541, 67] on span "import" at bounding box center [522, 69] width 38 height 10
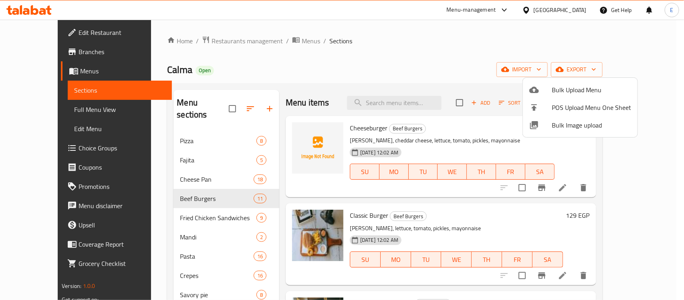
click at [486, 75] on div at bounding box center [342, 150] width 684 height 300
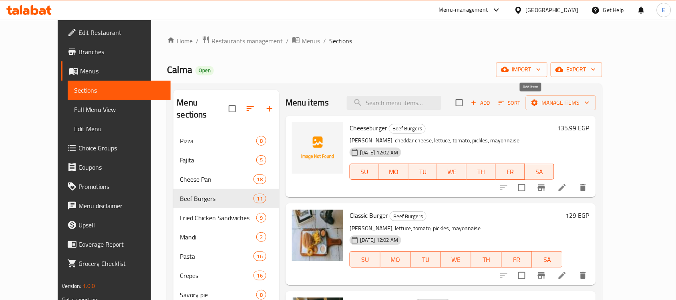
click at [492, 107] on span "Add" at bounding box center [481, 102] width 22 height 9
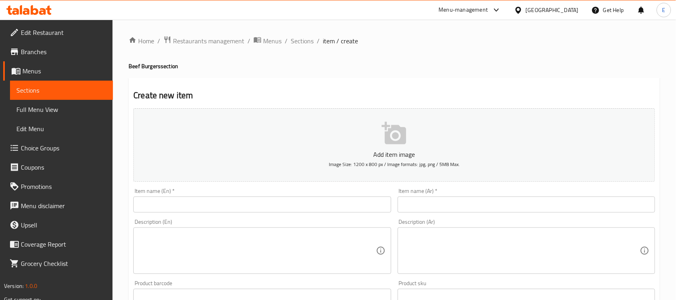
click at [203, 206] on input "text" at bounding box center [262, 204] width 258 height 16
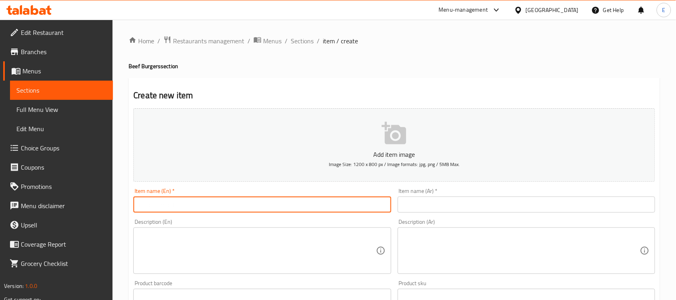
paste input "Atomic Burger"
type input "Atomic Burger"
click at [414, 209] on input "text" at bounding box center [527, 204] width 258 height 16
paste input "اتومك برج"
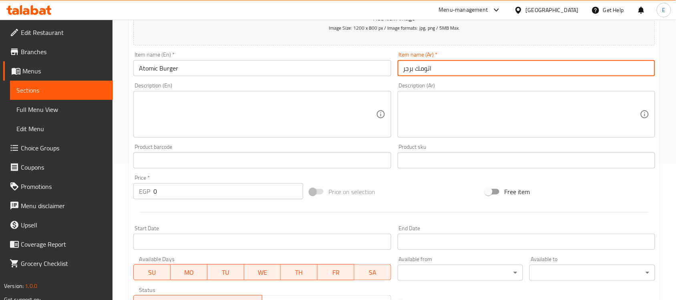
scroll to position [150, 0]
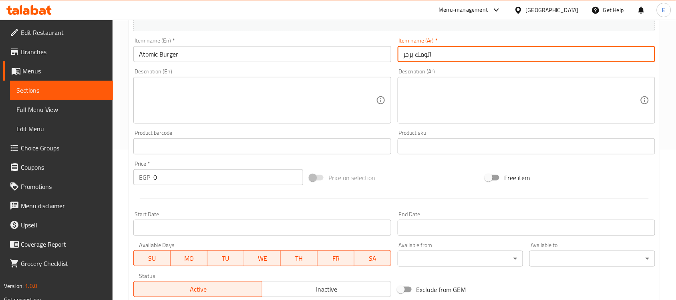
type input "اتومك برجر"
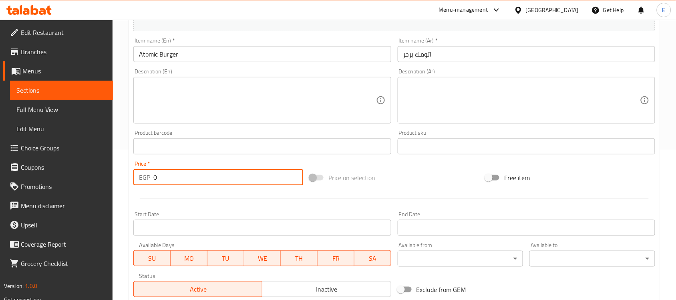
drag, startPoint x: 155, startPoint y: 176, endPoint x: 142, endPoint y: 179, distance: 12.7
click at [142, 179] on div "EGP 0 Price *" at bounding box center [218, 177] width 170 height 16
type input "153"
click at [129, 198] on div "Create new item Add item image Image Size: 1200 x 800 px / Image formats: jpg, …" at bounding box center [395, 160] width 532 height 466
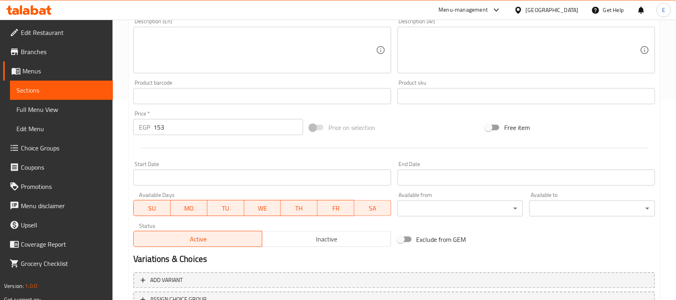
scroll to position [265, 0]
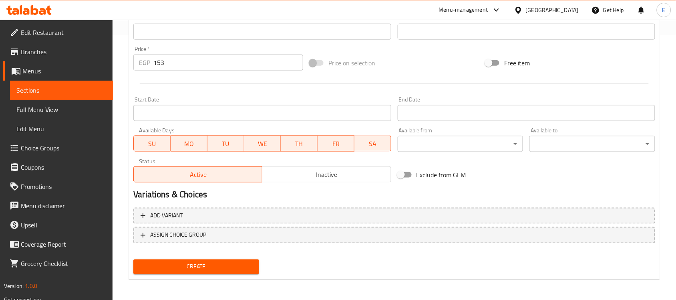
click at [228, 268] on span "Create" at bounding box center [196, 267] width 113 height 10
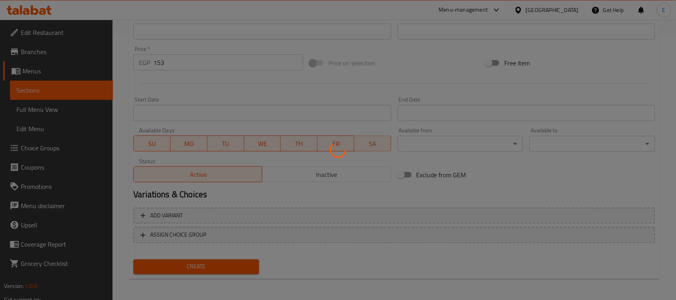
type input "0"
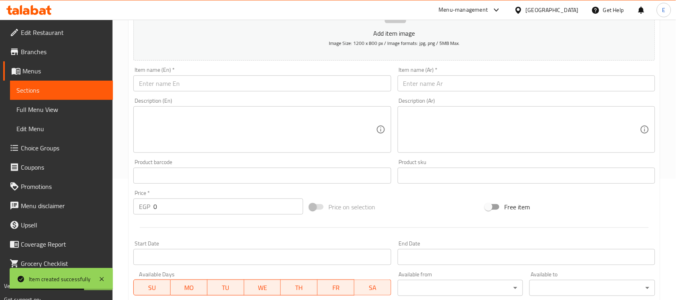
scroll to position [0, 0]
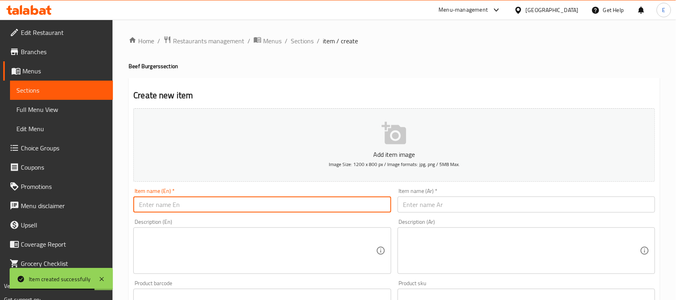
click at [197, 201] on input "text" at bounding box center [262, 204] width 258 height 16
paste input "Big Cheeseburger"
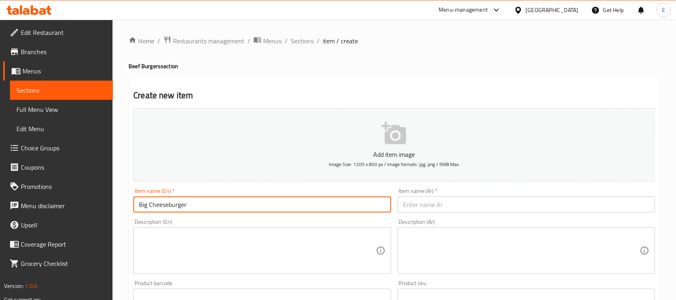
type input "Big Cheeseburger"
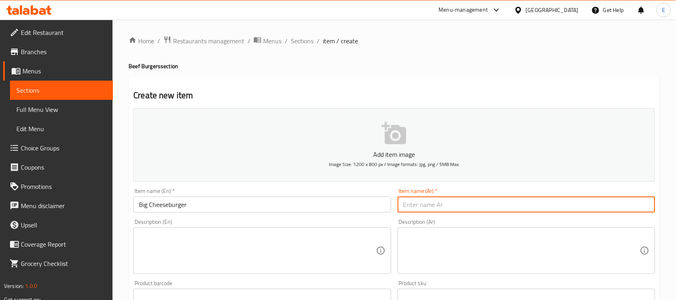
click at [420, 203] on input "text" at bounding box center [527, 204] width 258 height 16
paste input "تشيز برجر"
type input "تشيز برجر"
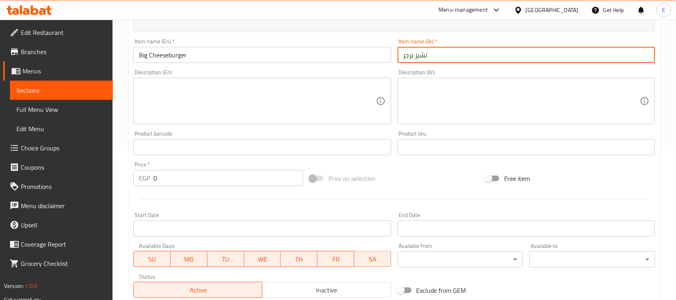
scroll to position [200, 0]
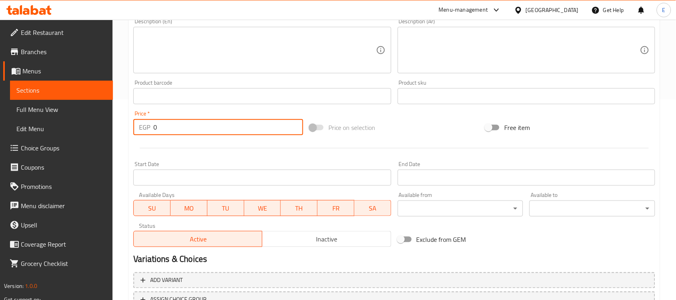
drag, startPoint x: 179, startPoint y: 130, endPoint x: 147, endPoint y: 132, distance: 32.5
click at [148, 132] on div "EGP 0 Price *" at bounding box center [218, 127] width 170 height 16
paste input "139"
type input "139"
click at [183, 145] on div at bounding box center [394, 148] width 528 height 20
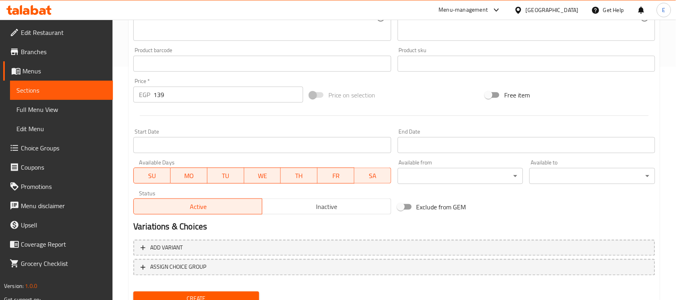
scroll to position [265, 0]
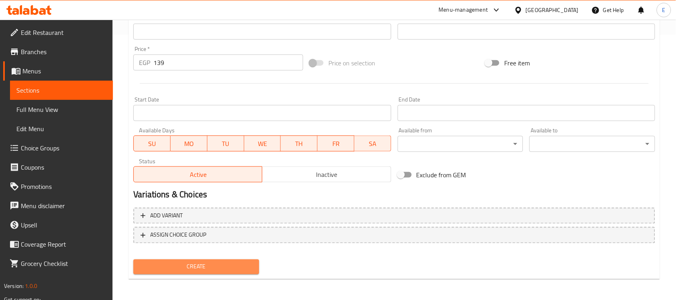
click at [198, 259] on button "Create" at bounding box center [196, 266] width 126 height 15
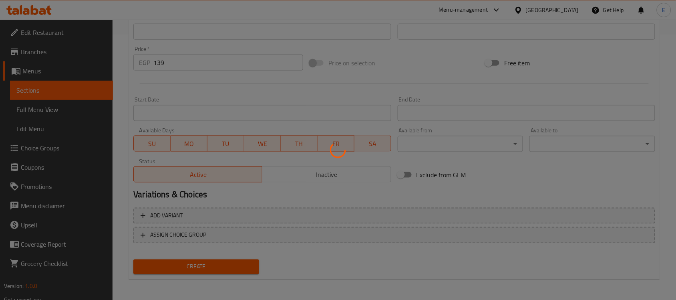
type input "0"
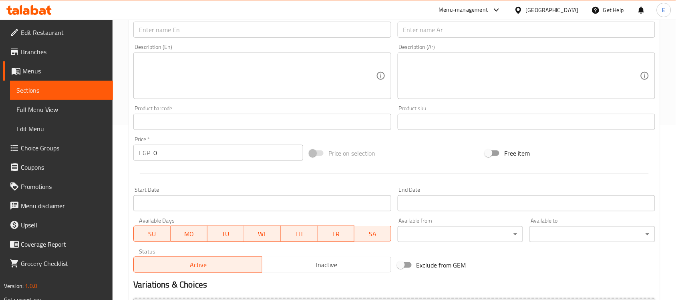
scroll to position [0, 0]
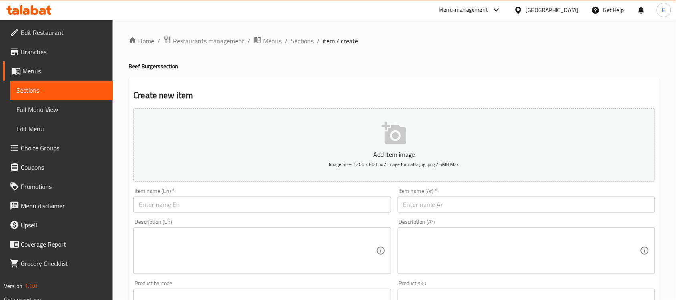
click at [310, 41] on span "Sections" at bounding box center [302, 41] width 23 height 10
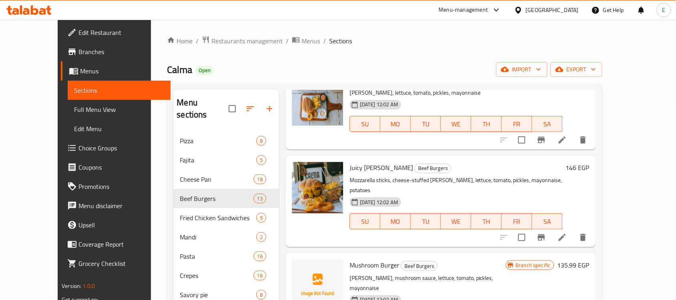
scroll to position [150, 0]
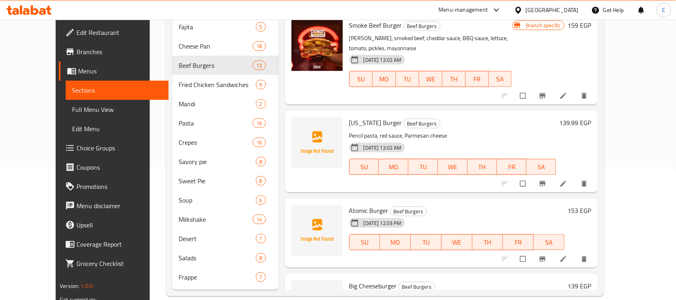
scroll to position [842, 0]
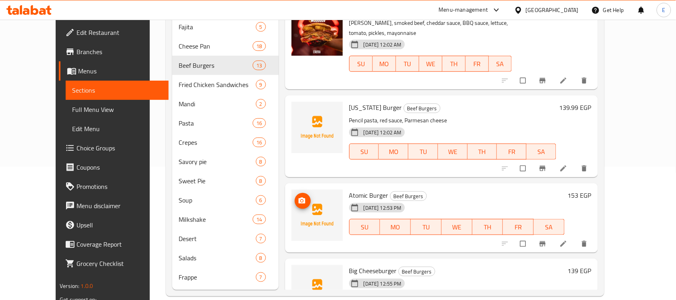
click at [298, 197] on icon "upload picture" at bounding box center [301, 200] width 7 height 6
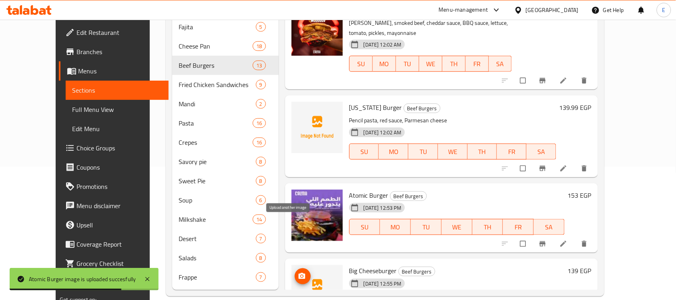
click at [298, 273] on icon "upload picture" at bounding box center [301, 276] width 7 height 6
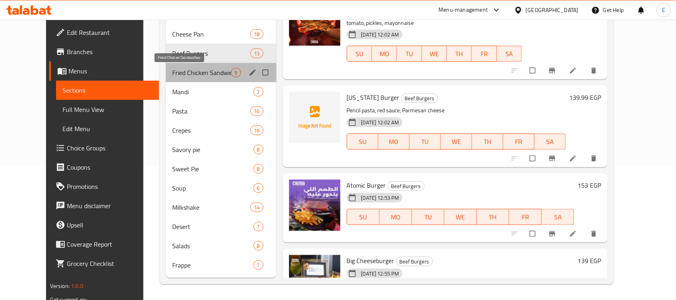
click at [172, 70] on span "Fried Chicken Sandwiches" at bounding box center [201, 73] width 59 height 10
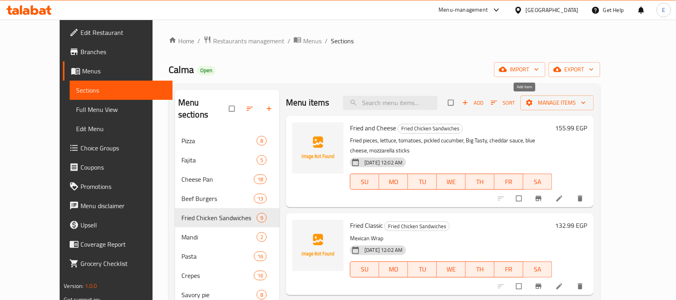
click at [471, 105] on span "button" at bounding box center [466, 103] width 10 height 8
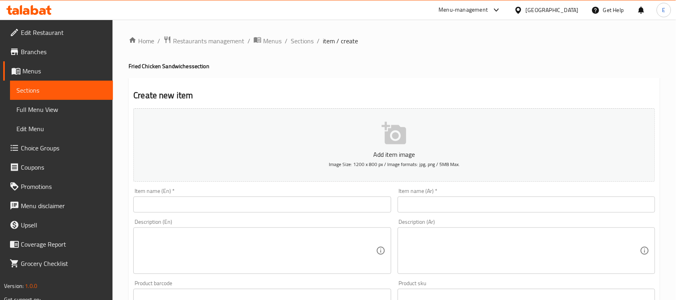
click at [232, 207] on input "text" at bounding box center [262, 204] width 258 height 16
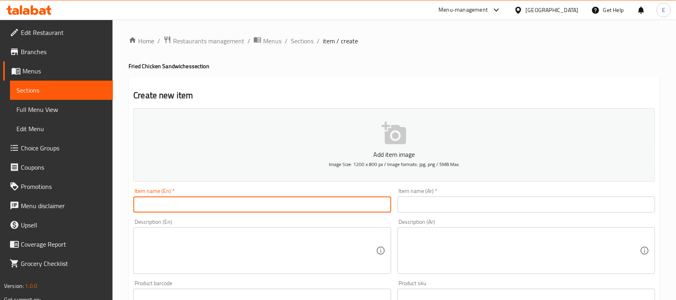
paste input "Chicken Honey Mustard"
type input "Chicken Honey Mustard"
click at [426, 211] on input "text" at bounding box center [527, 204] width 258 height 16
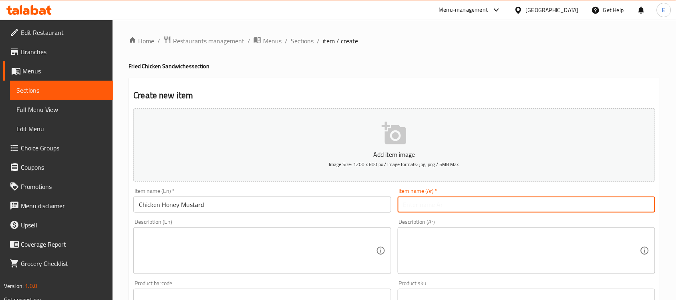
paste input "ساندوتش دجاج هني مسترد"
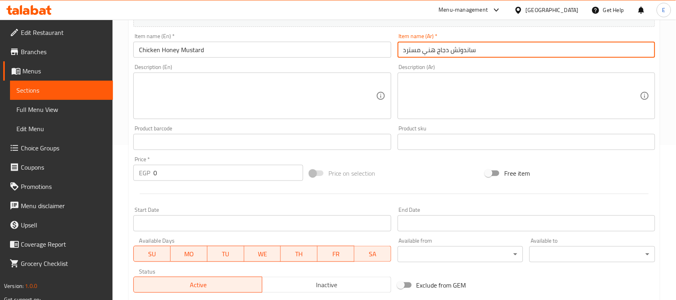
scroll to position [265, 0]
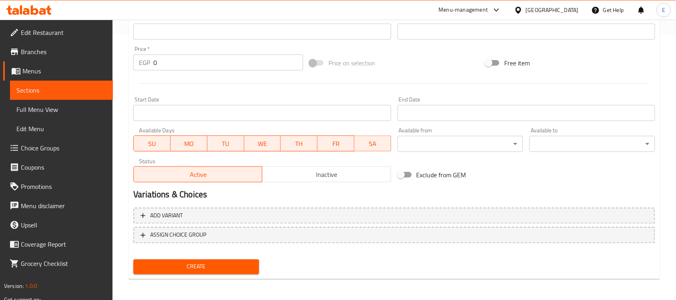
type input "ساندوتش دجاج هني مسترد"
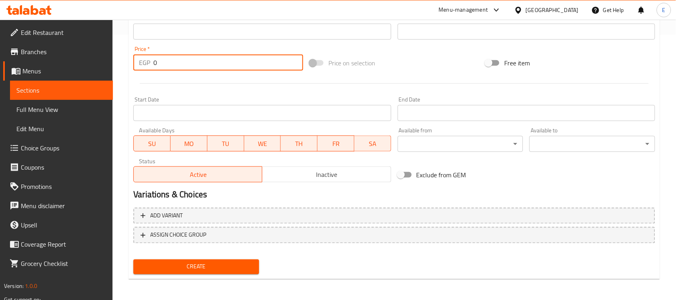
drag, startPoint x: 179, startPoint y: 64, endPoint x: 143, endPoint y: 57, distance: 36.8
click at [143, 57] on div "EGP 0 Price *" at bounding box center [218, 62] width 170 height 16
type input "135"
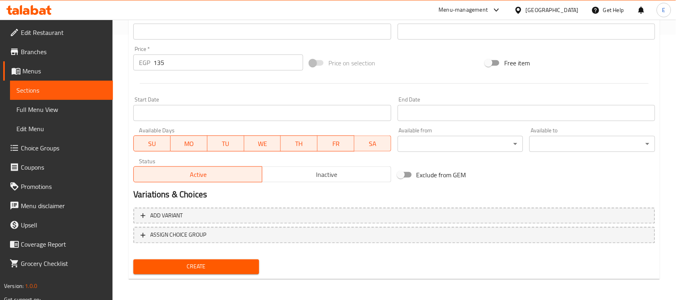
click at [411, 83] on hr at bounding box center [394, 83] width 509 height 0
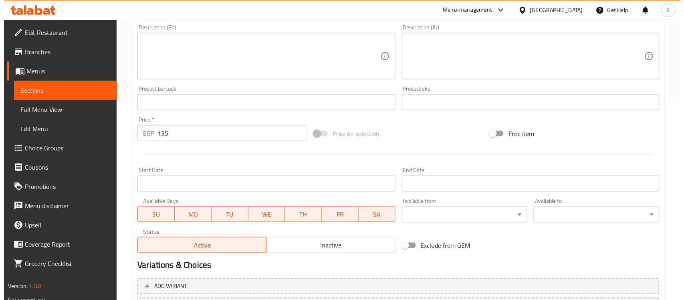
scroll to position [0, 0]
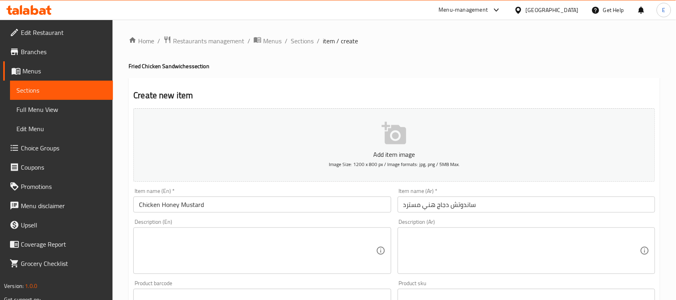
click at [401, 129] on icon "button" at bounding box center [394, 133] width 24 height 22
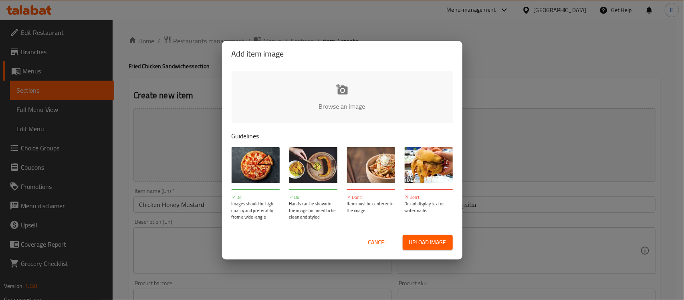
click at [367, 87] on input "file" at bounding box center [613, 108] width 763 height 75
type input "C:\fakepath\1752625241.png"
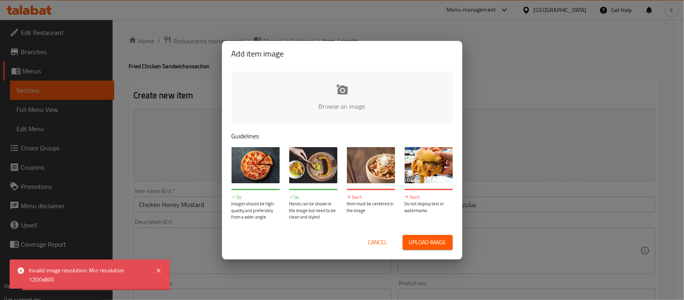
click at [431, 237] on span "Upload image" at bounding box center [427, 242] width 37 height 10
click at [385, 238] on span "Cancel" at bounding box center [377, 242] width 19 height 10
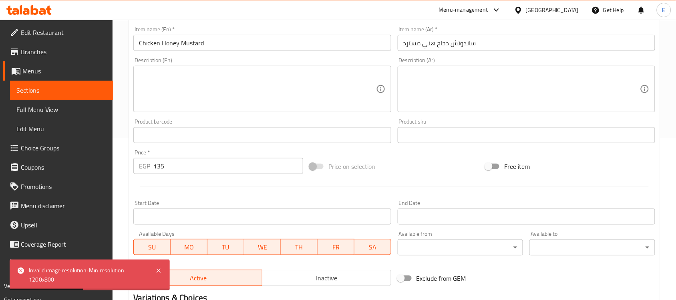
scroll to position [265, 0]
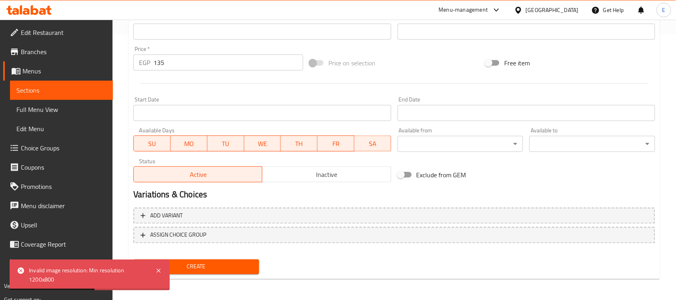
click at [247, 262] on span "Create" at bounding box center [196, 267] width 113 height 10
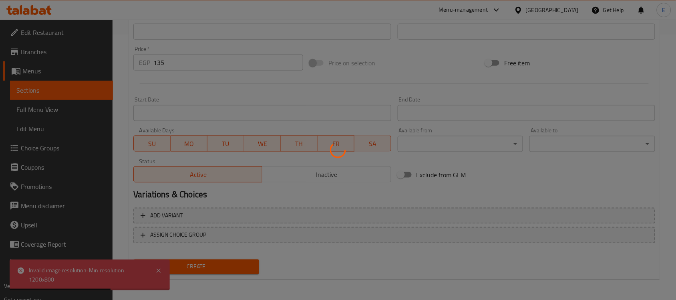
type input "0"
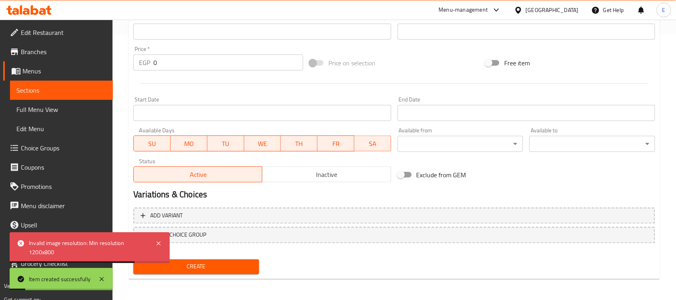
scroll to position [0, 0]
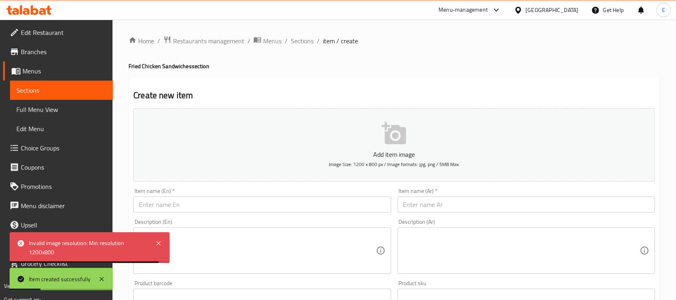
click at [164, 201] on input "text" at bounding box center [262, 204] width 258 height 16
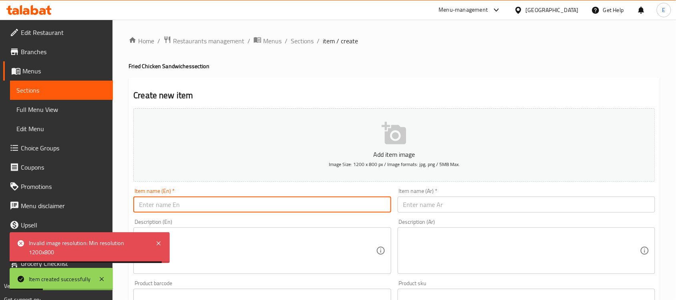
paste input "Country Chicken"
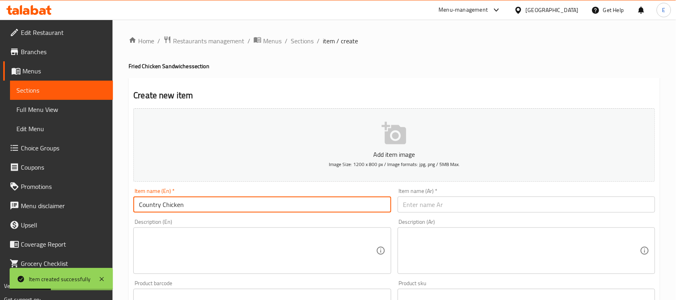
type input "Country Chicken"
click at [421, 208] on input "text" at bounding box center [527, 204] width 258 height 16
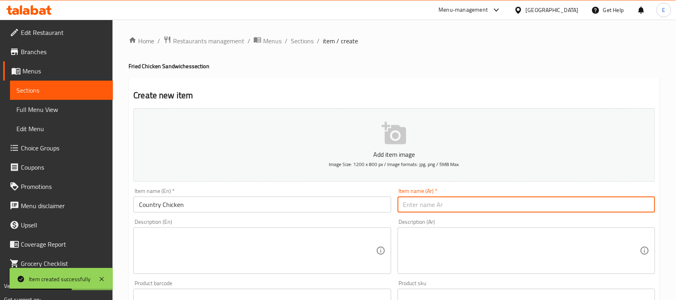
paste input "[PERSON_NAME]"
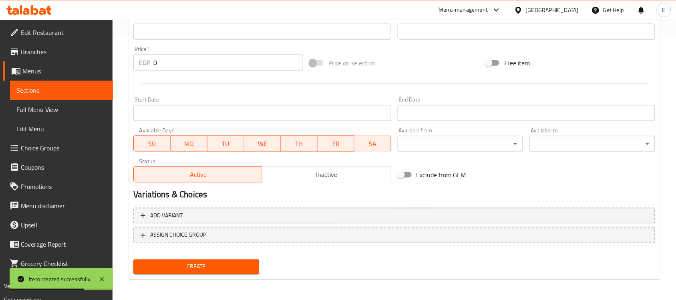
type input "[PERSON_NAME]"
drag, startPoint x: 149, startPoint y: 66, endPoint x: 179, endPoint y: 84, distance: 34.4
click at [179, 84] on div "Add item image Image Size: 1200 x 800 px / Image formats: jpg, png / 5MB Max. I…" at bounding box center [394, 12] width 528 height 345
click at [197, 69] on input "0" at bounding box center [228, 62] width 150 height 16
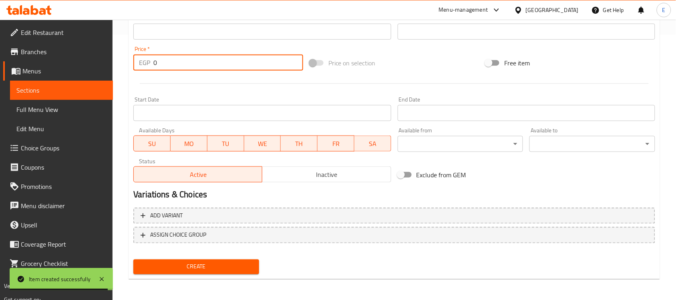
click at [197, 69] on input "0" at bounding box center [228, 62] width 150 height 16
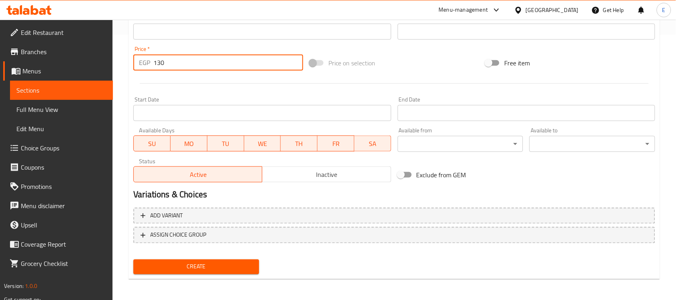
type input "130"
click at [171, 266] on span "Create" at bounding box center [196, 267] width 113 height 10
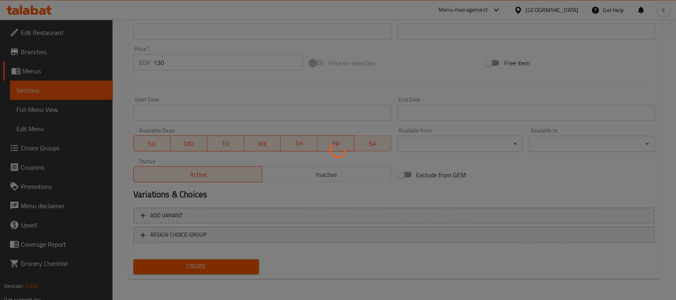
type input "0"
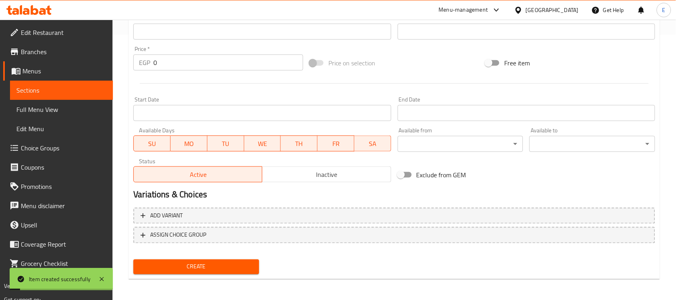
scroll to position [0, 0]
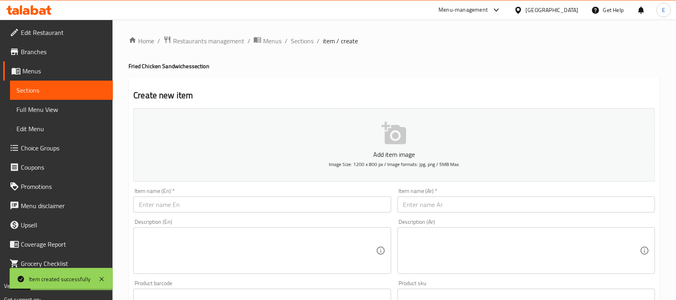
click at [170, 210] on input "text" at bounding box center [262, 204] width 258 height 16
paste input "B52"
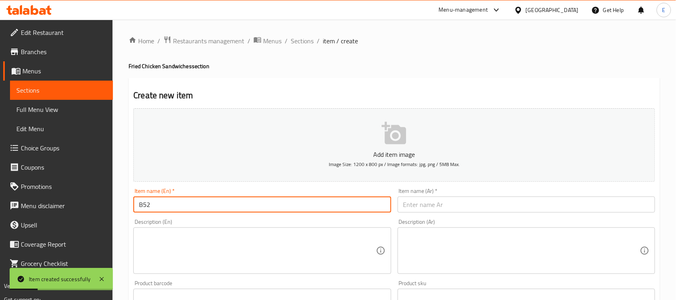
type input "B52"
click at [421, 204] on input "text" at bounding box center [527, 204] width 258 height 16
paste input "بي 52"
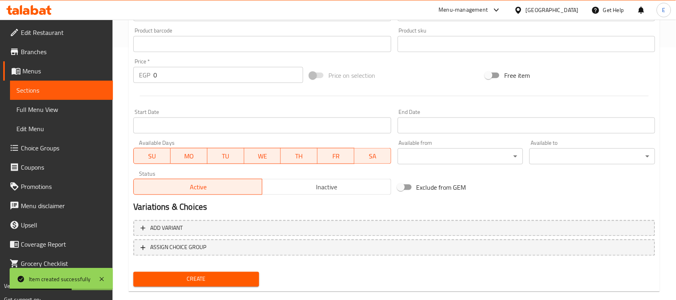
scroll to position [265, 0]
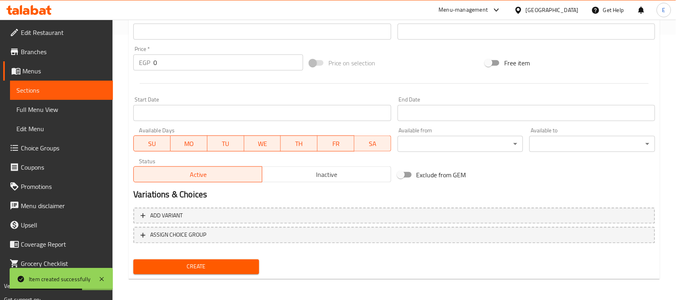
type input "بي 52"
drag, startPoint x: 163, startPoint y: 51, endPoint x: 152, endPoint y: 56, distance: 11.5
click at [152, 56] on div "Price   * EGP 0 Price *" at bounding box center [218, 58] width 170 height 24
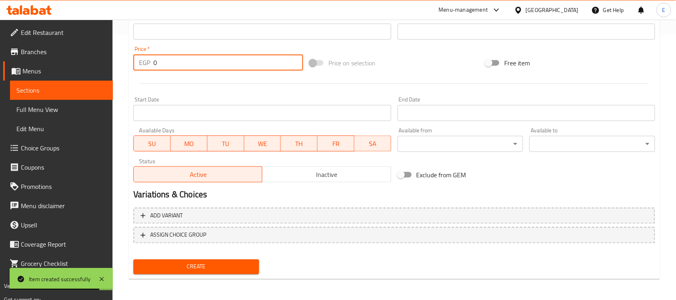
drag, startPoint x: 158, startPoint y: 60, endPoint x: 151, endPoint y: 60, distance: 7.6
click at [151, 60] on div "EGP 0 Price *" at bounding box center [218, 62] width 170 height 16
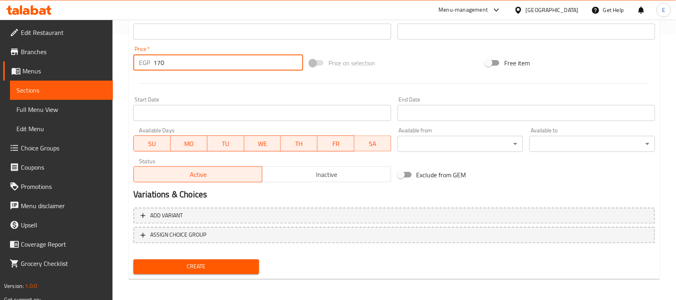
type input "170"
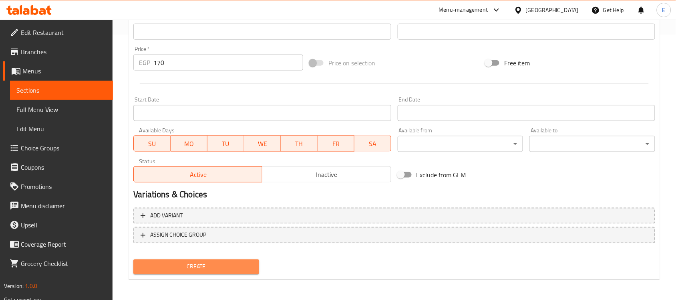
click at [236, 264] on span "Create" at bounding box center [196, 267] width 113 height 10
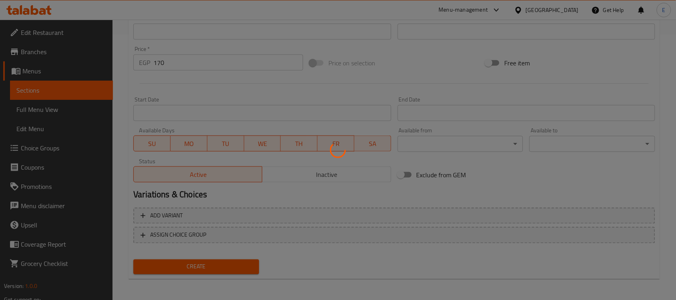
type input "0"
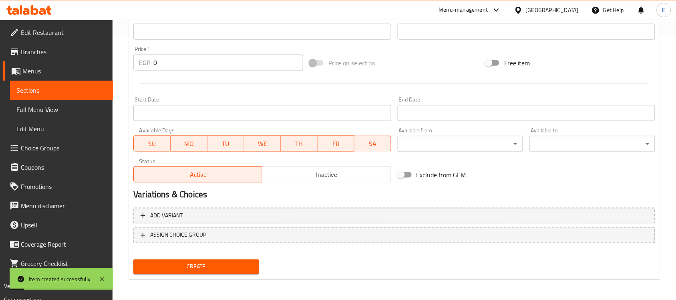
scroll to position [14, 0]
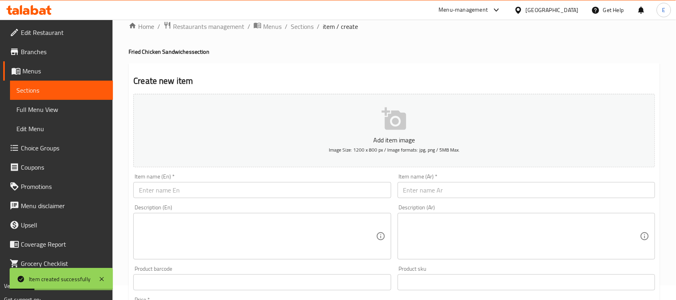
click at [185, 185] on input "text" at bounding box center [262, 190] width 258 height 16
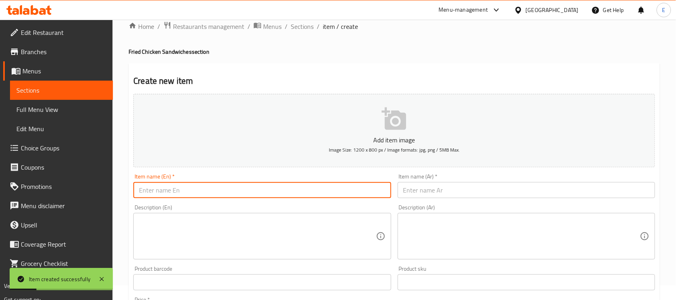
paste input "Portobello Chicken"
type input "Portobello Chicken"
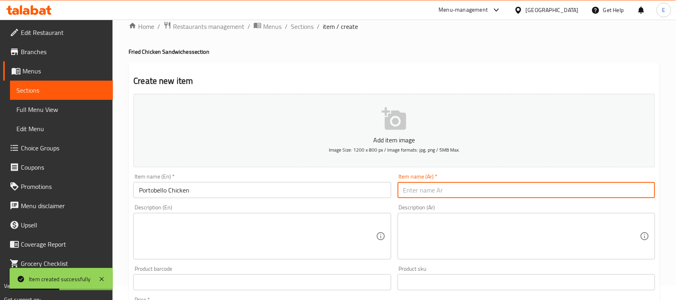
click at [419, 195] on input "text" at bounding box center [527, 190] width 258 height 16
paste input "دجاج بورتوبيللو"
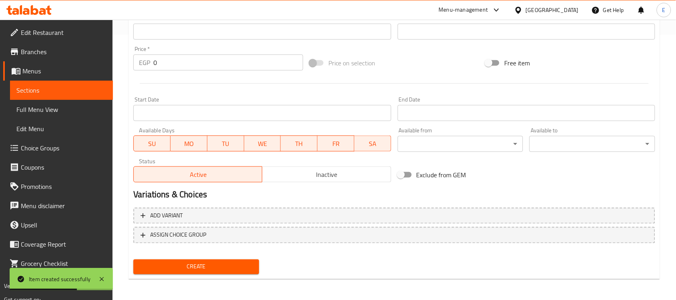
type input "دجاج بورتوبيللو"
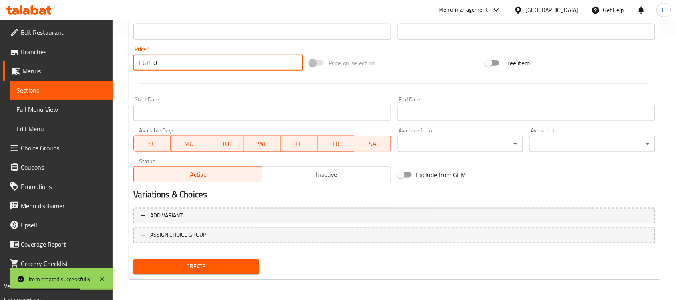
drag, startPoint x: 169, startPoint y: 65, endPoint x: 143, endPoint y: 56, distance: 28.2
click at [143, 57] on div "EGP 0 Price *" at bounding box center [218, 62] width 170 height 16
type input "139"
click at [230, 265] on span "Create" at bounding box center [196, 267] width 113 height 10
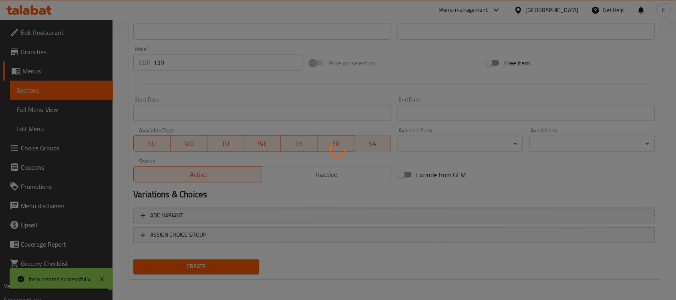
type input "0"
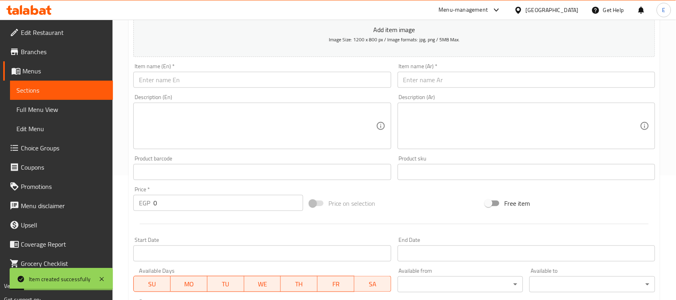
scroll to position [64, 0]
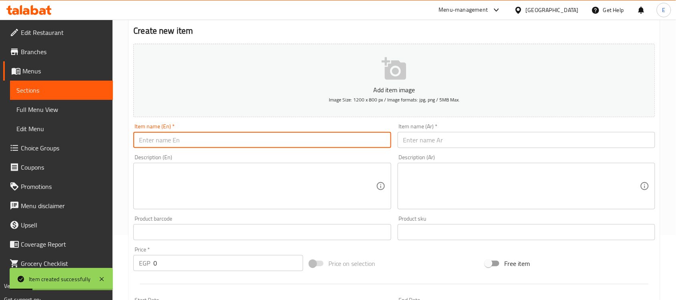
click at [179, 133] on input "text" at bounding box center [262, 140] width 258 height 16
paste input "Chicken Cheese Boom"
type input "Chicken Cheese Boom"
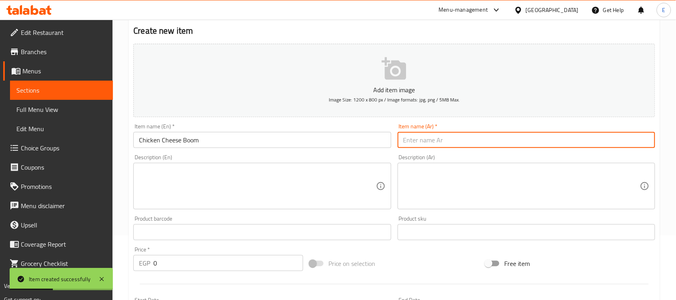
click at [424, 139] on input "text" at bounding box center [527, 140] width 258 height 16
paste input "دجاج تشيزي بوم"
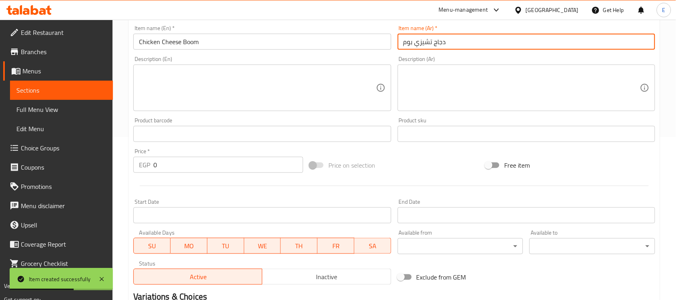
scroll to position [171, 0]
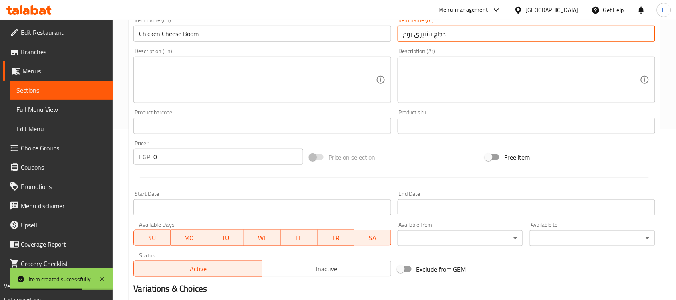
type input "دجاج تشيزي بوم"
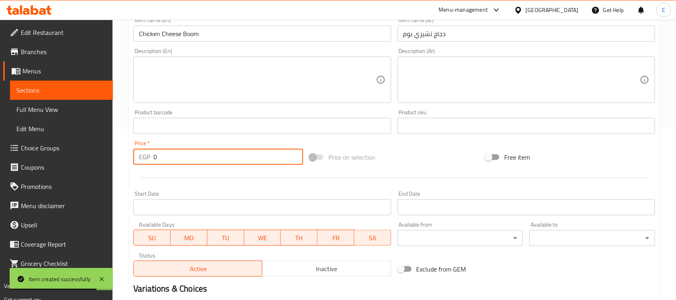
drag, startPoint x: 174, startPoint y: 157, endPoint x: 140, endPoint y: 154, distance: 34.1
click at [140, 154] on div "EGP 0 Price *" at bounding box center [218, 157] width 170 height 16
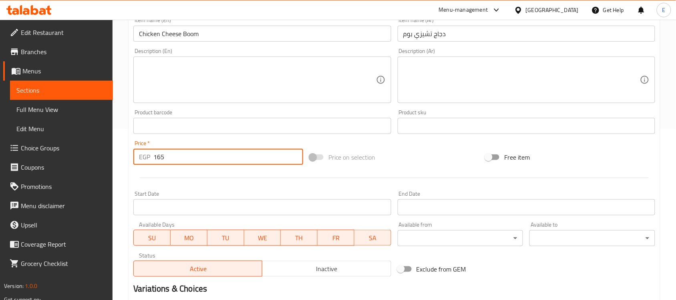
type input "165"
click at [170, 179] on div at bounding box center [394, 178] width 528 height 20
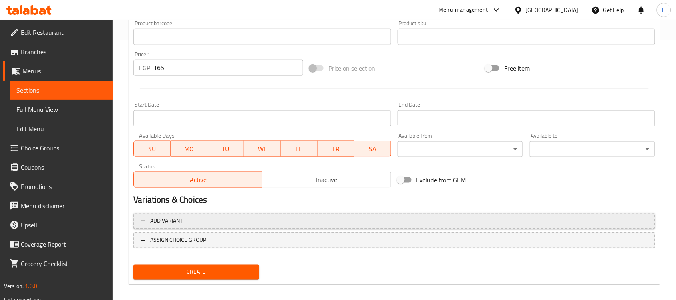
scroll to position [265, 0]
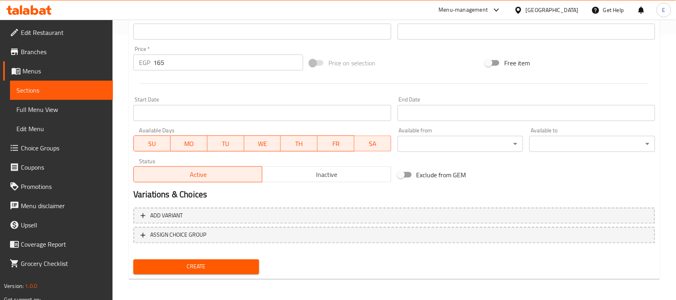
click at [179, 262] on span "Create" at bounding box center [196, 267] width 113 height 10
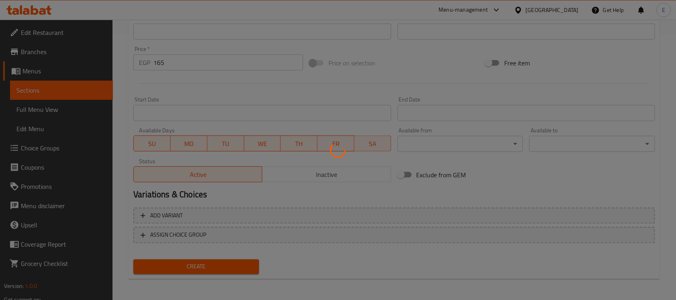
scroll to position [0, 0]
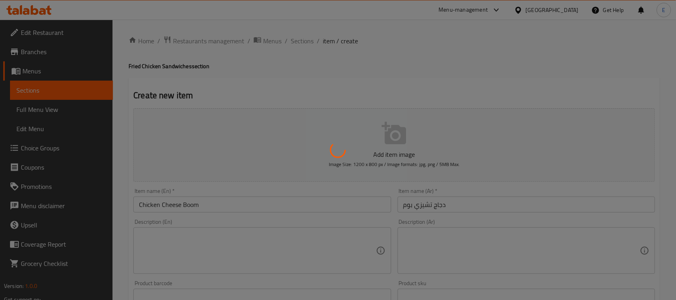
type input "0"
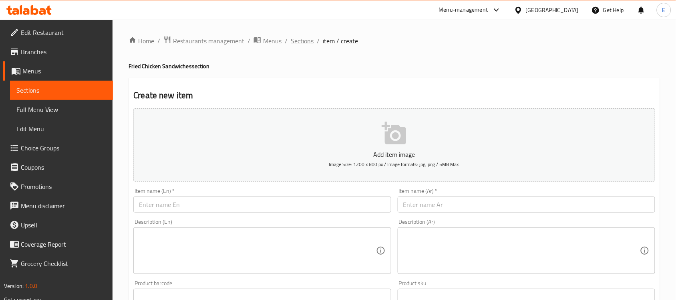
click at [296, 36] on span "Sections" at bounding box center [302, 41] width 23 height 10
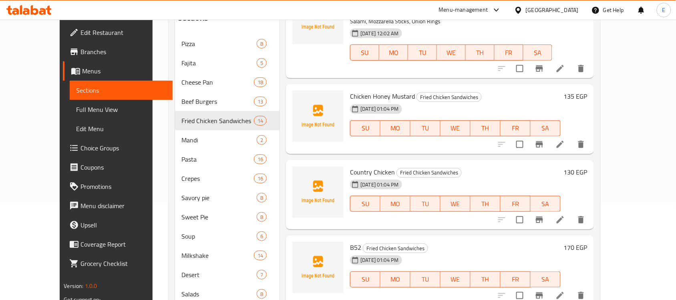
scroll to position [796, 0]
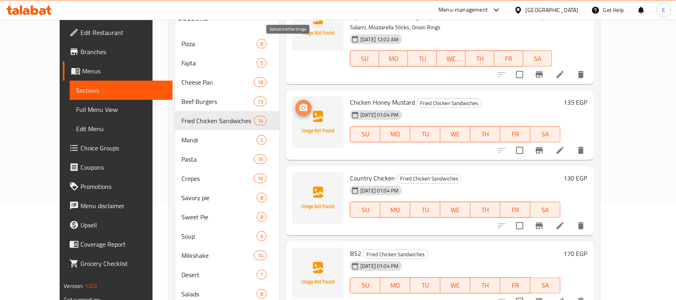
click at [296, 100] on button "upload picture" at bounding box center [304, 108] width 16 height 16
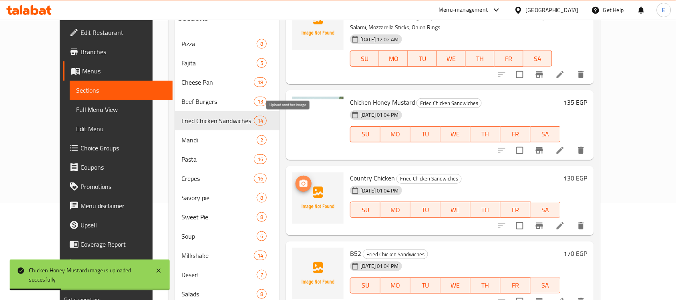
click at [299, 179] on icon "upload picture" at bounding box center [304, 184] width 10 height 10
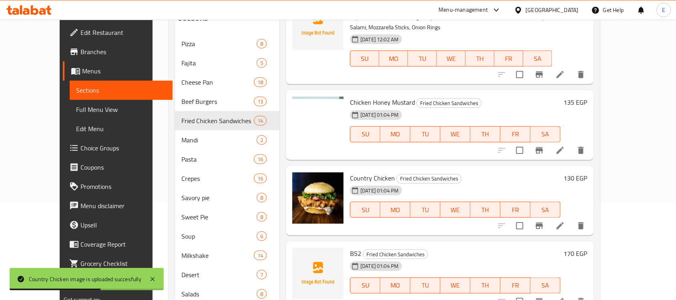
click at [289, 244] on div at bounding box center [318, 275] width 58 height 63
click at [296, 251] on button "upload picture" at bounding box center [304, 259] width 16 height 16
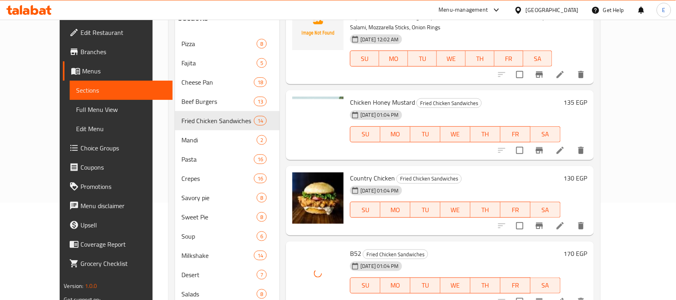
drag, startPoint x: 676, startPoint y: 191, endPoint x: 675, endPoint y: 234, distance: 42.5
click at [617, 234] on div "Home / Restaurants management / Menus / Sections Calma Open import export Menu …" at bounding box center [385, 135] width 464 height 425
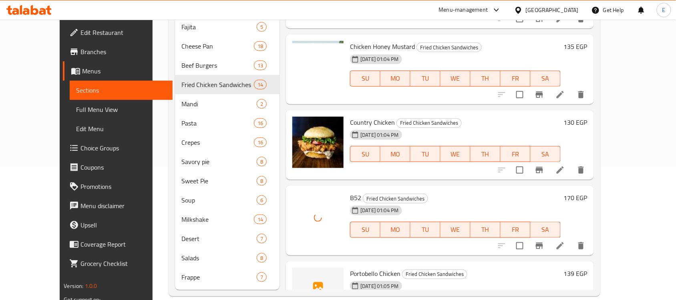
scroll to position [884, 0]
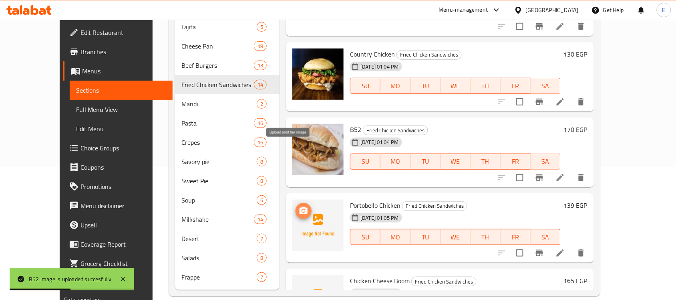
click at [300, 207] on icon "upload picture" at bounding box center [304, 210] width 8 height 7
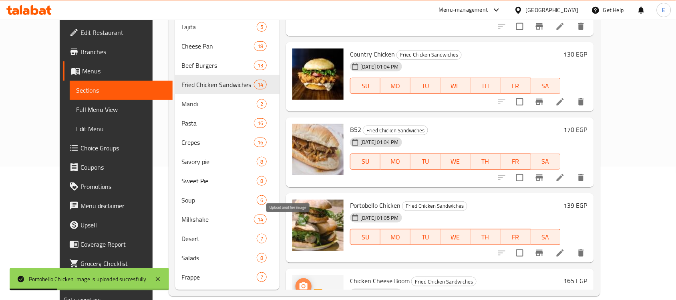
click at [299, 281] on icon "upload picture" at bounding box center [304, 286] width 10 height 10
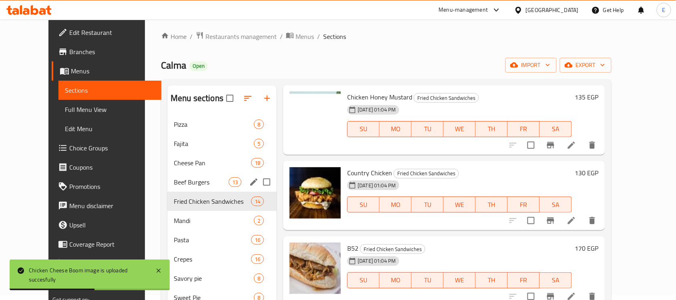
scroll to position [0, 0]
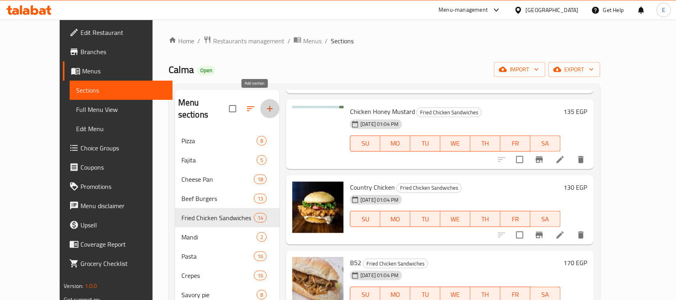
click at [260, 109] on button "button" at bounding box center [269, 108] width 19 height 19
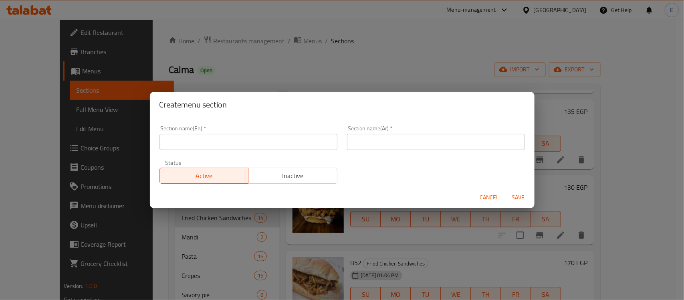
click at [233, 149] on input "text" at bounding box center [248, 142] width 178 height 16
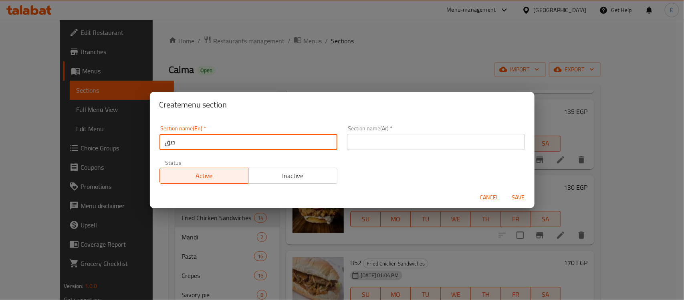
type input "ص"
type input "Wrap"
click at [383, 144] on input "text" at bounding box center [436, 142] width 178 height 16
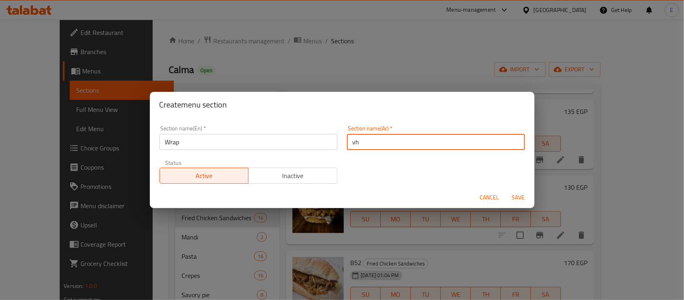
type input "v"
type input "راب"
click at [512, 193] on span "Save" at bounding box center [518, 197] width 19 height 10
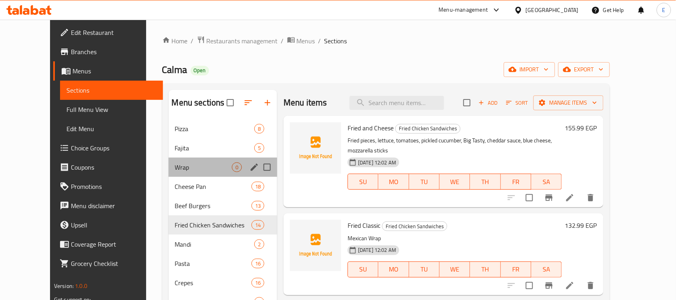
click at [180, 157] on div "Wrap 0" at bounding box center [223, 166] width 109 height 19
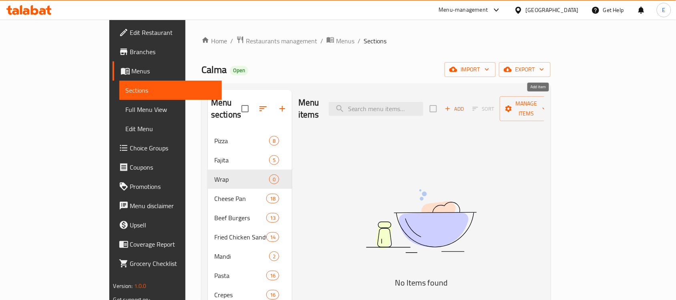
click at [465, 104] on span "Add" at bounding box center [455, 108] width 22 height 9
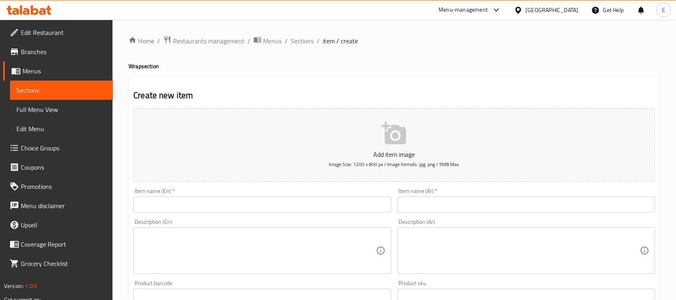
click at [177, 201] on input "text" at bounding box center [262, 204] width 258 height 16
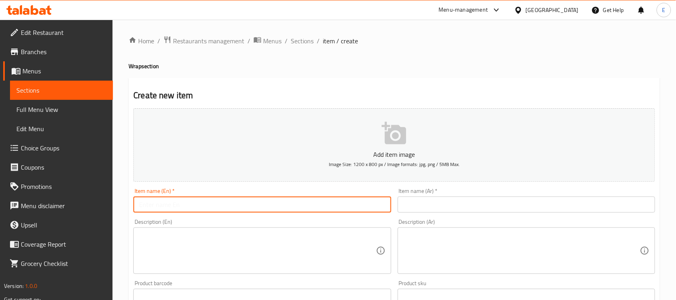
paste input "Chicken Fajita Wrap"
type input "Chicken Fajita Wrap"
drag, startPoint x: 443, startPoint y: 205, endPoint x: 439, endPoint y: 206, distance: 4.6
click at [443, 205] on input "text" at bounding box center [527, 204] width 258 height 16
paste input "راب فاهيتا دجاج"
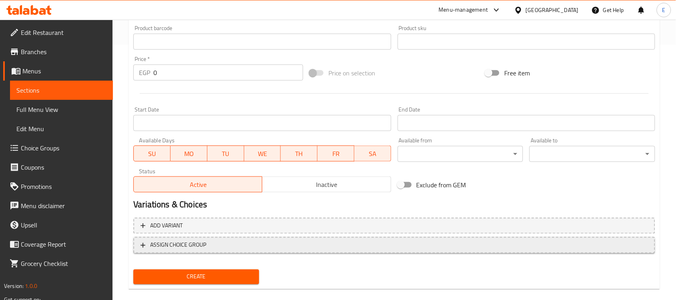
scroll to position [265, 0]
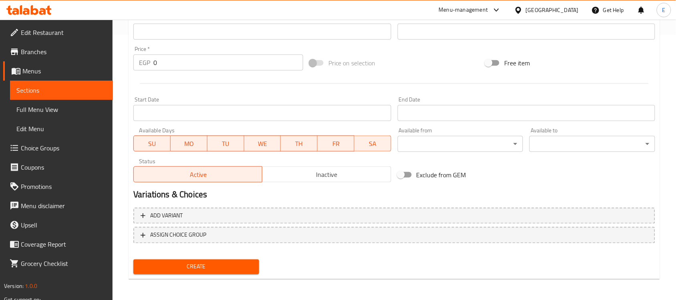
type input "راب فاهيتا دجاج"
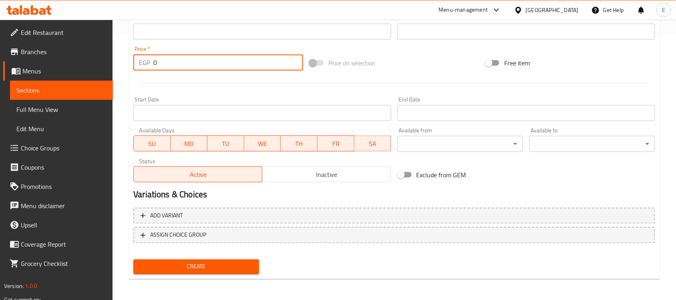
drag, startPoint x: 163, startPoint y: 58, endPoint x: 148, endPoint y: 58, distance: 14.4
click at [148, 58] on div "EGP 0 Price *" at bounding box center [218, 62] width 170 height 16
type input "136"
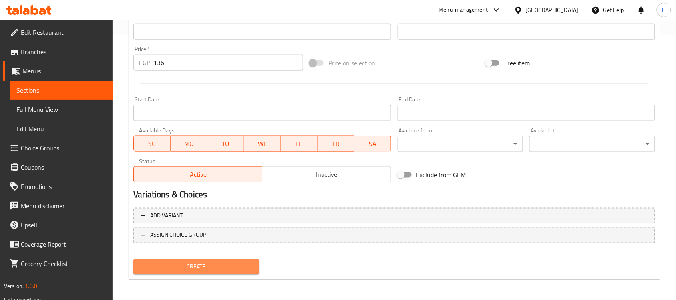
click at [179, 265] on span "Create" at bounding box center [196, 267] width 113 height 10
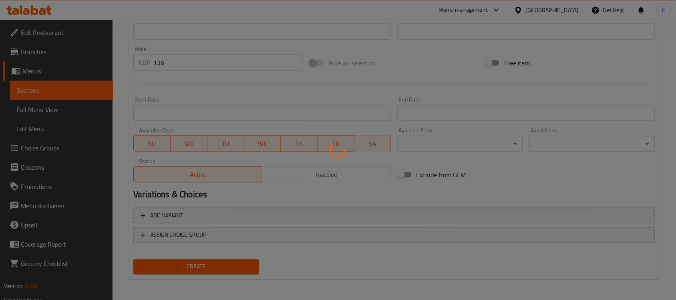
type input "0"
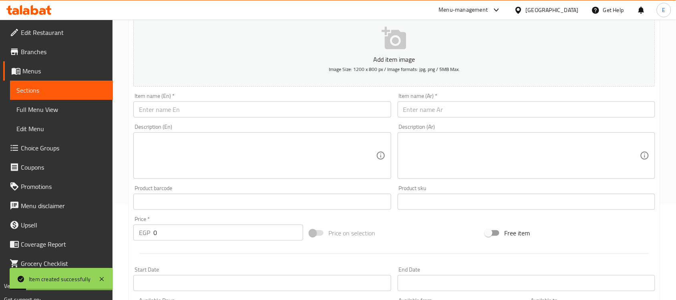
scroll to position [64, 0]
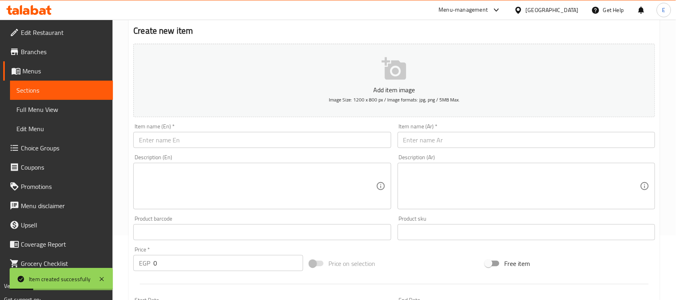
click at [186, 145] on input "text" at bounding box center [262, 140] width 258 height 16
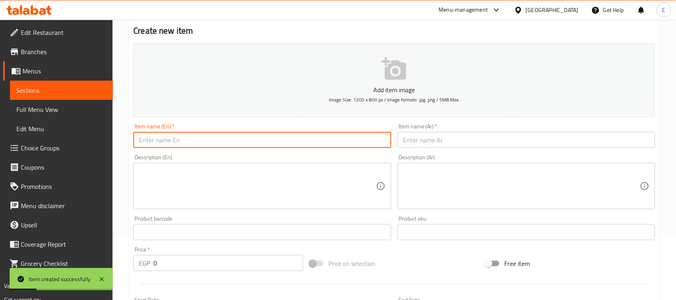
paste input "Crispy Chicken Phantom Wrap"
type input "Crispy Chicken Phantom Wrap"
click at [405, 139] on input "text" at bounding box center [527, 140] width 258 height 16
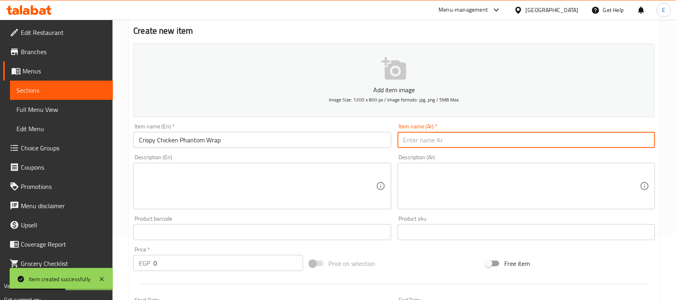
paste input "راب دجاج مقرمش فانتوم"
type input "راب دجاج مقرمش فانتوم"
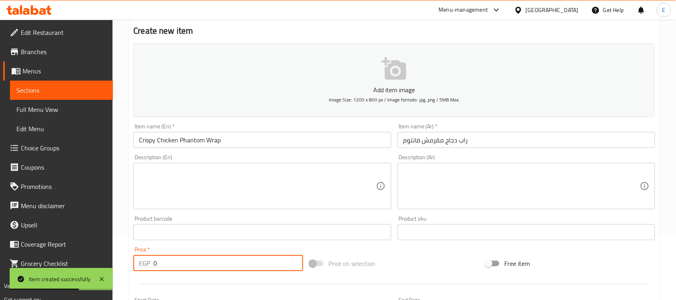
drag, startPoint x: 161, startPoint y: 258, endPoint x: 140, endPoint y: 259, distance: 20.8
click at [140, 259] on div "EGP 0 Price *" at bounding box center [218, 263] width 170 height 16
type input "164"
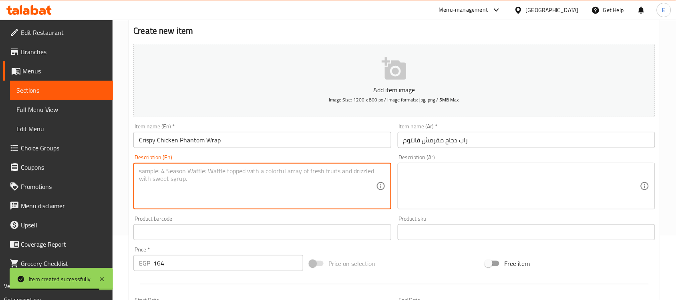
click at [177, 185] on textarea at bounding box center [257, 186] width 237 height 38
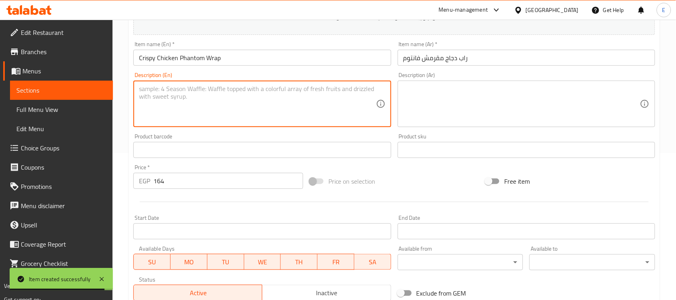
scroll to position [265, 0]
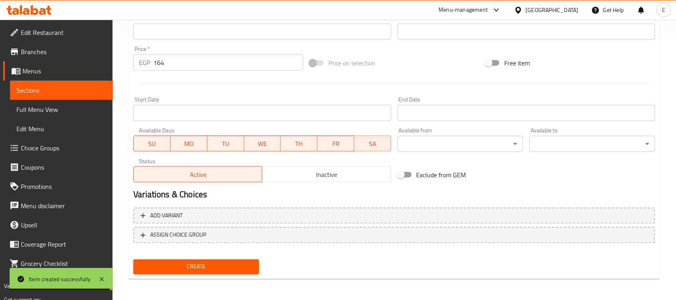
click at [184, 259] on button "Create" at bounding box center [196, 266] width 126 height 15
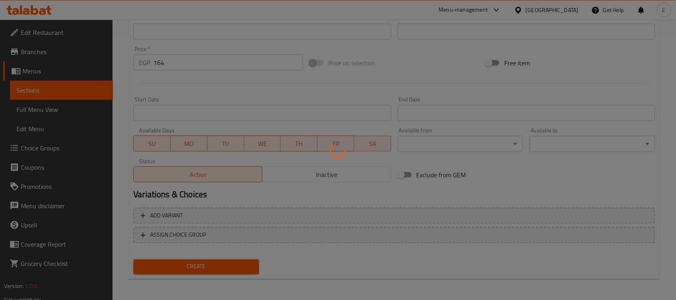
type input "0"
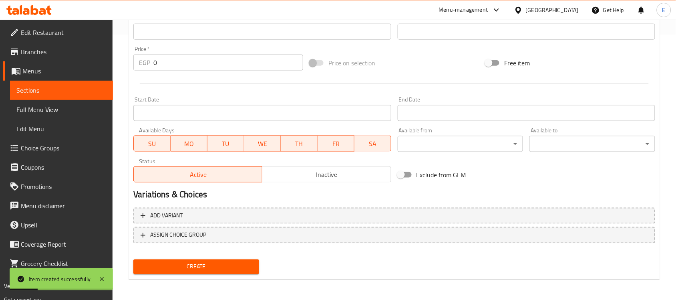
scroll to position [115, 0]
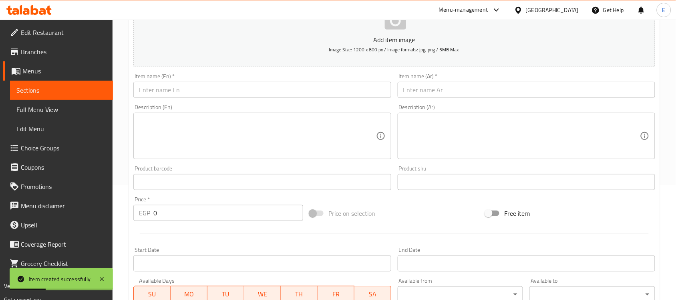
click at [183, 91] on input "text" at bounding box center [262, 90] width 258 height 16
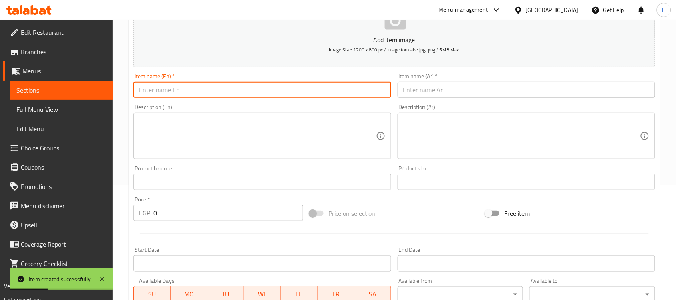
paste input "Smokey Mexican Wrap"
type input "Smokey Mexican Wrap"
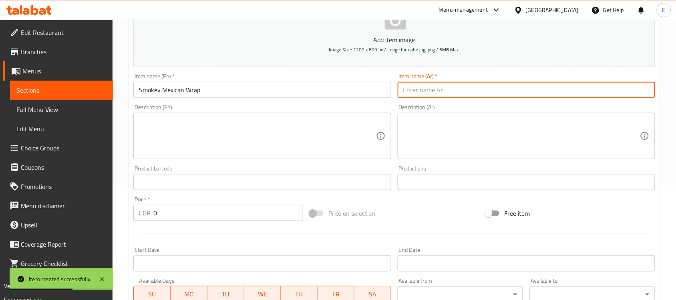
click at [447, 94] on input "text" at bounding box center [527, 90] width 258 height 16
paste input "راب لحوم مدخنة مكسيكي"
type input "راب لحوم مدخنة مكسيكي"
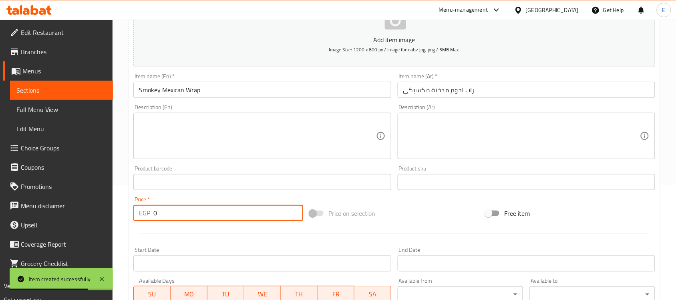
drag, startPoint x: 166, startPoint y: 216, endPoint x: 145, endPoint y: 212, distance: 22.0
click at [145, 212] on div "EGP 0 Price *" at bounding box center [218, 213] width 170 height 16
type input "144"
click at [135, 171] on div "Product barcode Product barcode" at bounding box center [262, 177] width 258 height 24
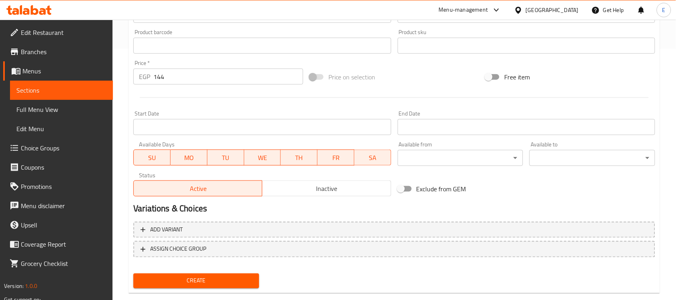
scroll to position [265, 0]
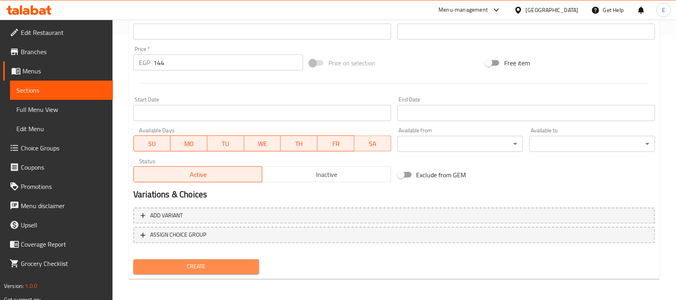
click at [226, 263] on span "Create" at bounding box center [196, 267] width 113 height 10
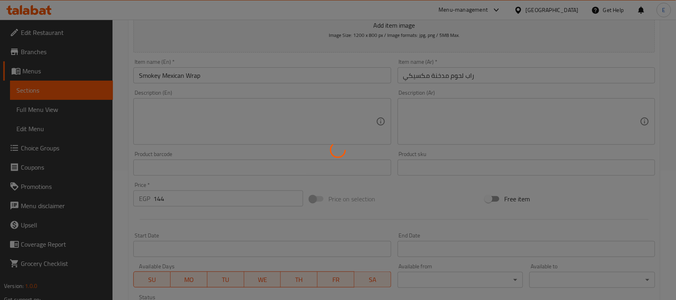
type input "0"
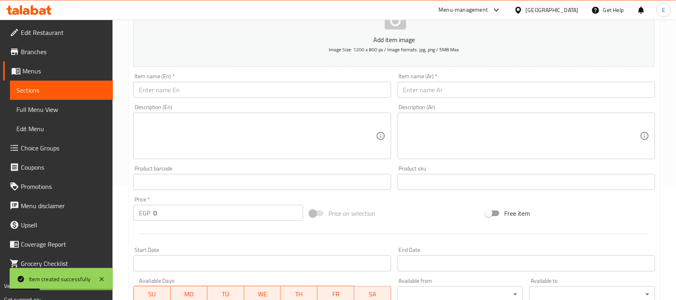
scroll to position [0, 0]
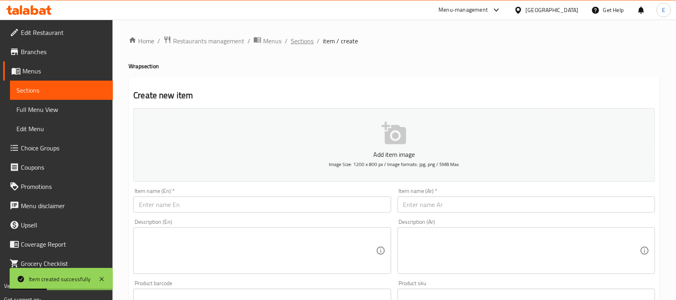
click at [306, 36] on span "Sections" at bounding box center [302, 41] width 23 height 10
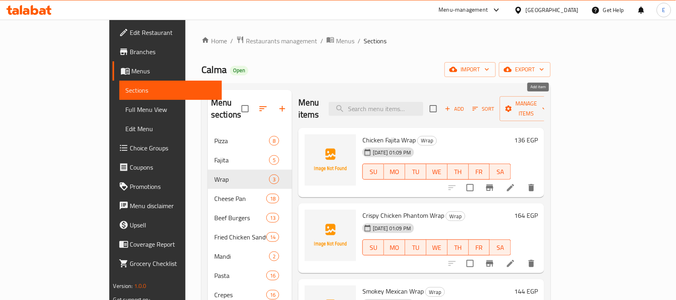
click at [465, 104] on span "Add" at bounding box center [455, 108] width 22 height 9
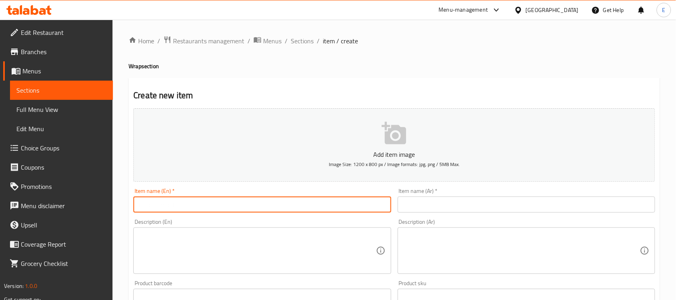
drag, startPoint x: 205, startPoint y: 207, endPoint x: 205, endPoint y: 203, distance: 4.4
click at [205, 207] on input "text" at bounding box center [262, 204] width 258 height 16
paste input "BBQ Beef Wrap"
type input "BBQ Beef Wrap"
drag, startPoint x: 463, startPoint y: 207, endPoint x: 459, endPoint y: 206, distance: 4.3
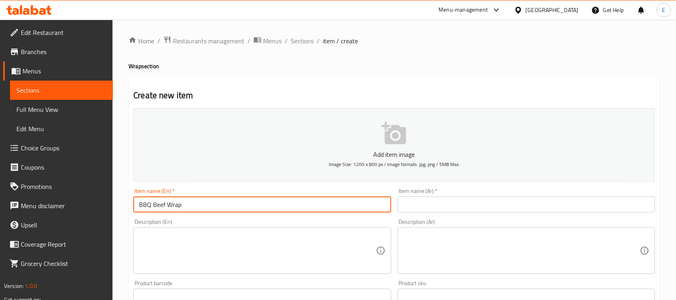
click at [463, 207] on input "text" at bounding box center [527, 204] width 258 height 16
paste input "راب لحم باربيكيو"
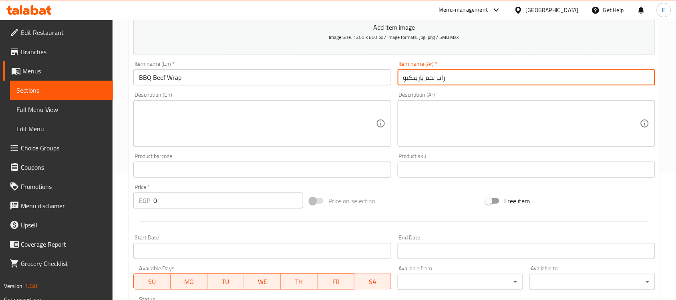
scroll to position [265, 0]
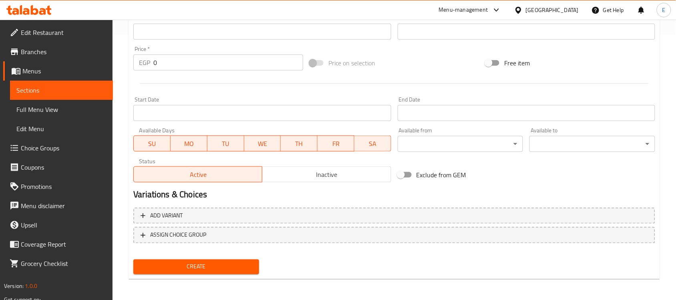
type input "راب لحم باربيكيو"
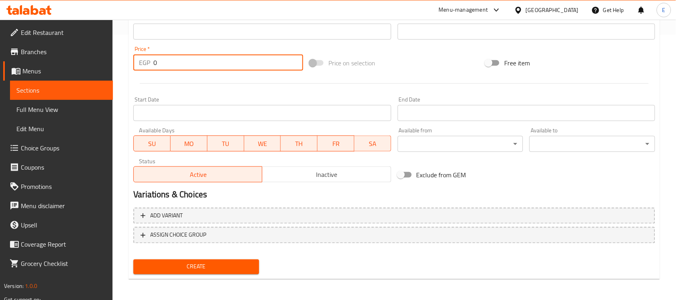
drag, startPoint x: 165, startPoint y: 62, endPoint x: 139, endPoint y: 56, distance: 26.7
click at [139, 56] on div "EGP 0 Price *" at bounding box center [218, 62] width 170 height 16
type input "148"
click at [177, 266] on span "Create" at bounding box center [196, 267] width 113 height 10
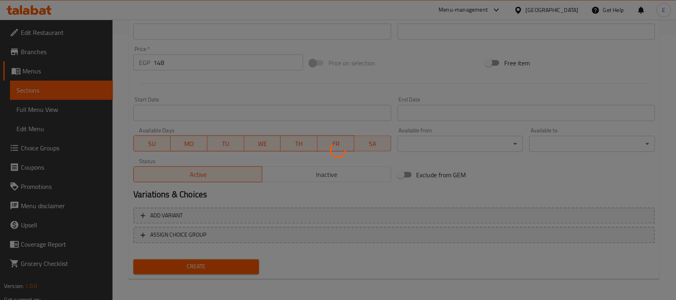
type input "0"
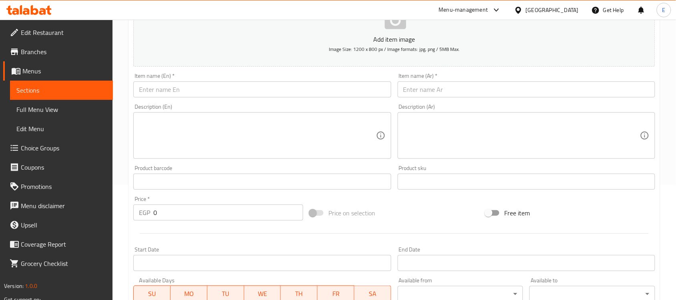
scroll to position [0, 0]
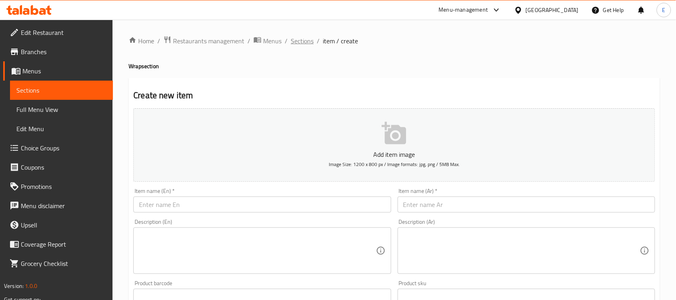
click at [310, 38] on span "Sections" at bounding box center [302, 41] width 23 height 10
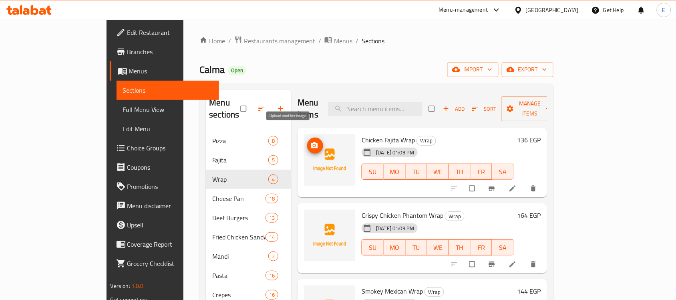
click at [307, 141] on span "upload picture" at bounding box center [315, 145] width 16 height 8
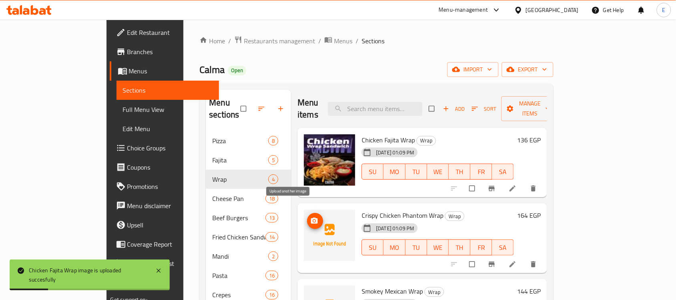
click at [307, 217] on span "upload picture" at bounding box center [315, 221] width 16 height 8
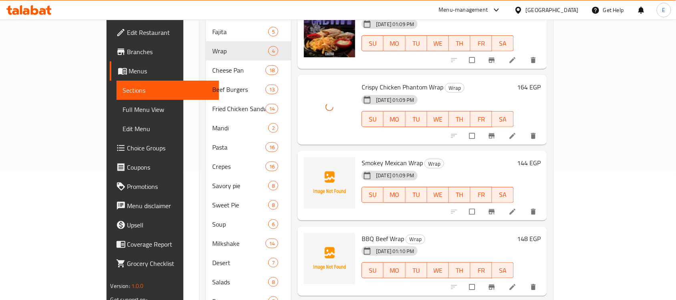
scroll to position [133, 0]
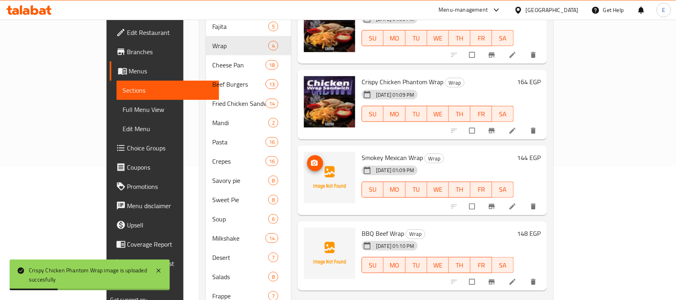
click at [310, 159] on icon "upload picture" at bounding box center [314, 163] width 8 height 8
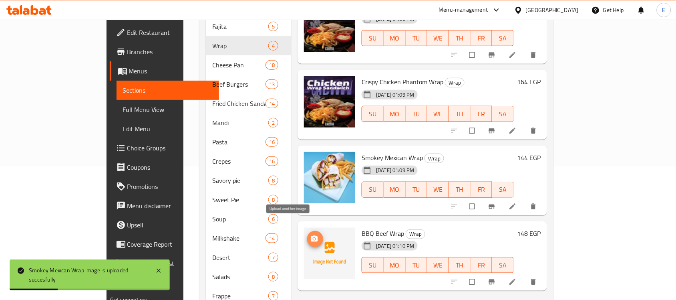
click at [307, 235] on span "upload picture" at bounding box center [315, 239] width 16 height 8
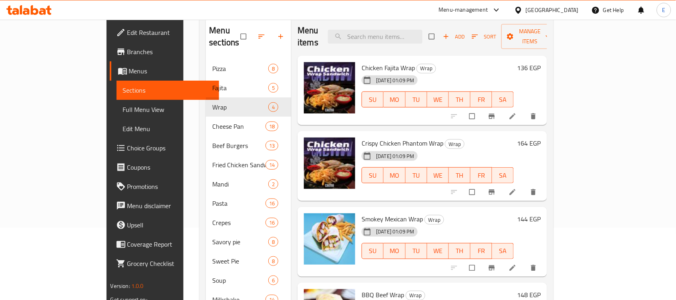
scroll to position [56, 0]
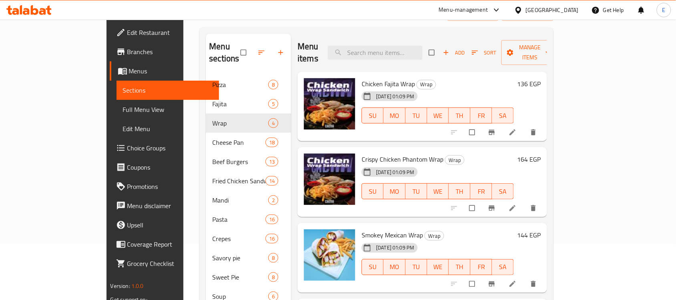
click at [277, 48] on icon "button" at bounding box center [281, 52] width 8 height 8
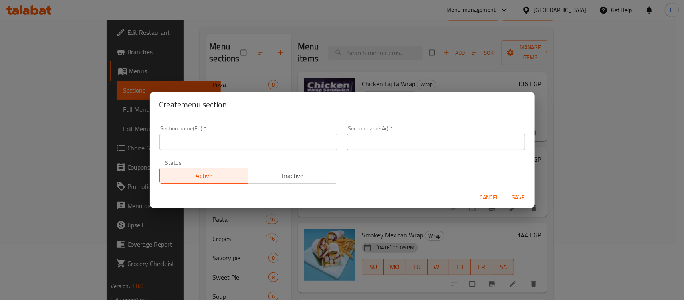
click at [205, 143] on input "text" at bounding box center [248, 142] width 178 height 16
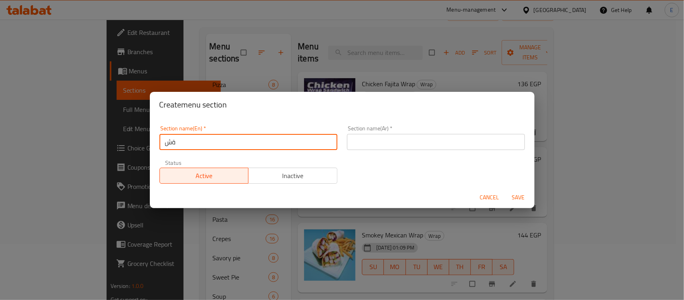
type input "ة"
type input "Main Dishes"
click at [379, 141] on input "text" at bounding box center [436, 142] width 178 height 16
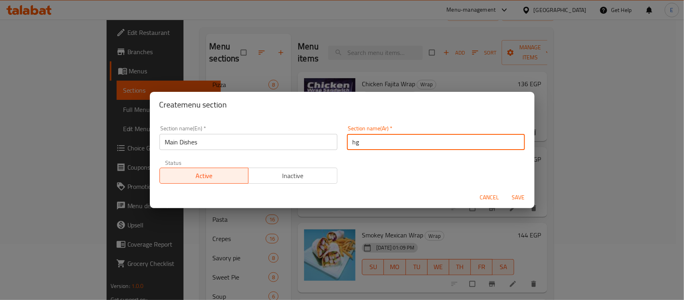
type input "h"
type input "الاطباق الرئيسية"
click at [523, 197] on span "Save" at bounding box center [518, 197] width 19 height 10
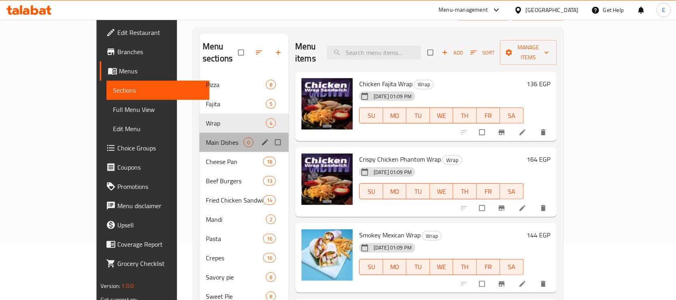
click at [199, 133] on div "Main Dishes 0" at bounding box center [243, 142] width 89 height 19
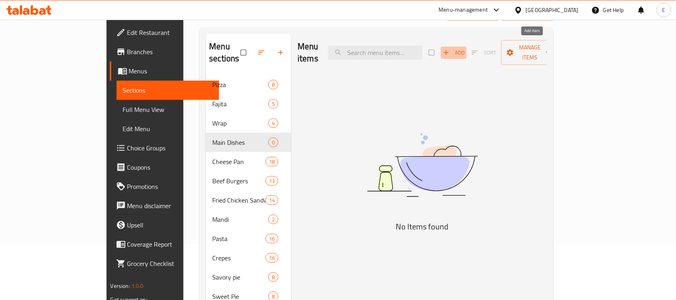
click at [465, 48] on span "Add" at bounding box center [454, 52] width 22 height 9
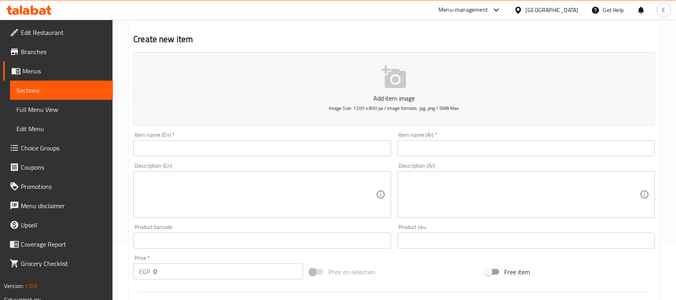
click at [196, 146] on input "text" at bounding box center [262, 148] width 258 height 16
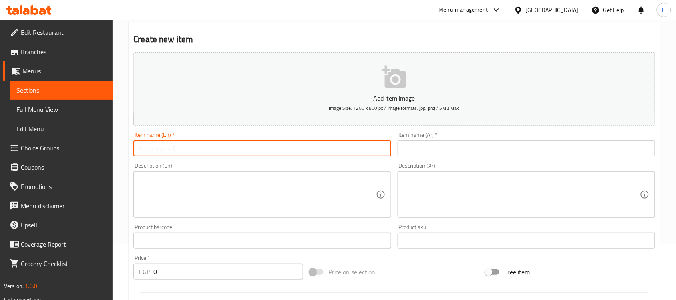
paste input "Country Fried Chicken"
type input "Country Fried Chicken"
click at [413, 156] on input "text" at bounding box center [527, 148] width 258 height 16
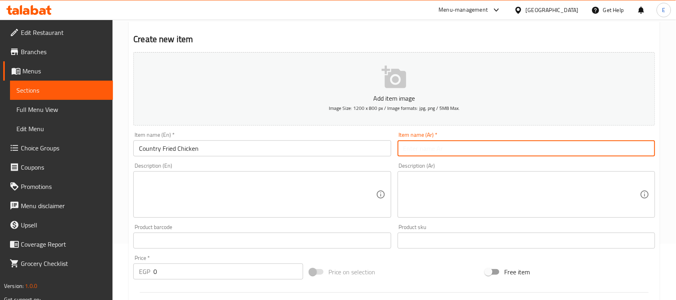
paste input "كنتري [PERSON_NAME]"
type input "كنتري [PERSON_NAME]"
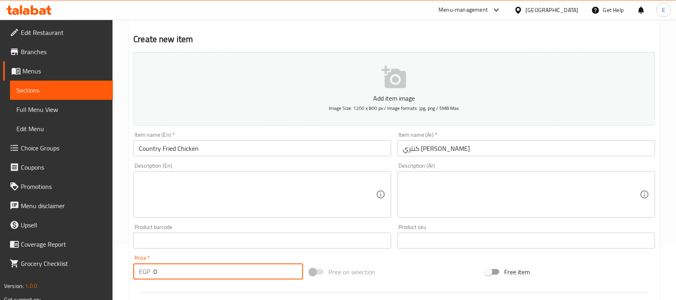
drag, startPoint x: 163, startPoint y: 268, endPoint x: 141, endPoint y: 266, distance: 22.1
click at [143, 269] on div "EGP 0 Price *" at bounding box center [218, 271] width 170 height 16
paste input "24"
type input "240"
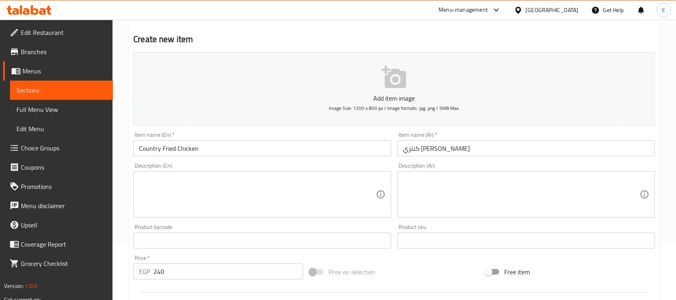
click at [123, 215] on div "Home / Restaurants management / Menus / Sections / item / create Main Dishes se…" at bounding box center [395, 237] width 564 height 546
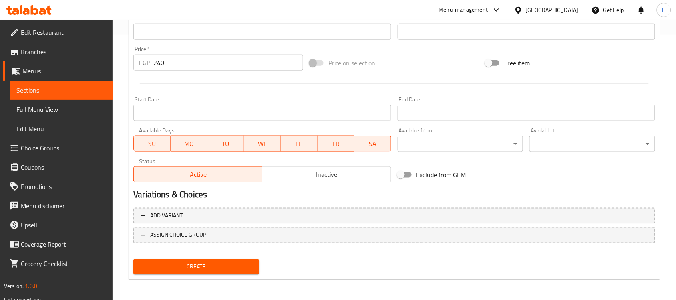
click at [181, 269] on span "Create" at bounding box center [196, 267] width 113 height 10
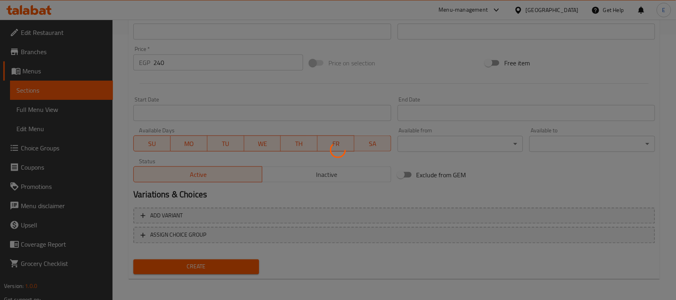
type input "0"
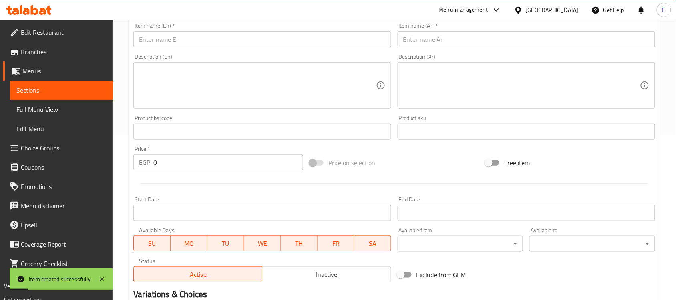
scroll to position [165, 0]
click at [169, 37] on input "text" at bounding box center [262, 40] width 258 height 16
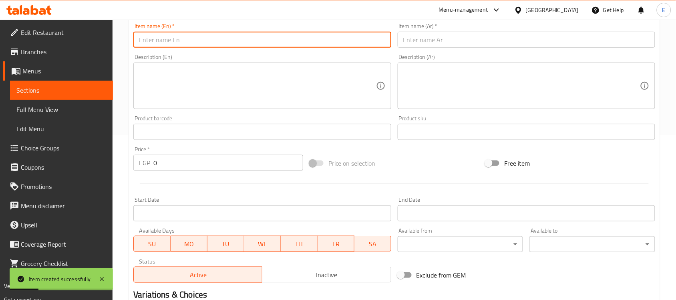
paste input "Fillet Steak"
type input "Fillet Steak"
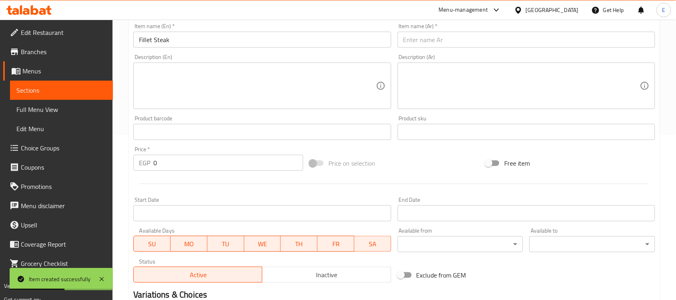
click at [510, 35] on input "text" at bounding box center [527, 40] width 258 height 16
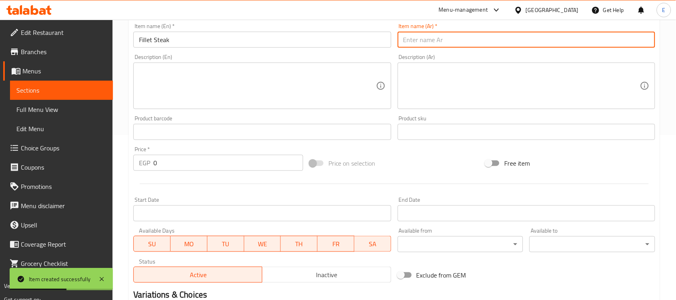
paste input "فيليه ستيك لحم"
type input "فيليه ستيك لحم"
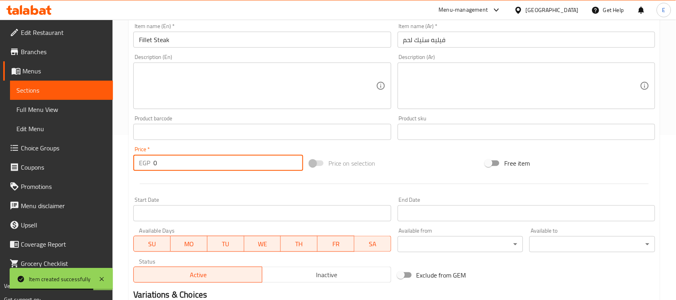
drag, startPoint x: 175, startPoint y: 155, endPoint x: 133, endPoint y: 153, distance: 41.3
click at [134, 153] on div "Price   * EGP 0 Price *" at bounding box center [218, 158] width 170 height 24
paste input "298"
type input "298"
click at [116, 145] on div "Home / Restaurants management / Menus / Sections / item / create Main Dishes se…" at bounding box center [395, 128] width 564 height 546
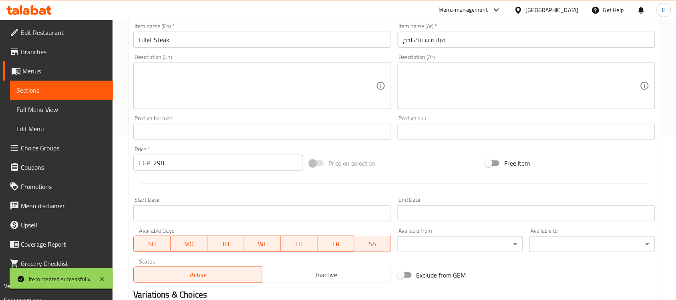
click at [133, 177] on div at bounding box center [394, 184] width 528 height 20
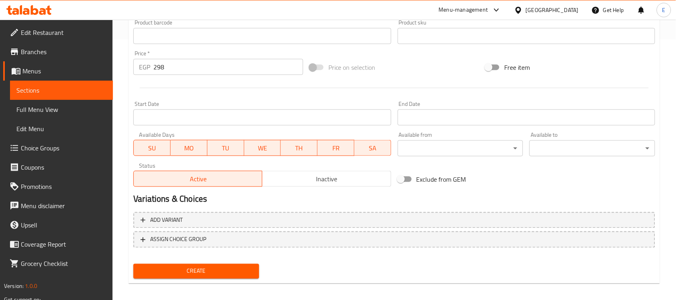
scroll to position [265, 0]
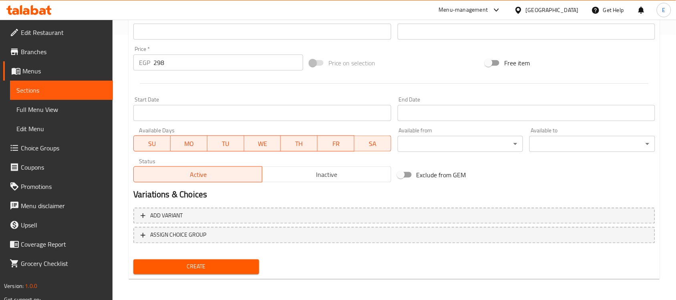
click at [177, 265] on span "Create" at bounding box center [196, 267] width 113 height 10
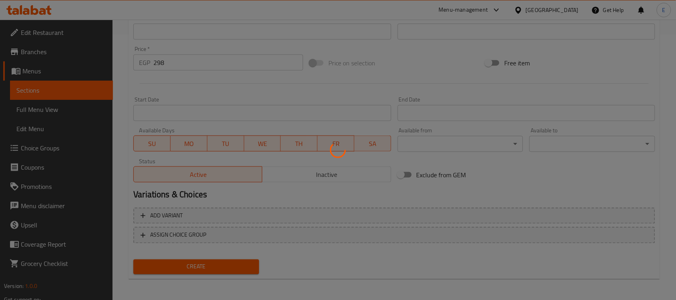
type input "0"
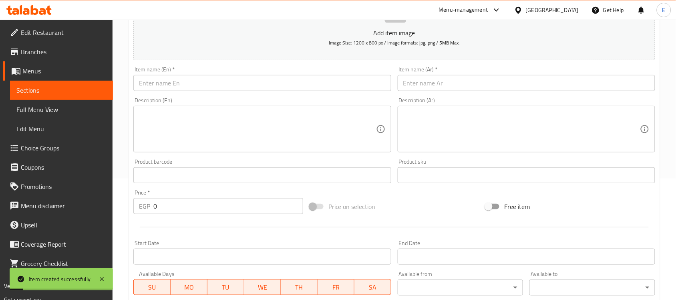
scroll to position [64, 0]
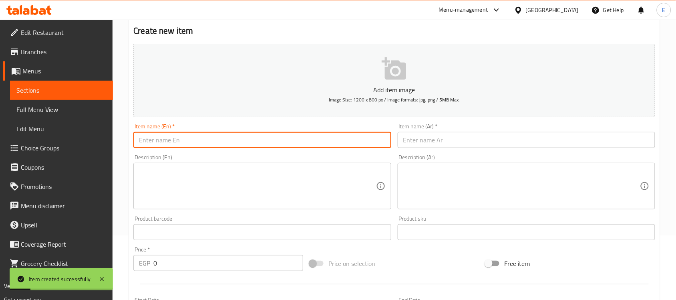
click at [161, 138] on input "text" at bounding box center [262, 140] width 258 height 16
paste input "Herbs Butter Chicken"
type input "Herbs Butter Chicken"
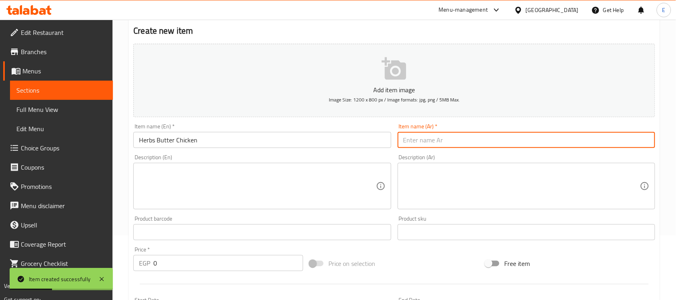
drag, startPoint x: 433, startPoint y: 140, endPoint x: 428, endPoint y: 140, distance: 5.2
click at [433, 140] on input "text" at bounding box center [527, 140] width 258 height 16
paste input "دجاج بالزبدة والأعشاب"
type input "دجاج بالزبدة والأعشاب"
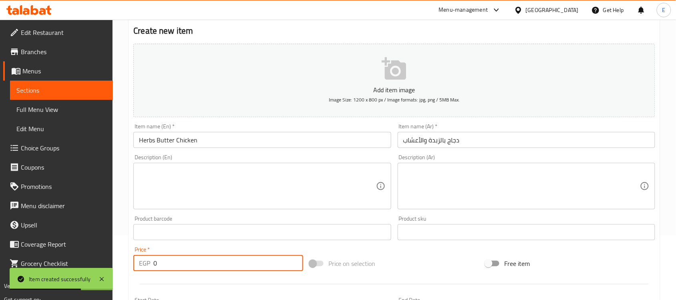
drag, startPoint x: 209, startPoint y: 264, endPoint x: 127, endPoint y: 227, distance: 90.7
click at [132, 244] on div "Price   * EGP 0 Price *" at bounding box center [218, 258] width 176 height 31
paste input "23"
type input "230"
drag, startPoint x: 124, startPoint y: 205, endPoint x: 125, endPoint y: 200, distance: 5.0
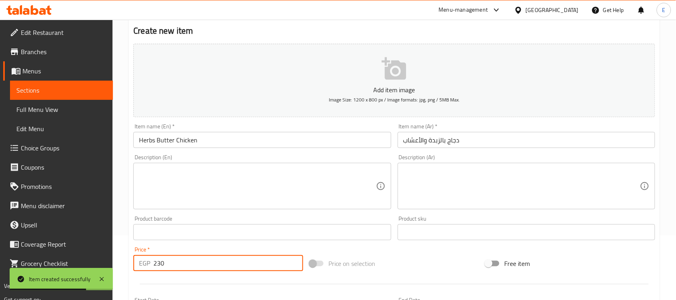
click at [125, 204] on div "Home / Restaurants management / Menus / Sections / item / create Main Dishes se…" at bounding box center [395, 228] width 564 height 546
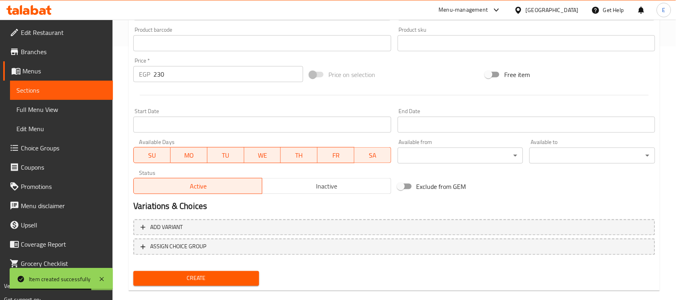
scroll to position [265, 0]
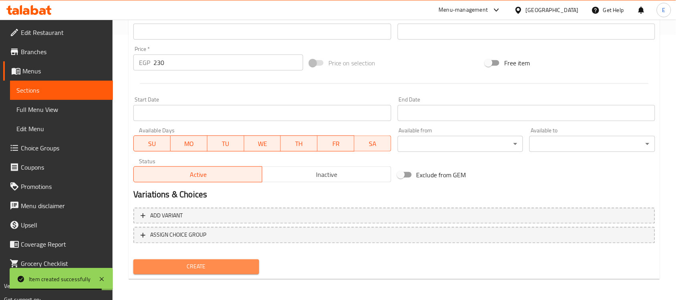
click at [177, 269] on span "Create" at bounding box center [196, 267] width 113 height 10
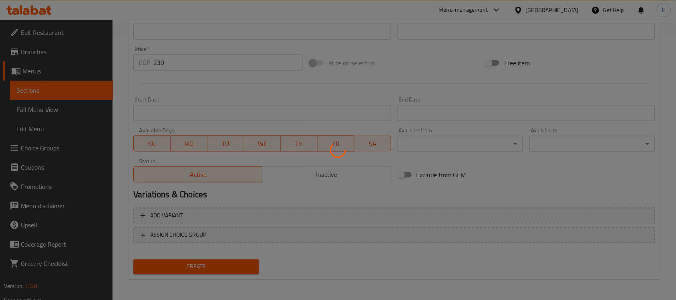
type input "0"
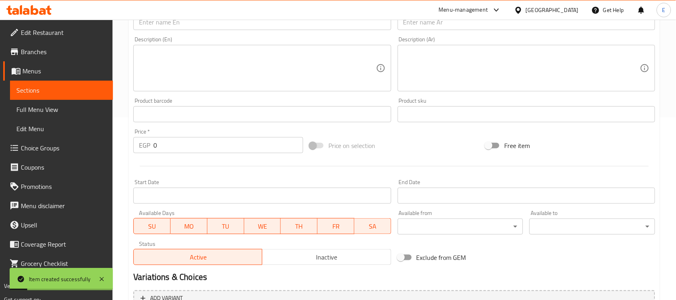
scroll to position [165, 0]
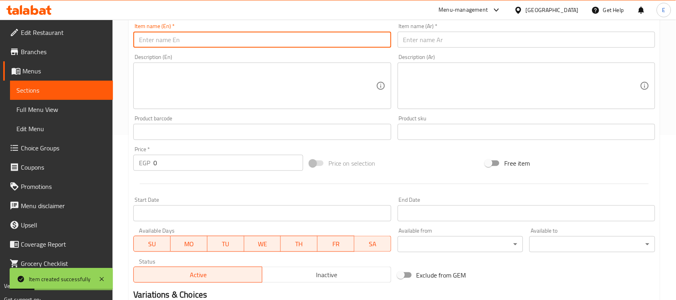
drag, startPoint x: 179, startPoint y: 43, endPoint x: 179, endPoint y: 37, distance: 6.0
click at [179, 43] on input "text" at bounding box center [262, 40] width 258 height 16
paste input "Beef Paupiette"
type input "Beef Paupiette"
click at [431, 44] on input "text" at bounding box center [527, 40] width 258 height 16
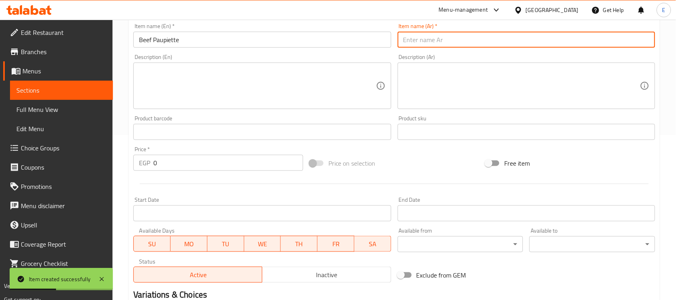
paste input "لحم باوبييت"
type input "لحم باوبييت"
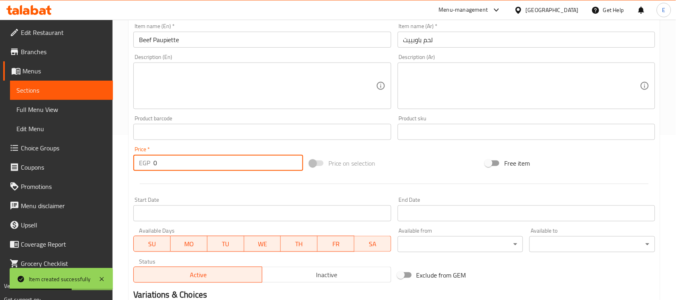
drag, startPoint x: 157, startPoint y: 165, endPoint x: 138, endPoint y: 162, distance: 19.5
click at [138, 162] on div "EGP 0 Price *" at bounding box center [218, 163] width 170 height 16
type input "260"
click at [145, 183] on hr at bounding box center [394, 183] width 509 height 0
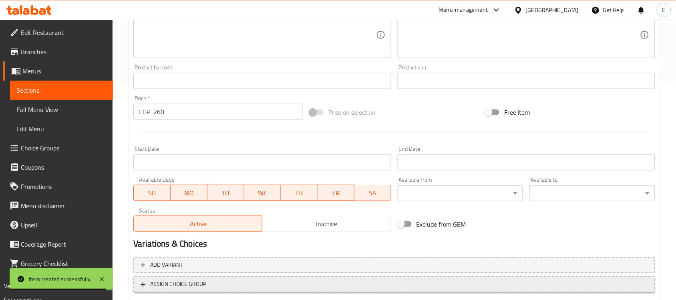
scroll to position [265, 0]
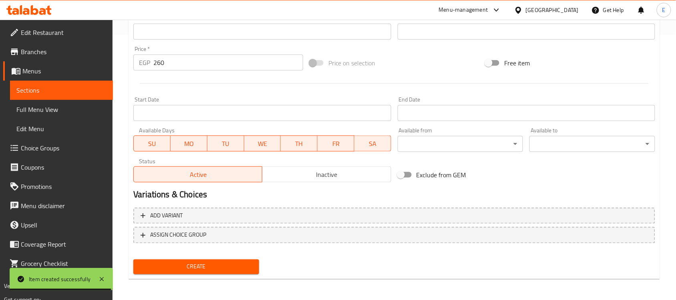
click at [165, 259] on button "Create" at bounding box center [196, 266] width 126 height 15
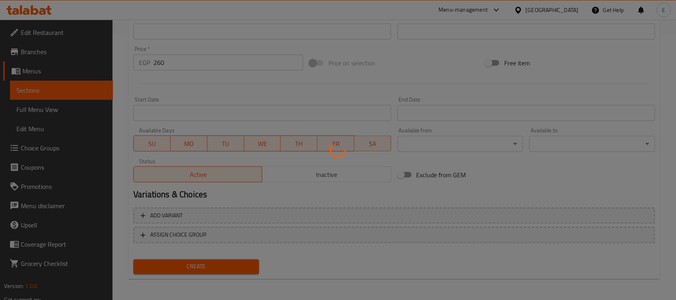
type input "0"
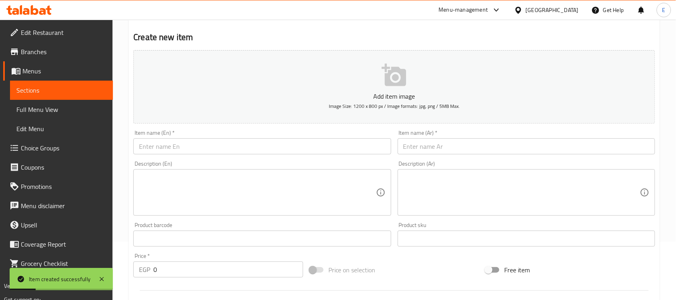
scroll to position [0, 0]
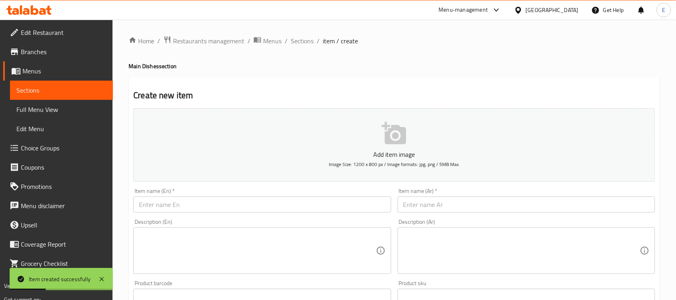
drag, startPoint x: 176, startPoint y: 203, endPoint x: 175, endPoint y: 198, distance: 5.0
click at [176, 203] on input "text" at bounding box center [262, 204] width 258 height 16
paste input "Butterfly Shrimp"
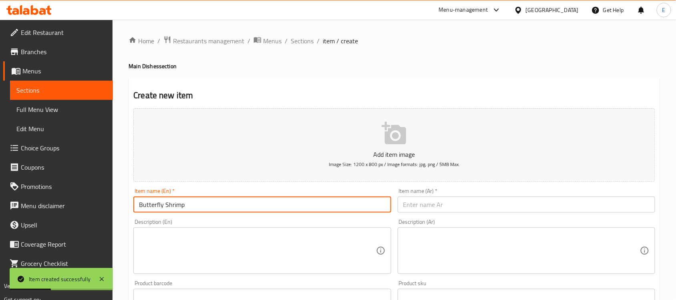
type input "Butterfly Shrimp"
drag, startPoint x: 424, startPoint y: 208, endPoint x: 429, endPoint y: 203, distance: 7.4
click at [424, 208] on input "text" at bounding box center [527, 204] width 258 height 16
paste input "[PERSON_NAME]"
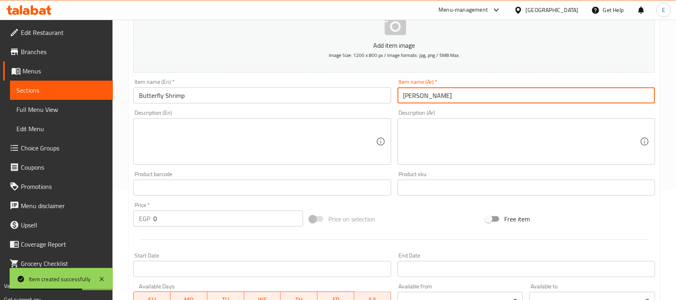
scroll to position [110, 0]
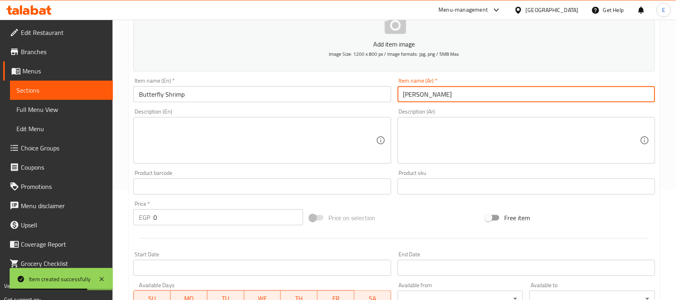
type input "[PERSON_NAME]"
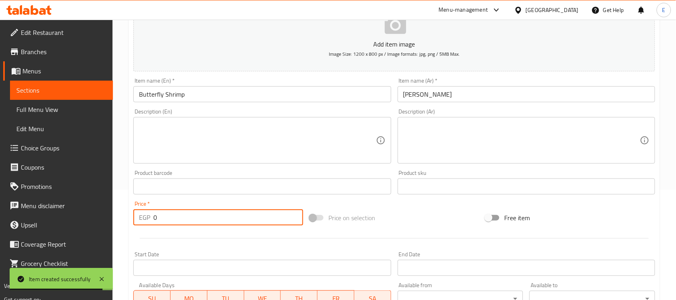
drag, startPoint x: 161, startPoint y: 222, endPoint x: 139, endPoint y: 212, distance: 23.8
click at [141, 213] on div "EGP 0 Price *" at bounding box center [218, 217] width 170 height 16
paste input "37"
type input "370"
click at [132, 174] on div "Product barcode Product barcode" at bounding box center [262, 182] width 264 height 31
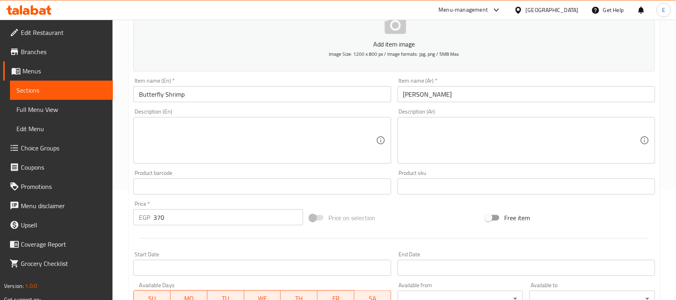
scroll to position [265, 0]
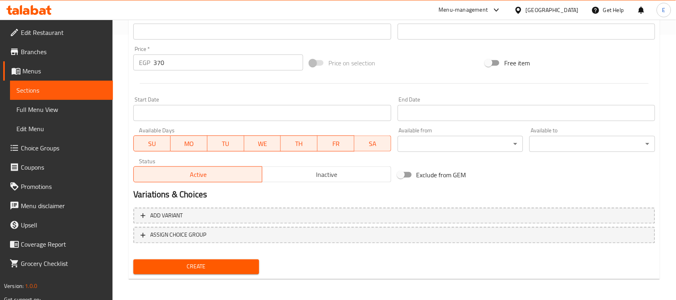
click at [181, 251] on nav at bounding box center [394, 249] width 522 height 6
click at [208, 284] on div "Home / Restaurants management / Menus / Sections / item / create Main Dishes se…" at bounding box center [395, 28] width 564 height 546
click at [205, 267] on span "Create" at bounding box center [196, 267] width 113 height 10
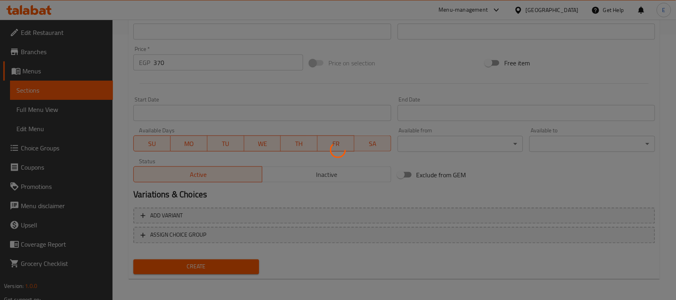
type input "0"
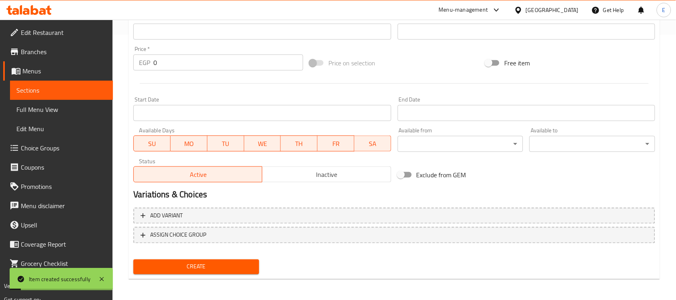
scroll to position [64, 0]
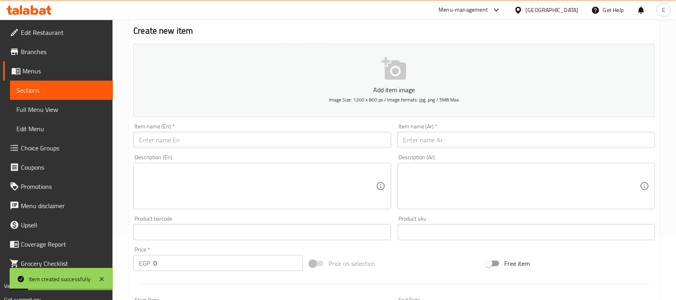
drag, startPoint x: 171, startPoint y: 141, endPoint x: 169, endPoint y: 115, distance: 26.1
click at [171, 141] on input "text" at bounding box center [262, 140] width 258 height 16
paste input "Mix Seafood"
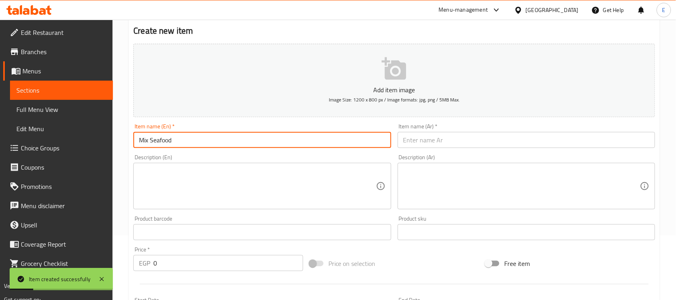
type input "Mix Seafood"
click at [425, 153] on div "Description (Ar) Description (Ar)" at bounding box center [527, 181] width 264 height 61
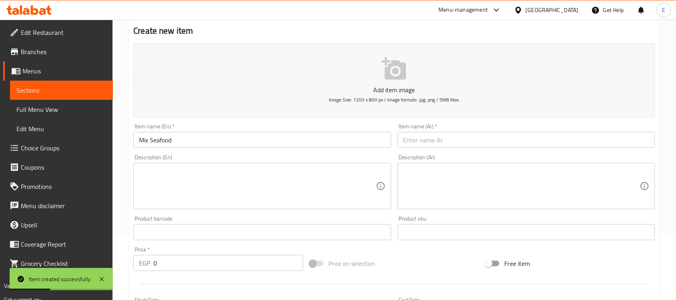
drag, startPoint x: 425, startPoint y: 141, endPoint x: 422, endPoint y: 137, distance: 4.9
click at [425, 141] on input "text" at bounding box center [527, 140] width 258 height 16
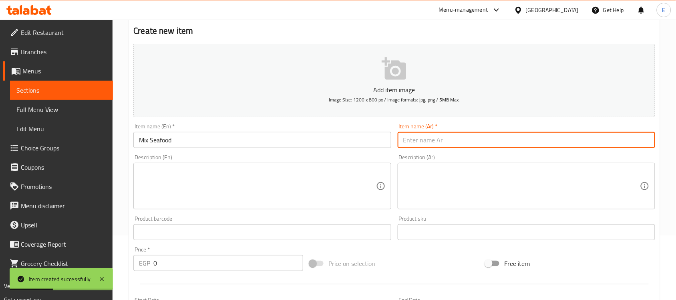
paste input "ميكس سيفود"
type input "ميكس سيفود"
click at [141, 268] on div "Price   * EGP 0 Price *" at bounding box center [218, 258] width 176 height 31
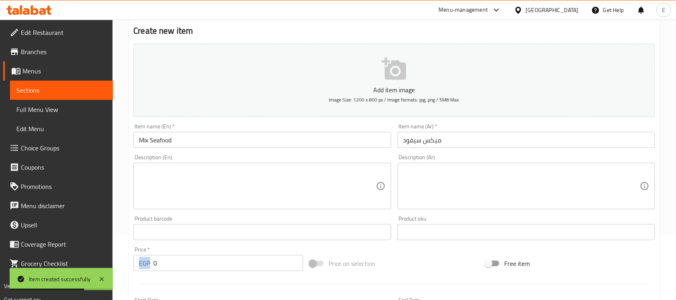
click at [159, 264] on input "0" at bounding box center [228, 263] width 150 height 16
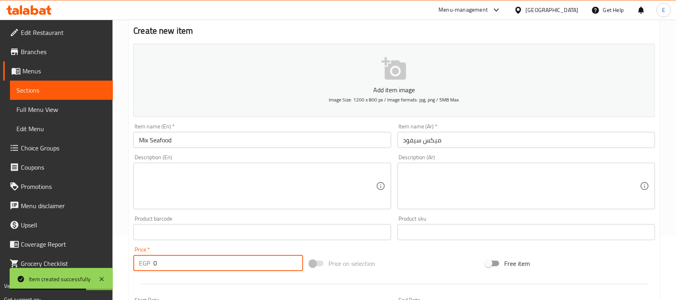
click at [159, 264] on input "0" at bounding box center [228, 263] width 150 height 16
paste input "39"
type input "390"
click at [129, 210] on div "Create new item Add item image Image Size: 1200 x 800 px / Image formats: jpg, …" at bounding box center [395, 246] width 532 height 466
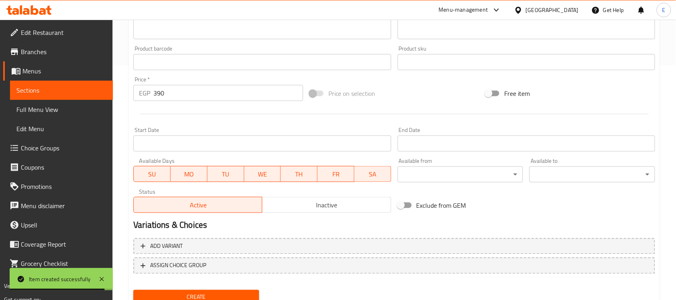
scroll to position [265, 0]
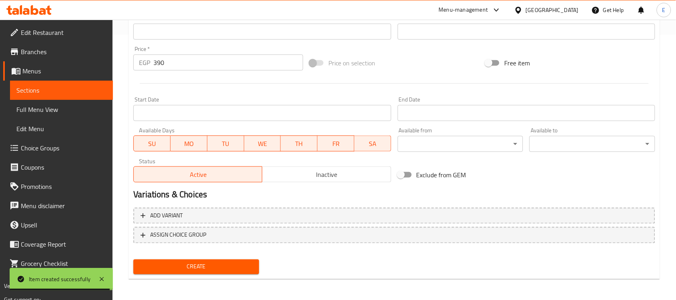
click at [183, 253] on div "Add variant ASSIGN CHOICE GROUP" at bounding box center [394, 230] width 528 height 52
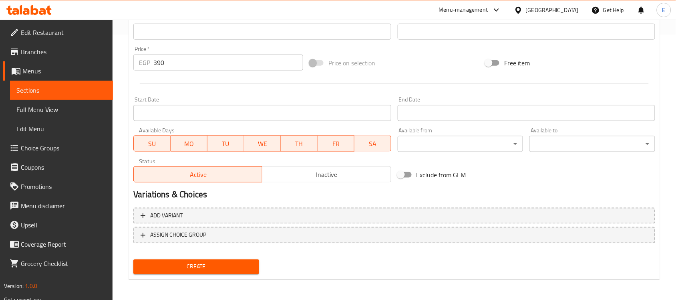
click at [189, 262] on span "Create" at bounding box center [196, 267] width 113 height 10
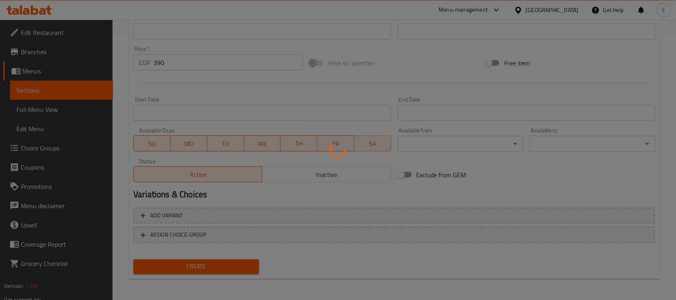
type input "0"
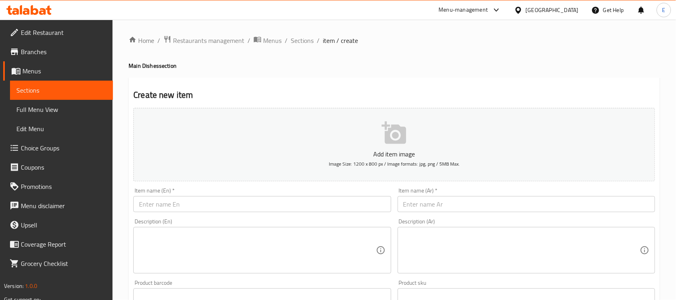
scroll to position [0, 0]
click at [303, 36] on span "Sections" at bounding box center [302, 41] width 23 height 10
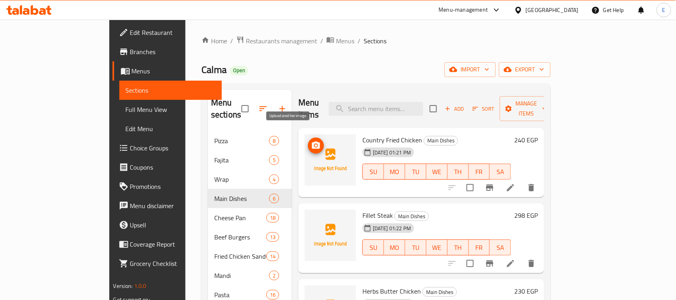
click at [312, 141] on icon "upload picture" at bounding box center [316, 144] width 8 height 7
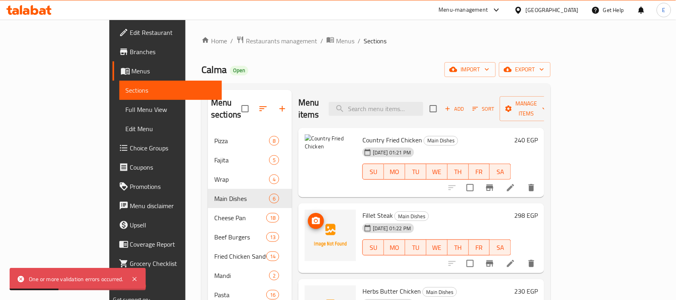
click at [312, 217] on icon "upload picture" at bounding box center [316, 220] width 8 height 7
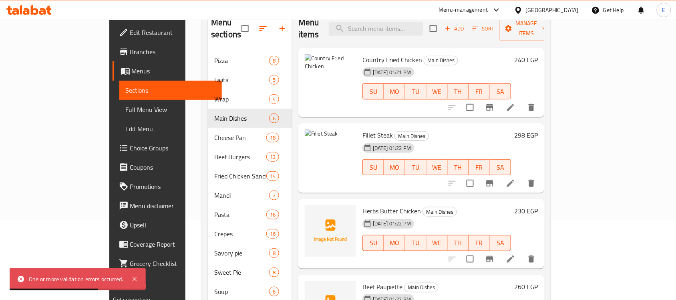
scroll to position [81, 0]
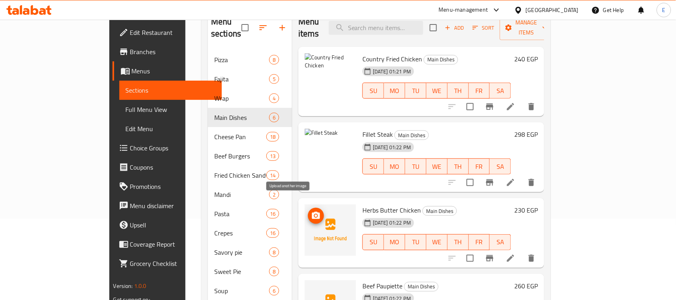
click at [312, 212] on icon "upload picture" at bounding box center [316, 215] width 8 height 7
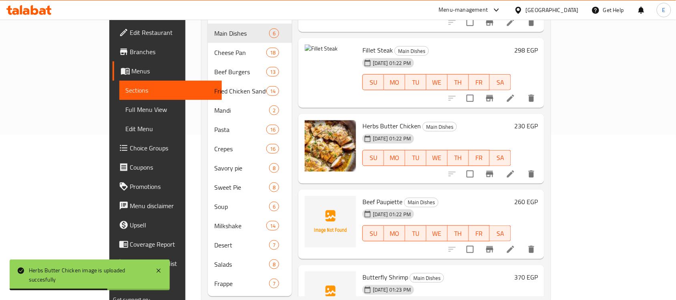
scroll to position [171, 0]
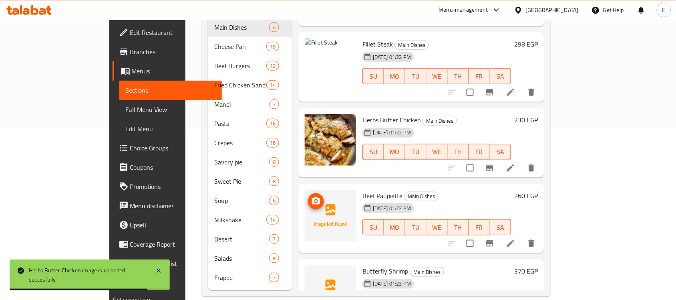
click at [312, 197] on icon "upload picture" at bounding box center [316, 200] width 8 height 7
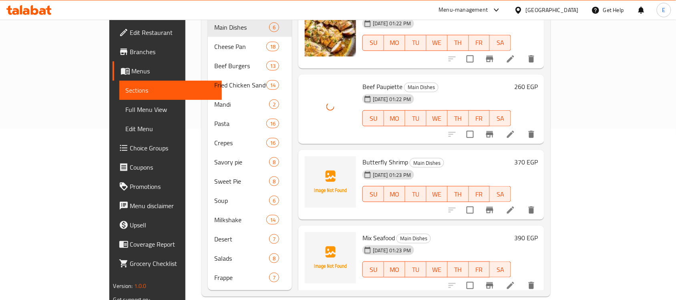
scroll to position [114, 0]
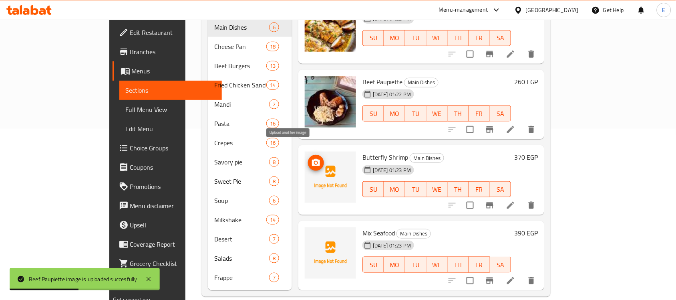
click at [308, 158] on span "upload picture" at bounding box center [316, 163] width 16 height 10
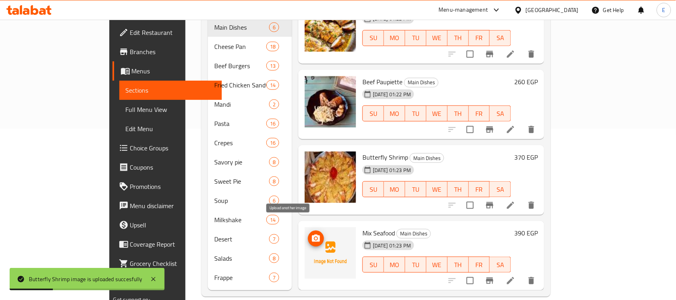
click at [311, 234] on icon "upload picture" at bounding box center [316, 239] width 10 height 10
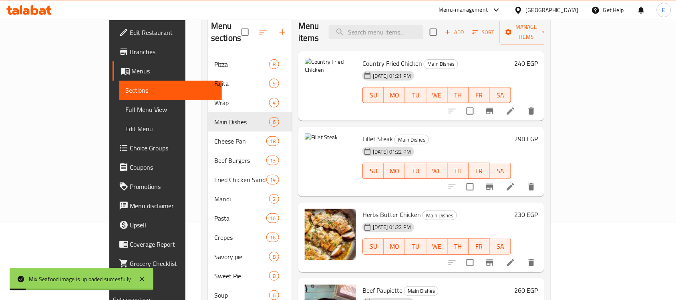
scroll to position [0, 0]
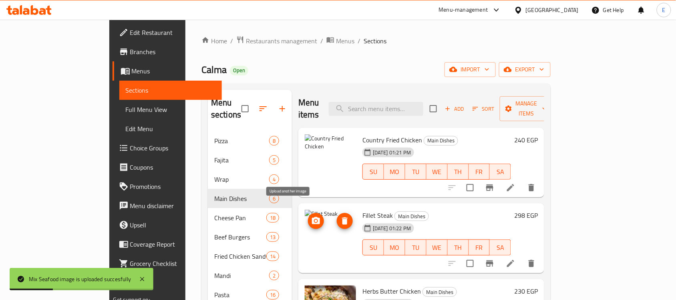
click at [312, 217] on icon "upload picture" at bounding box center [316, 220] width 8 height 7
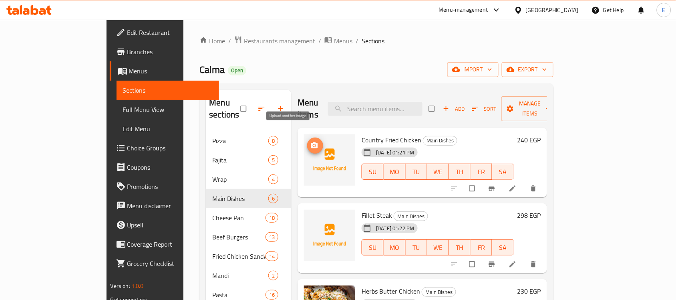
click at [307, 141] on span "upload picture" at bounding box center [315, 145] width 16 height 8
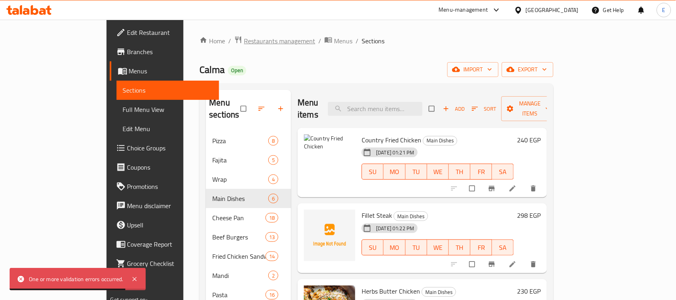
click at [244, 37] on span "Restaurants management" at bounding box center [279, 41] width 71 height 10
